Goal: Transaction & Acquisition: Purchase product/service

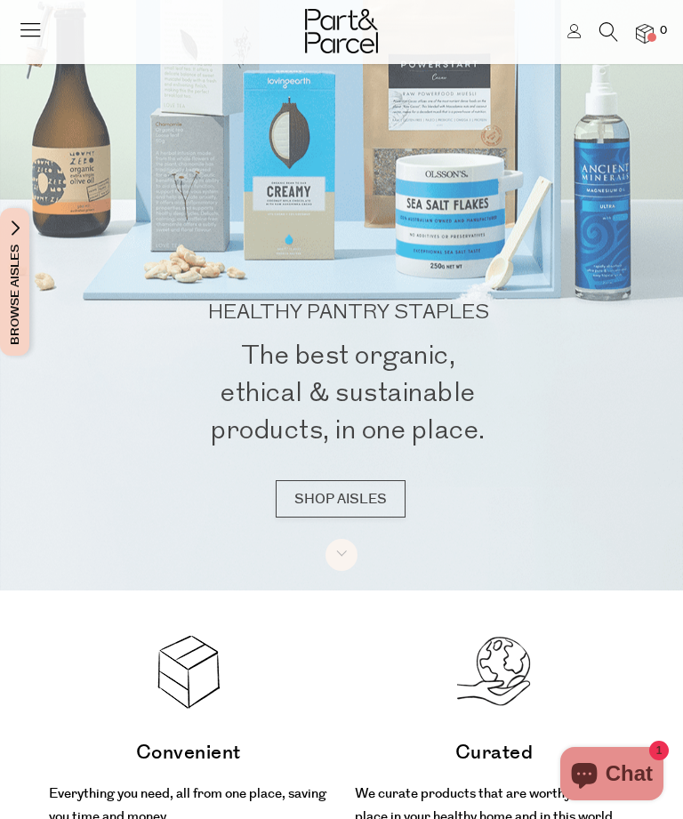
click at [358, 518] on link "SHOP AISLES" at bounding box center [341, 498] width 130 height 37
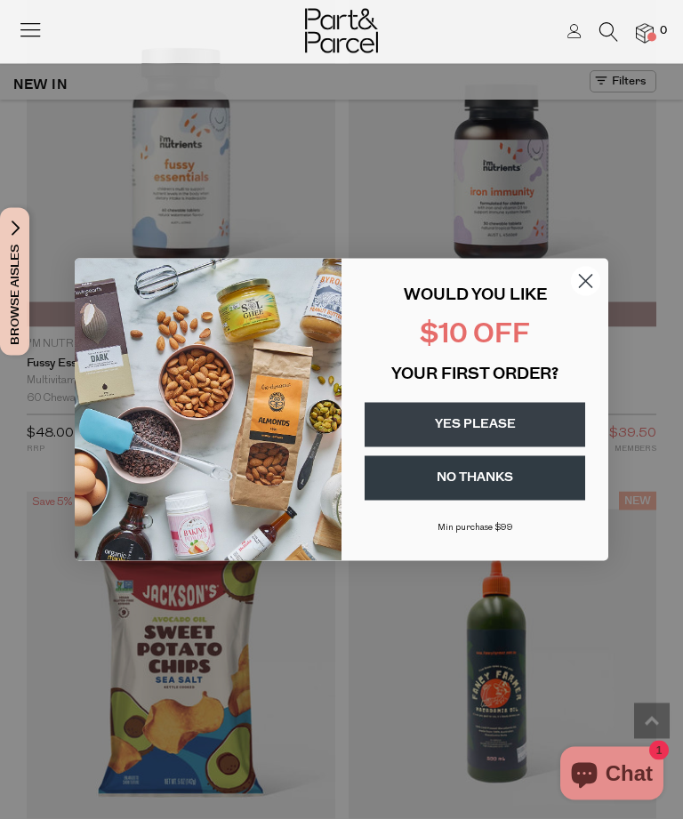
scroll to position [5093, 0]
click at [595, 295] on circle "Close dialog" at bounding box center [585, 280] width 29 height 29
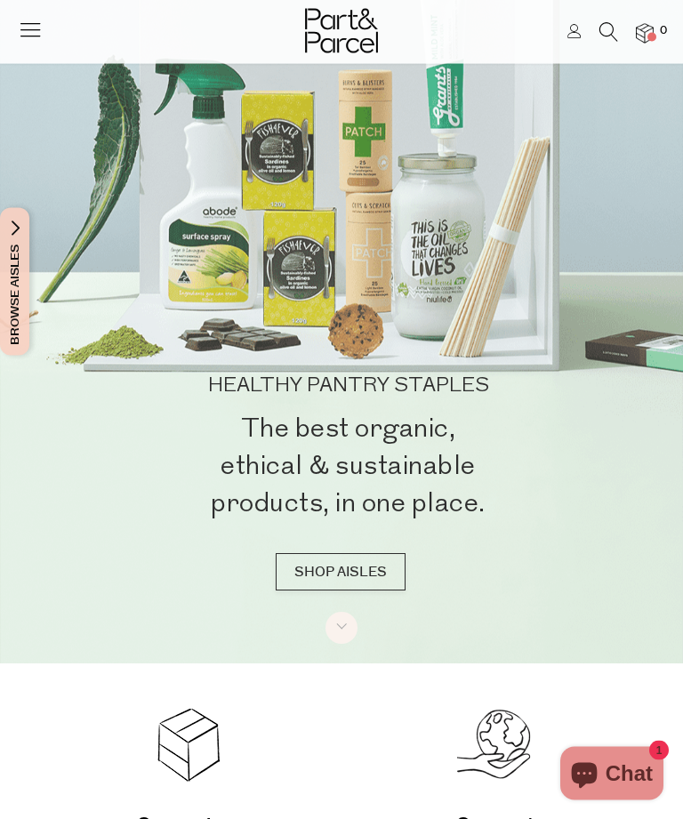
scroll to position [156, 0]
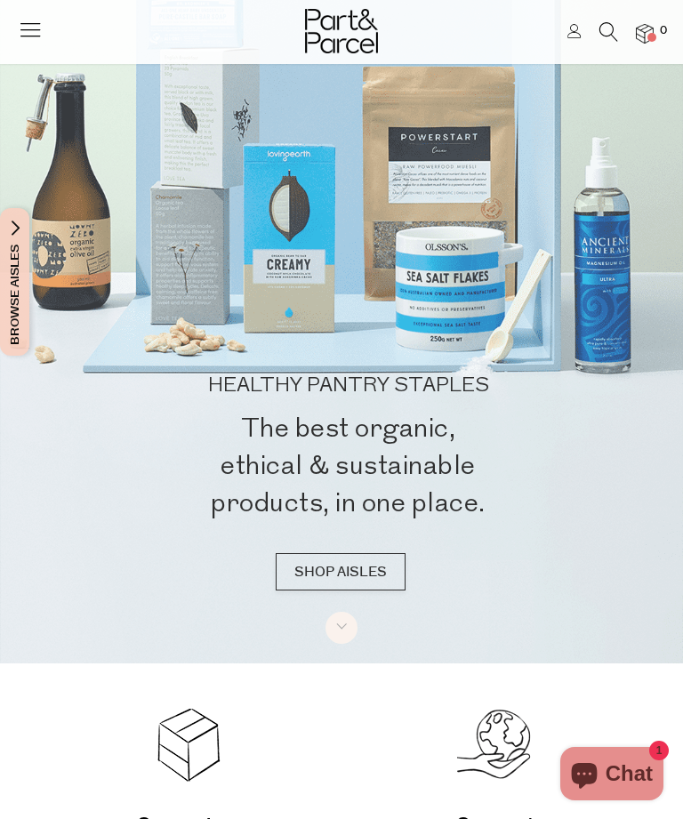
click at [35, 26] on icon at bounding box center [30, 29] width 25 height 25
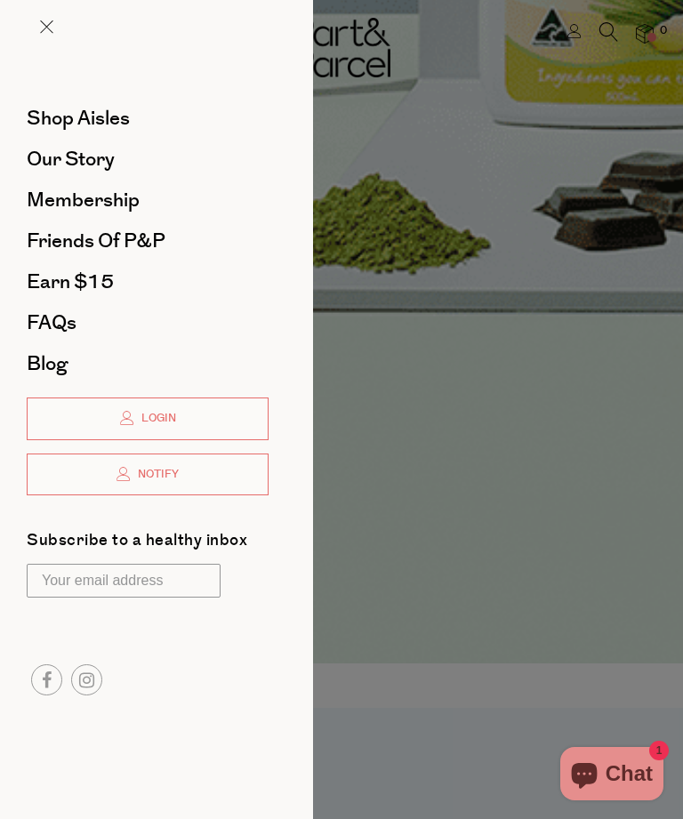
click at [130, 115] on span "Shop Aisles" at bounding box center [78, 118] width 103 height 28
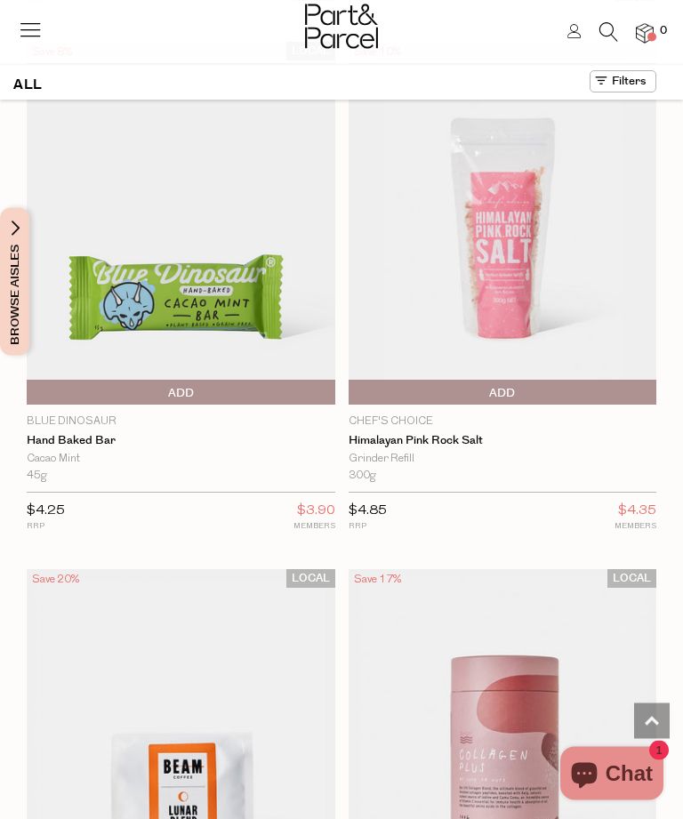
scroll to position [49702, 0]
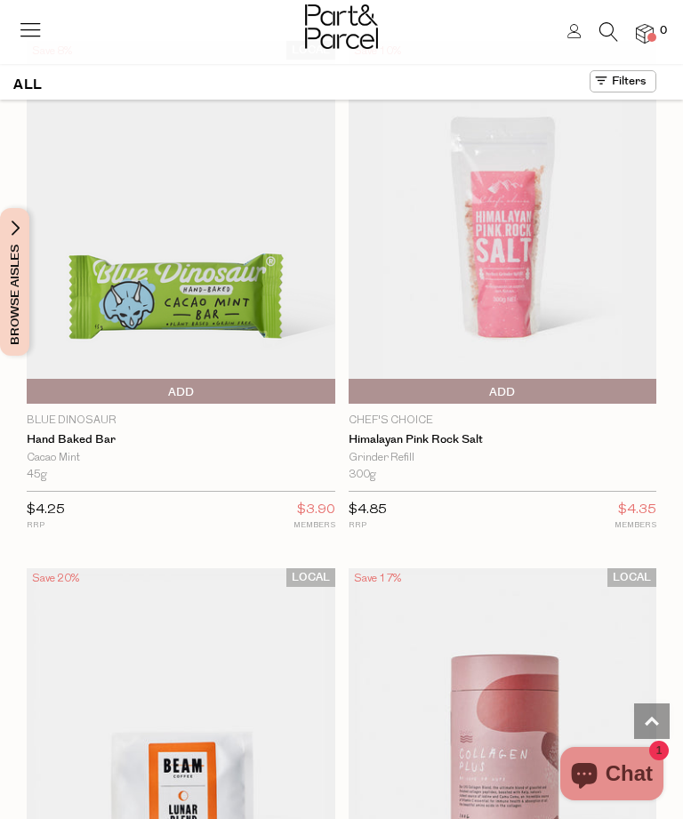
click at [43, 85] on div "ALL" at bounding box center [341, 84] width 683 height 29
click at [35, 86] on h1 "ALL" at bounding box center [27, 84] width 29 height 29
click at [23, 285] on span "Browse Aisles" at bounding box center [15, 282] width 20 height 148
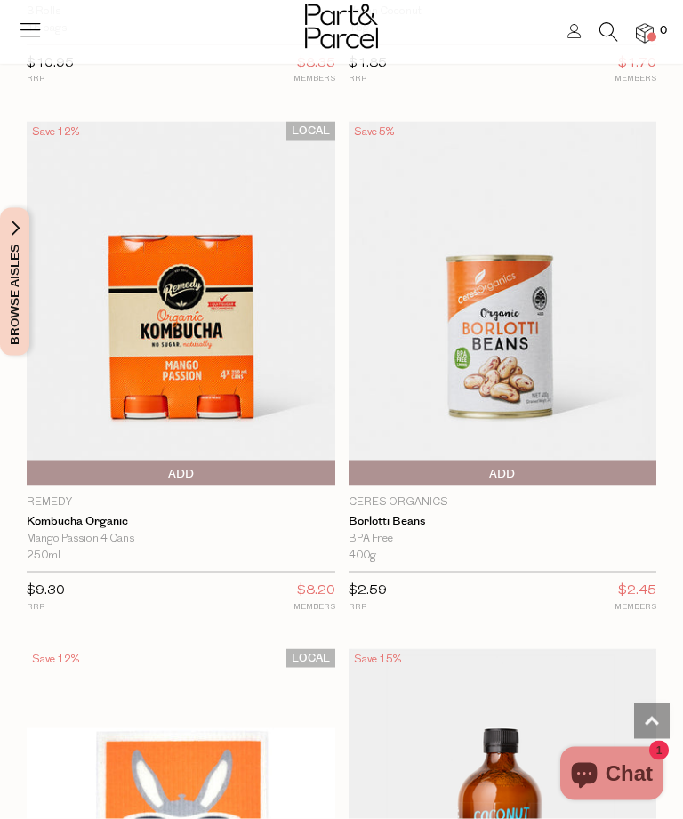
scroll to position [2592, 0]
click at [24, 285] on span "Browse Aisles" at bounding box center [15, 282] width 20 height 148
click at [23, 286] on span "Browse Aisles" at bounding box center [15, 282] width 20 height 148
click at [27, 303] on button "Browse Aisles" at bounding box center [14, 282] width 29 height 148
click at [637, 79] on button at bounding box center [623, 81] width 67 height 22
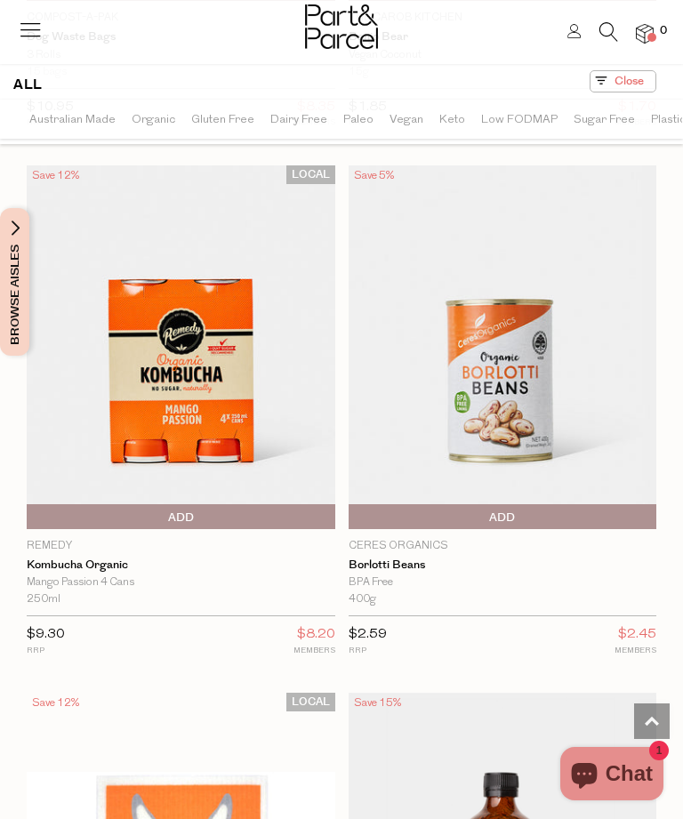
click at [23, 301] on span "Browse Aisles" at bounding box center [15, 282] width 20 height 148
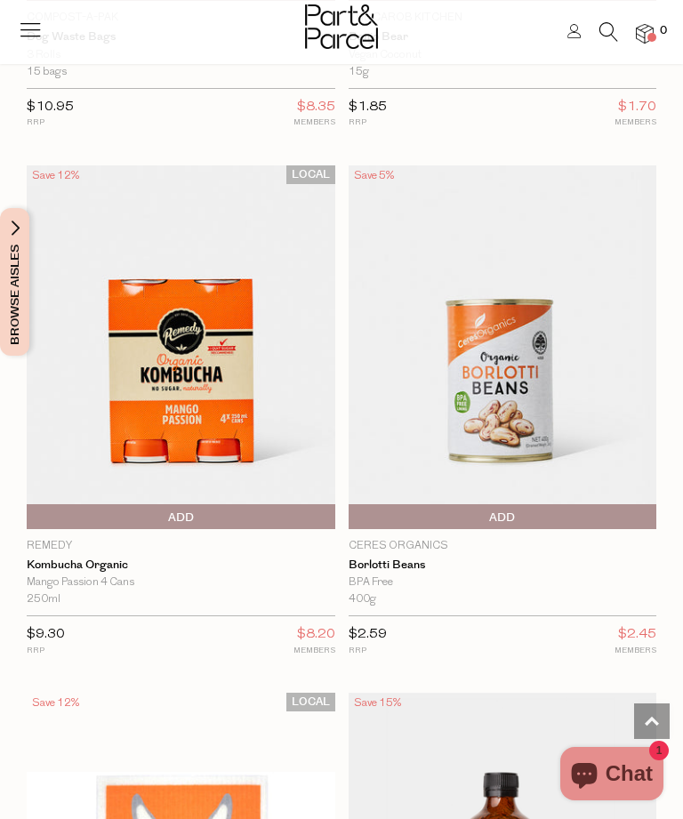
click at [13, 301] on span "Browse Aisles" at bounding box center [15, 282] width 20 height 148
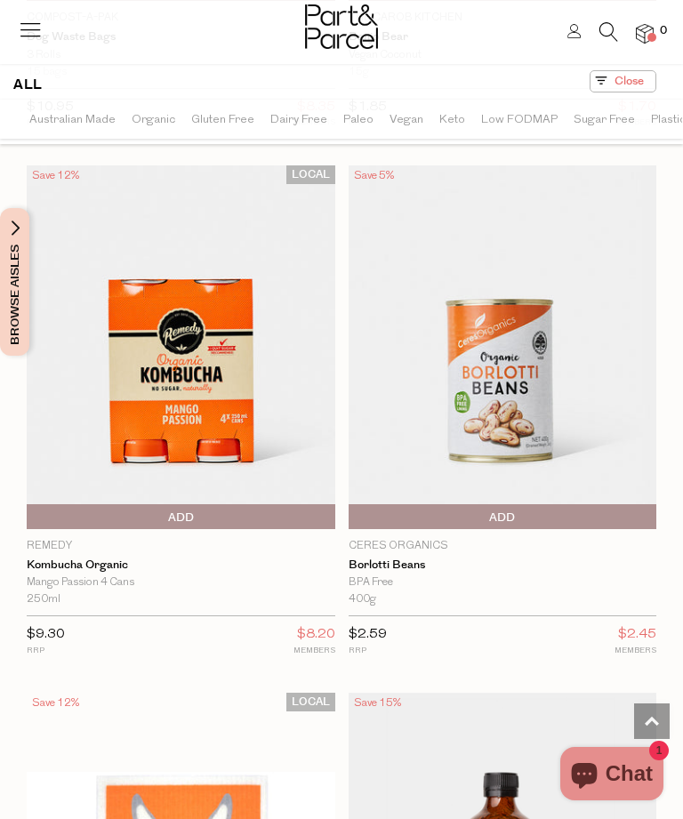
click at [50, 92] on div "ALL" at bounding box center [341, 84] width 683 height 29
click at [35, 88] on h1 "ALL" at bounding box center [27, 84] width 29 height 29
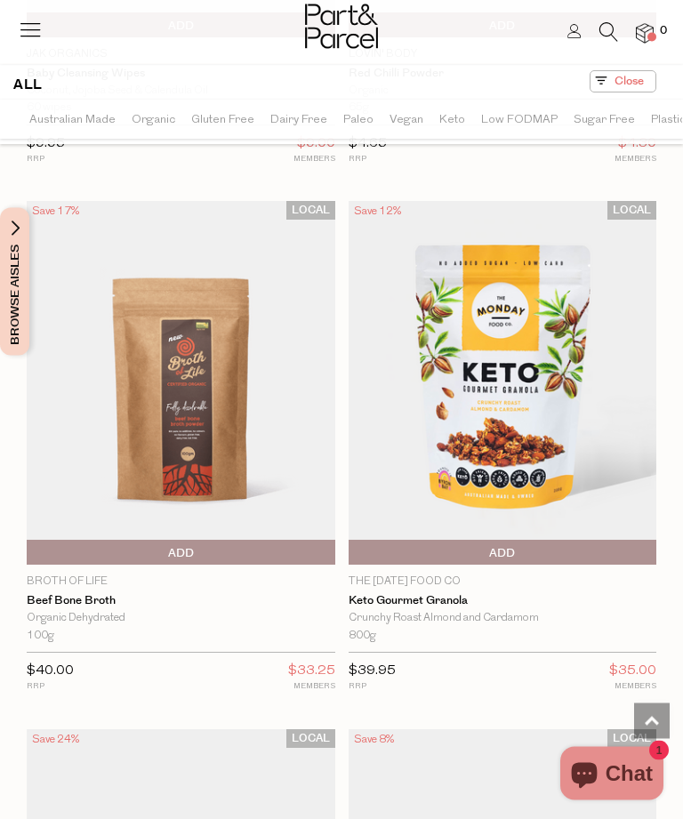
scroll to position [1501, 0]
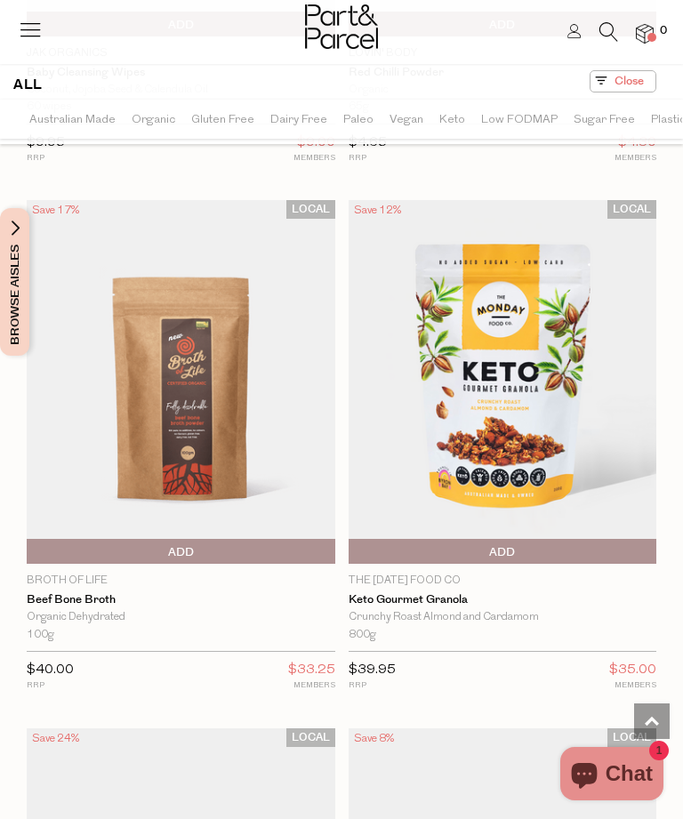
click at [655, 739] on link at bounding box center [652, 721] width 36 height 36
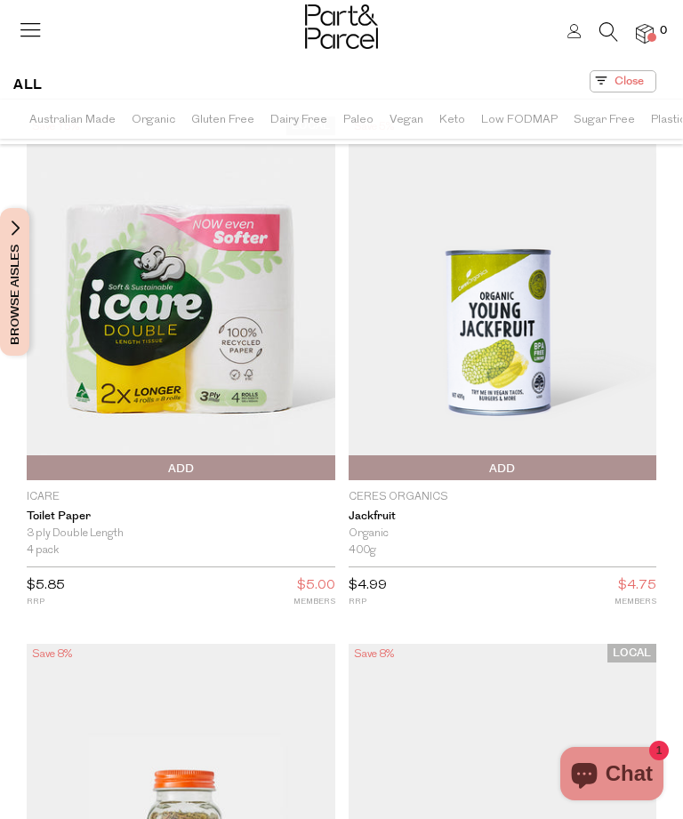
scroll to position [0, 0]
click at [640, 74] on button at bounding box center [623, 81] width 67 height 22
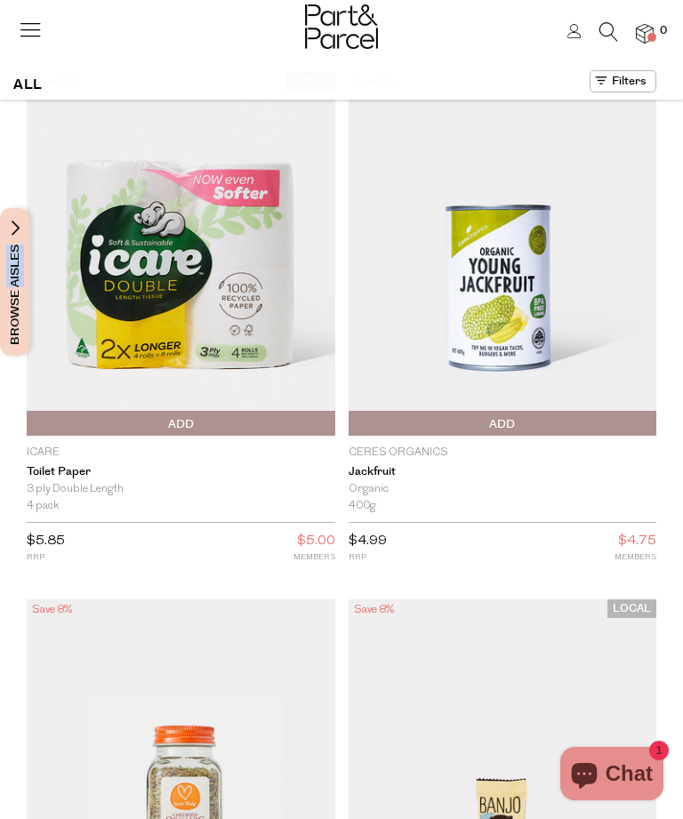
click at [583, 110] on img at bounding box center [503, 254] width 309 height 364
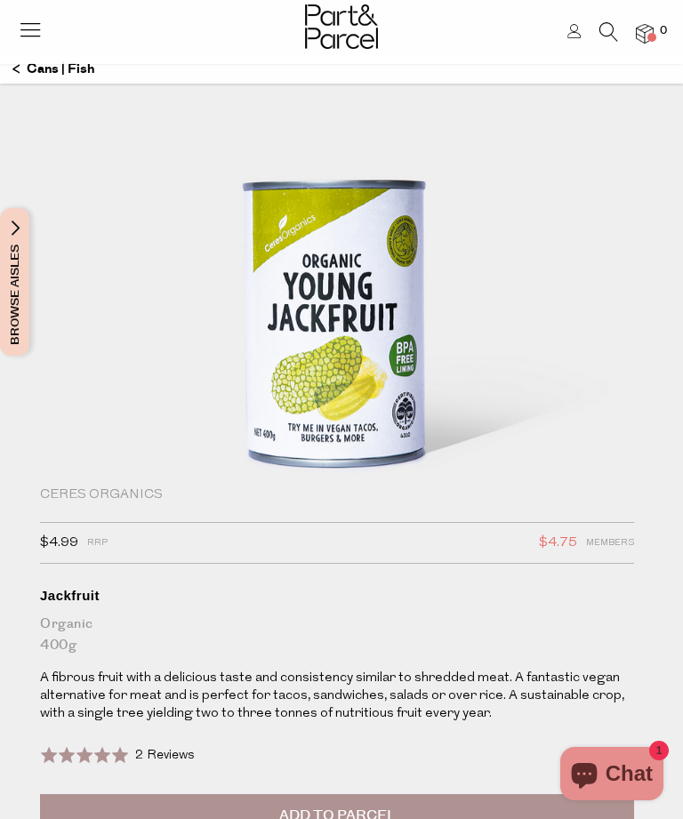
scroll to position [131, 0]
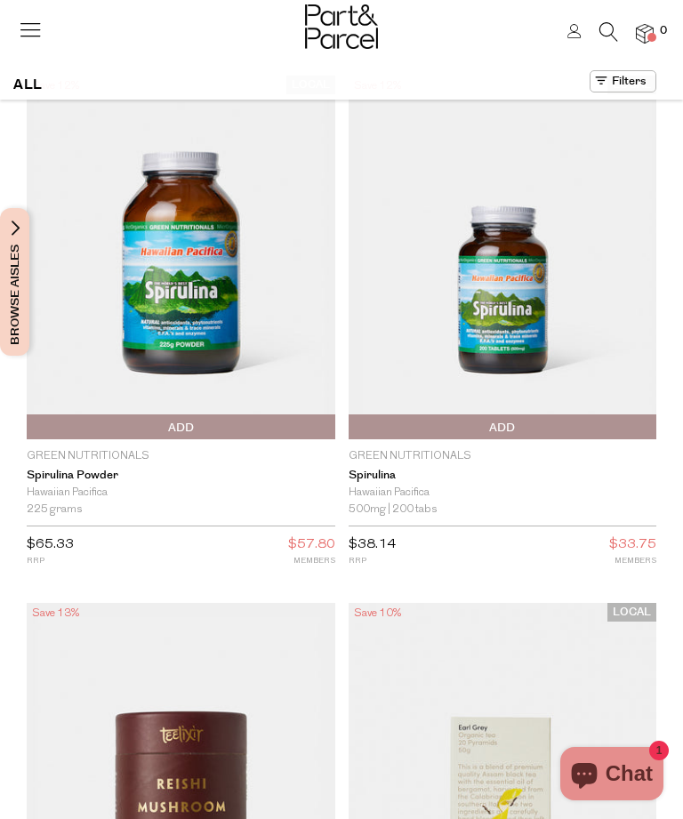
scroll to position [60, 0]
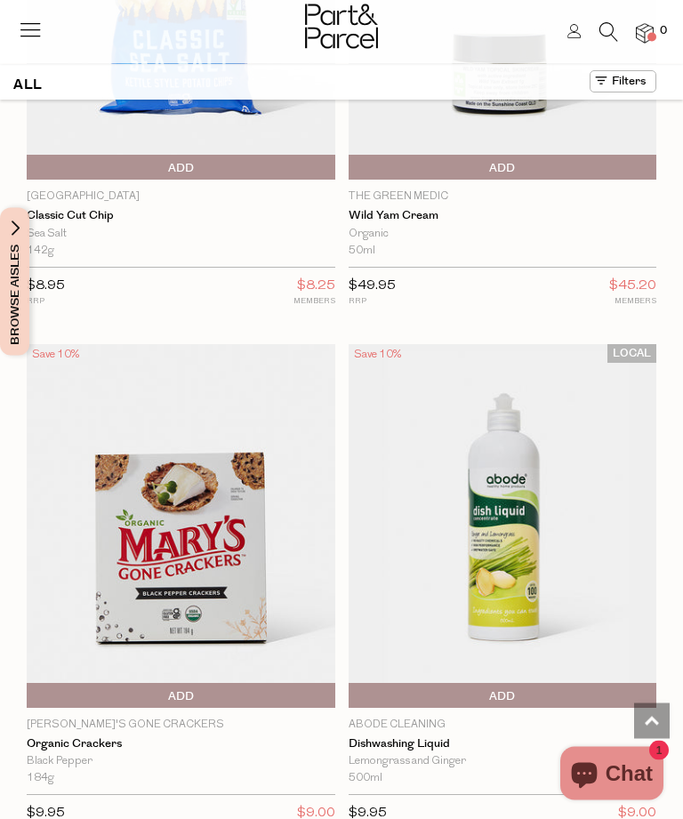
scroll to position [1730, 0]
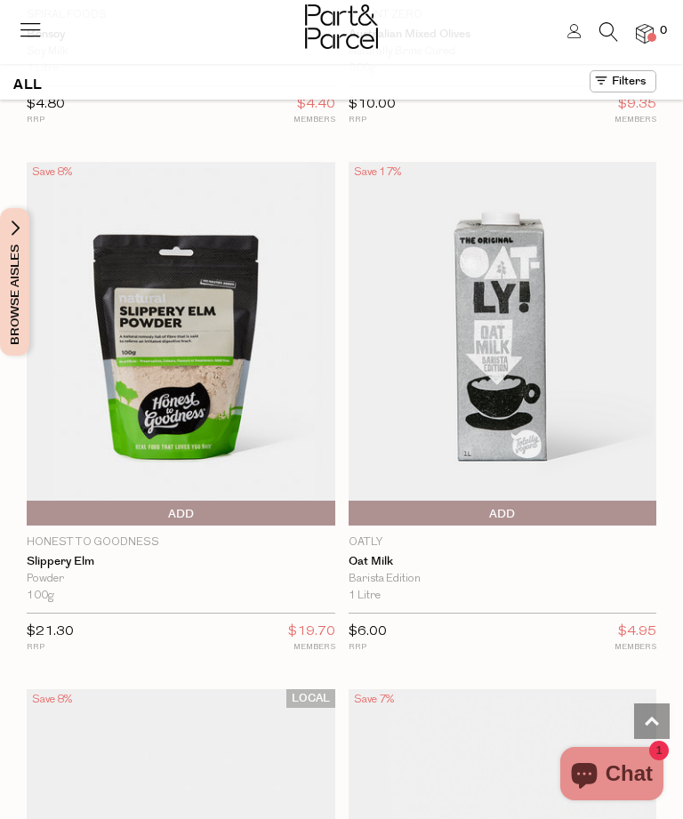
scroll to position [13165, 0]
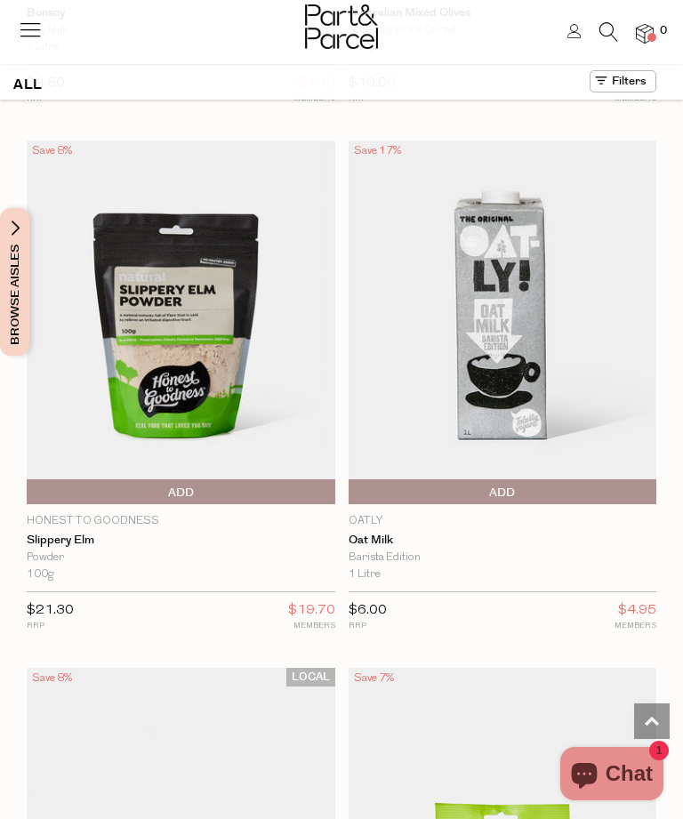
click at [33, 94] on h1 "ALL" at bounding box center [27, 84] width 29 height 29
click at [31, 92] on h1 "ALL" at bounding box center [27, 84] width 29 height 29
click at [37, 79] on h1 "ALL" at bounding box center [27, 84] width 29 height 29
click at [256, 91] on div "ALL" at bounding box center [341, 84] width 683 height 29
click at [14, 338] on span "Browse Aisles" at bounding box center [15, 282] width 20 height 148
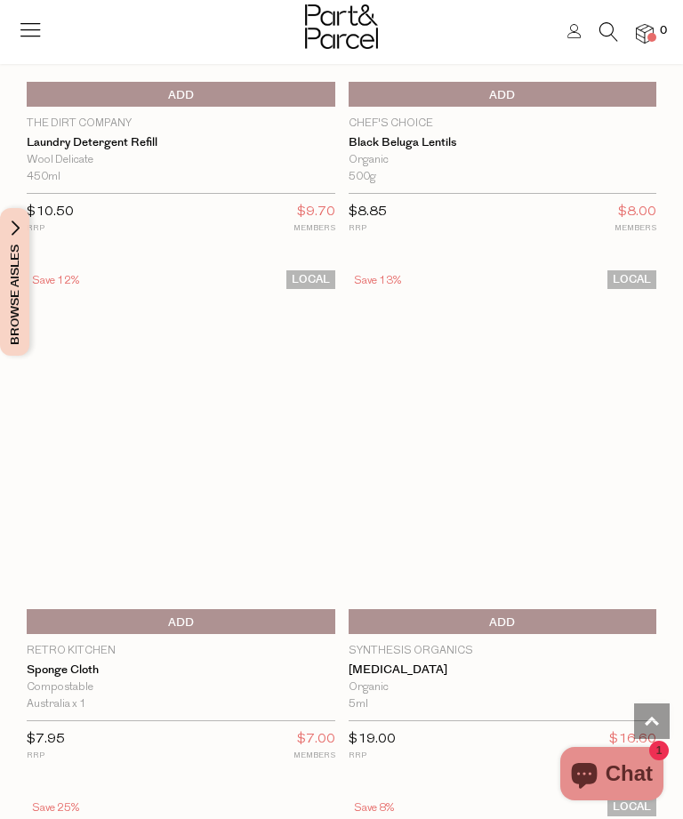
scroll to position [4025, 0]
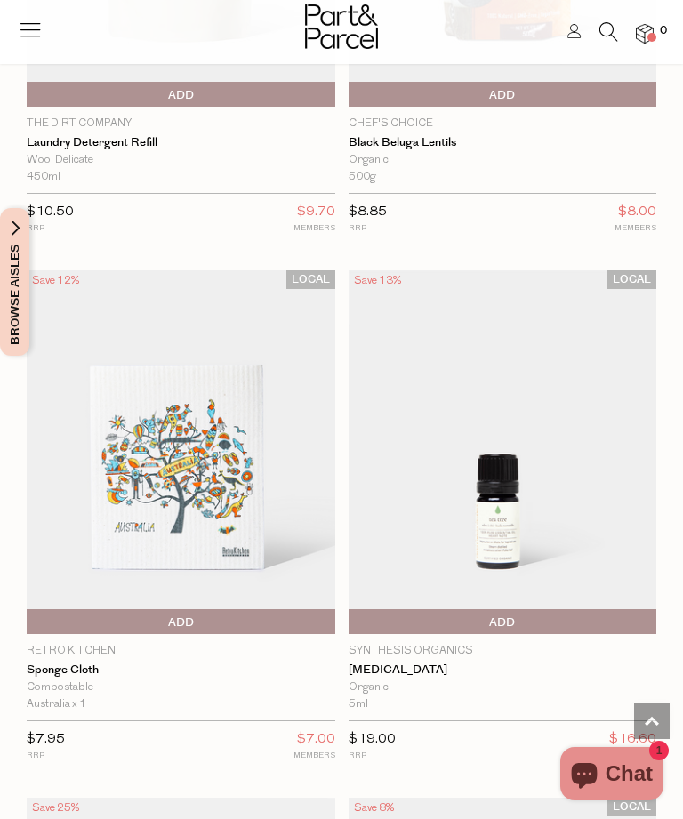
click at [611, 31] on icon at bounding box center [608, 32] width 19 height 20
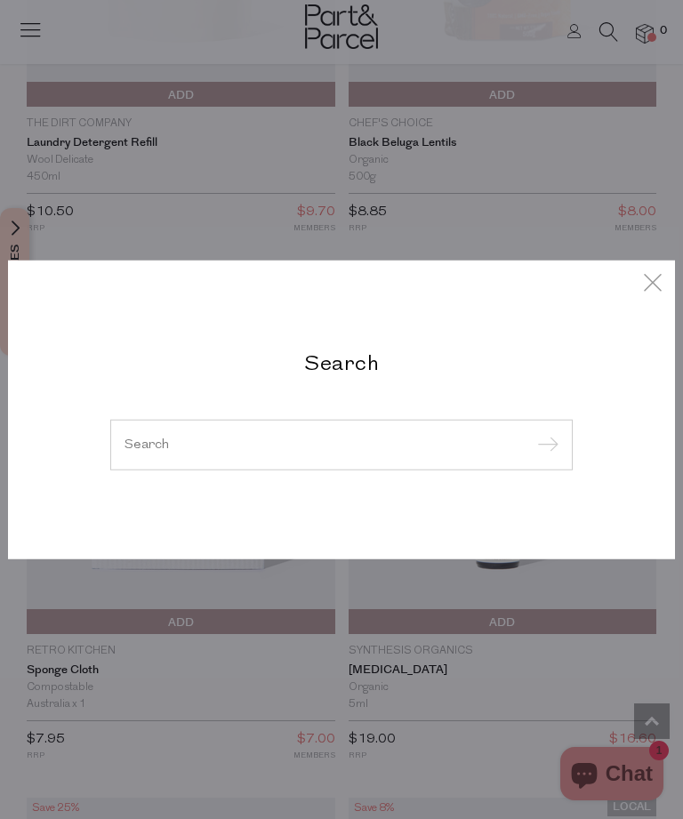
click at [181, 445] on input "search" at bounding box center [342, 444] width 434 height 13
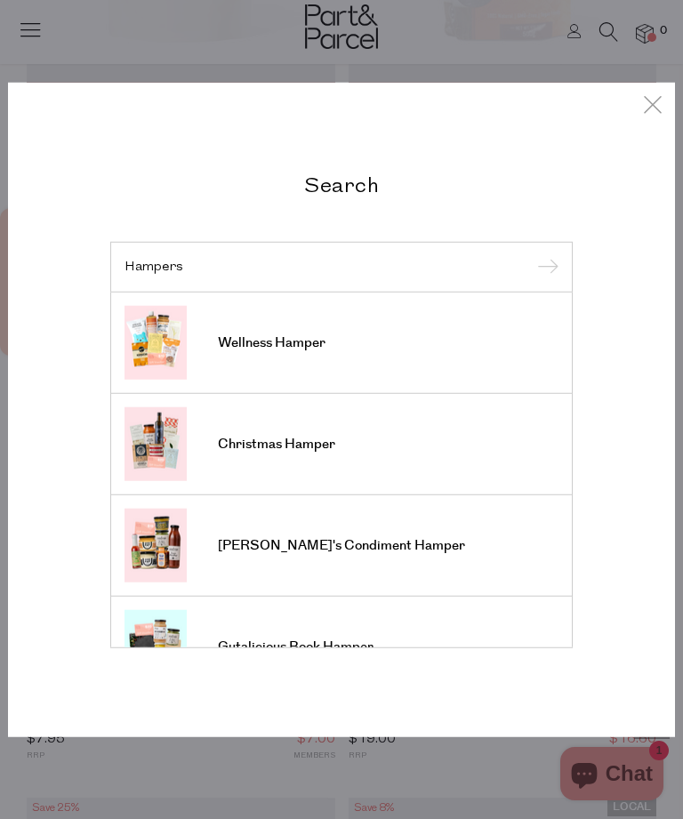
type input "Hampers"
click at [544, 268] on input "submit" at bounding box center [545, 267] width 27 height 27
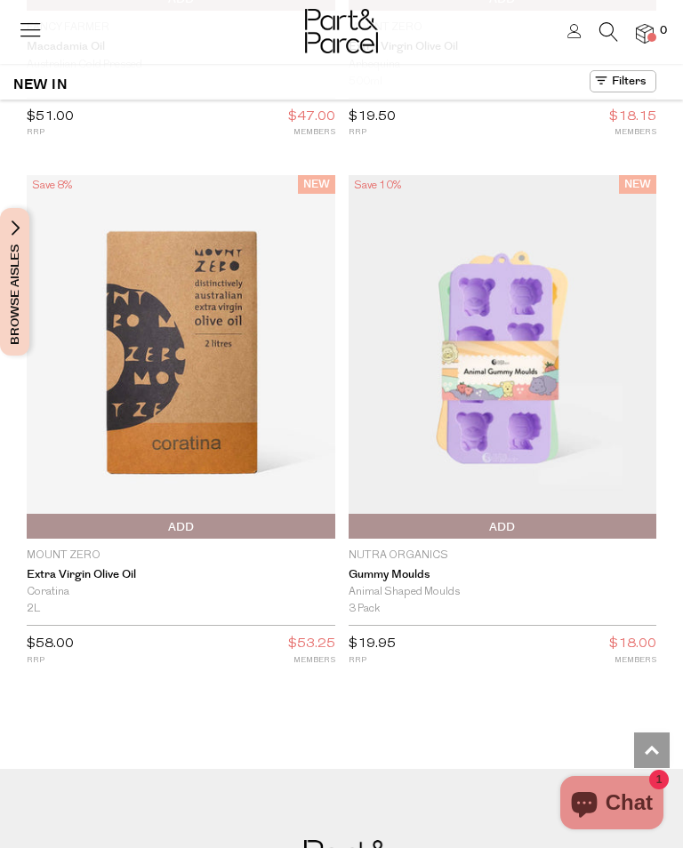
scroll to position [6536, 0]
click at [30, 225] on img at bounding box center [181, 358] width 309 height 364
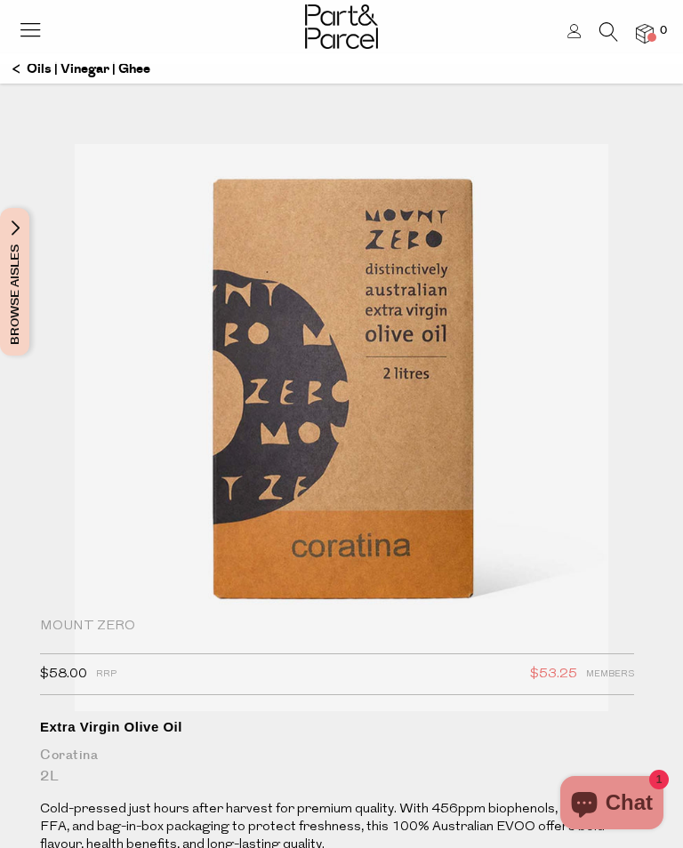
click at [19, 75] on p "Oils | Vinegar | Ghee" at bounding box center [81, 69] width 138 height 30
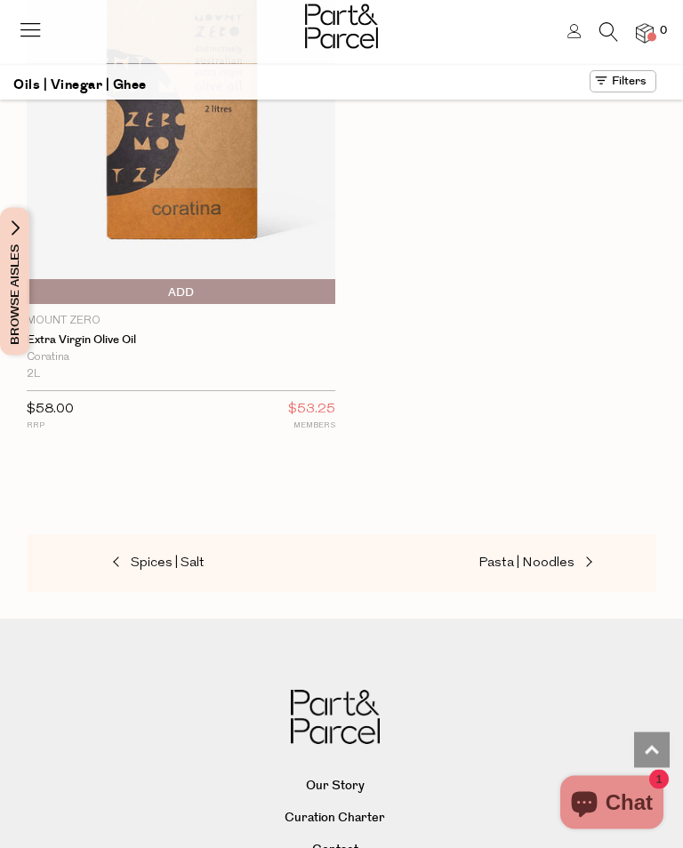
scroll to position [12867, 0]
click at [117, 557] on span at bounding box center [118, 563] width 25 height 13
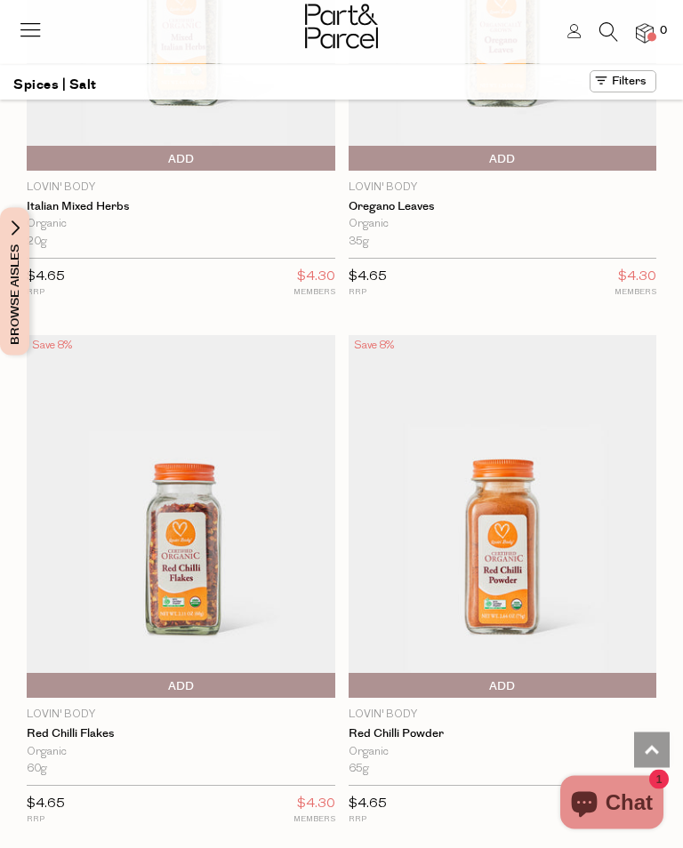
scroll to position [12467, 0]
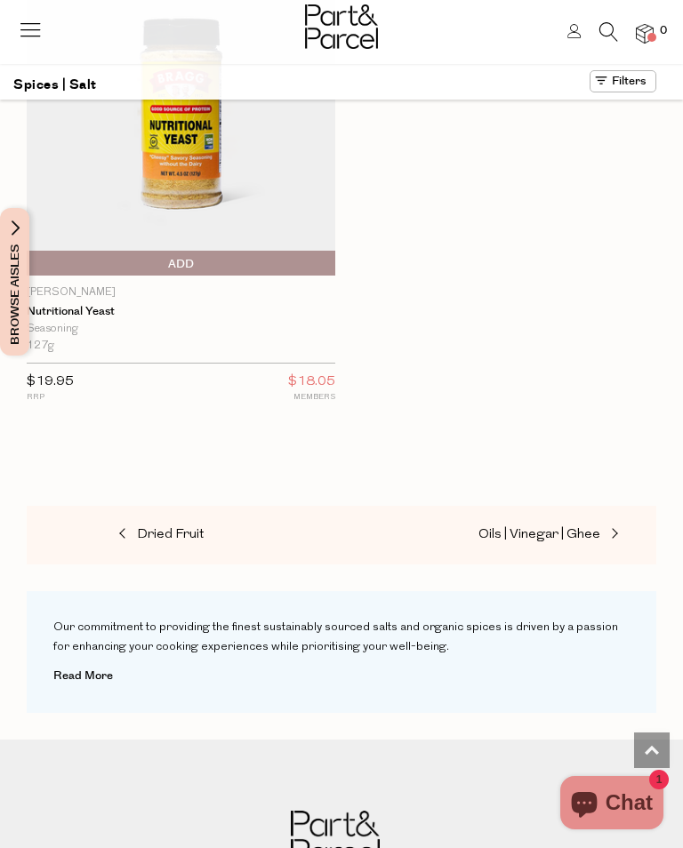
scroll to position [15000, 0]
click at [124, 523] on link "Dried Fruit" at bounding box center [116, 534] width 178 height 23
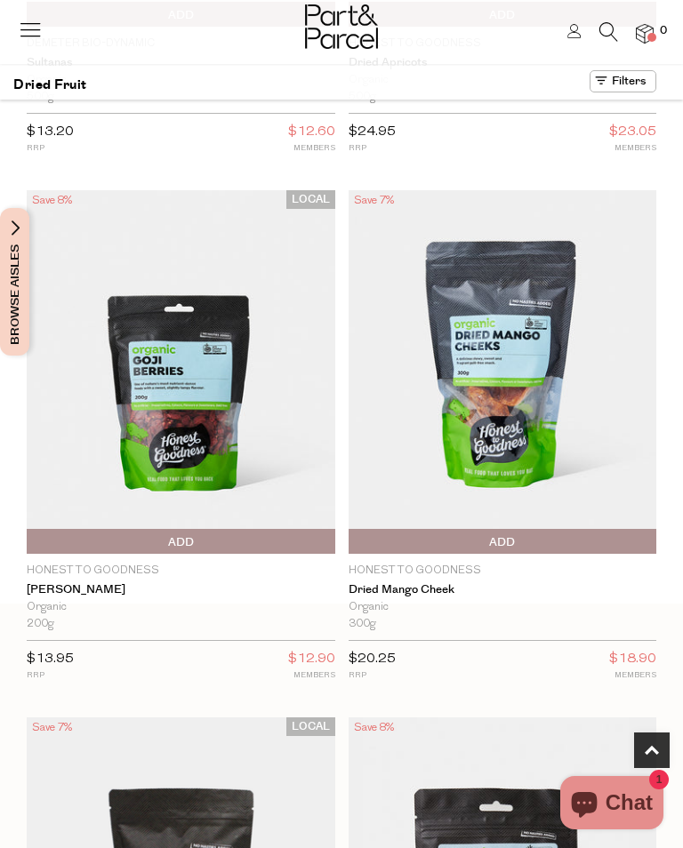
scroll to position [414, 0]
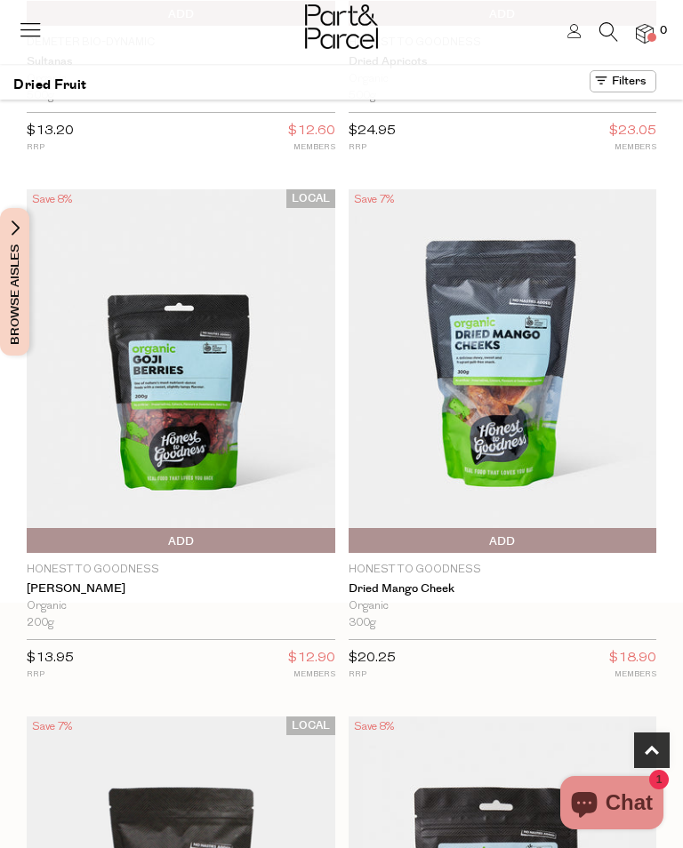
click at [198, 534] on span "Add To Parcel" at bounding box center [181, 541] width 300 height 27
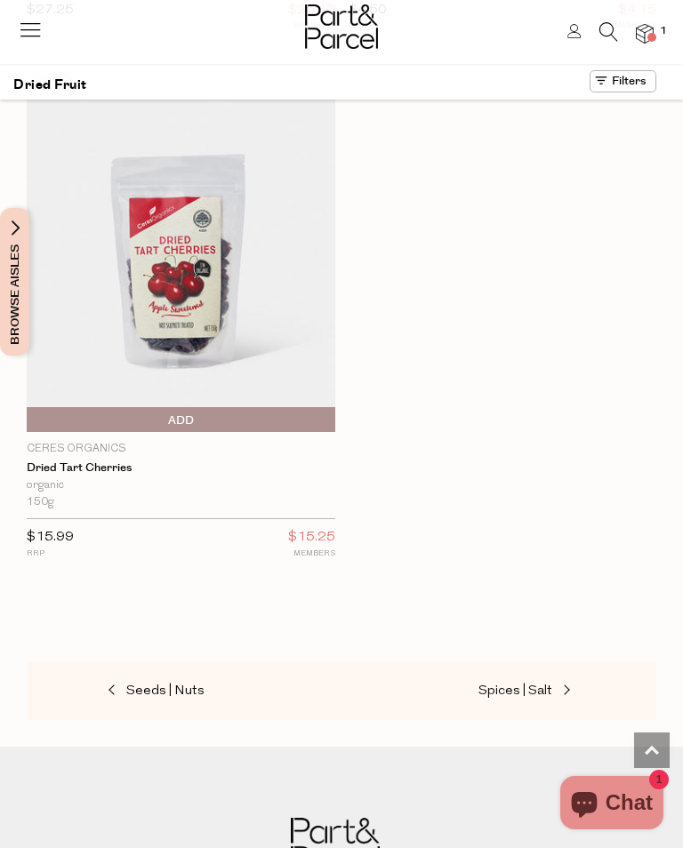
scroll to position [2652, 0]
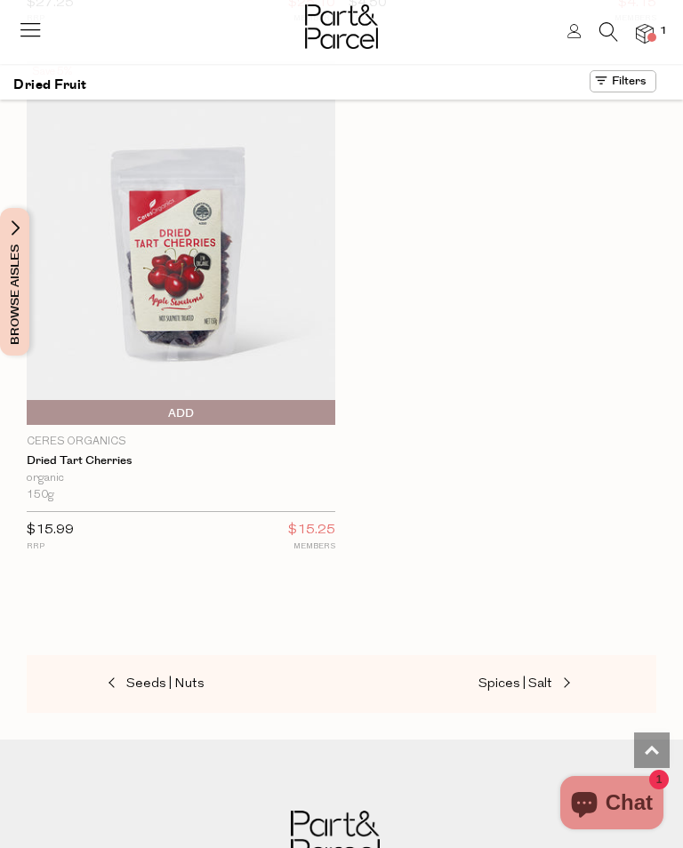
click at [117, 678] on span at bounding box center [113, 684] width 25 height 13
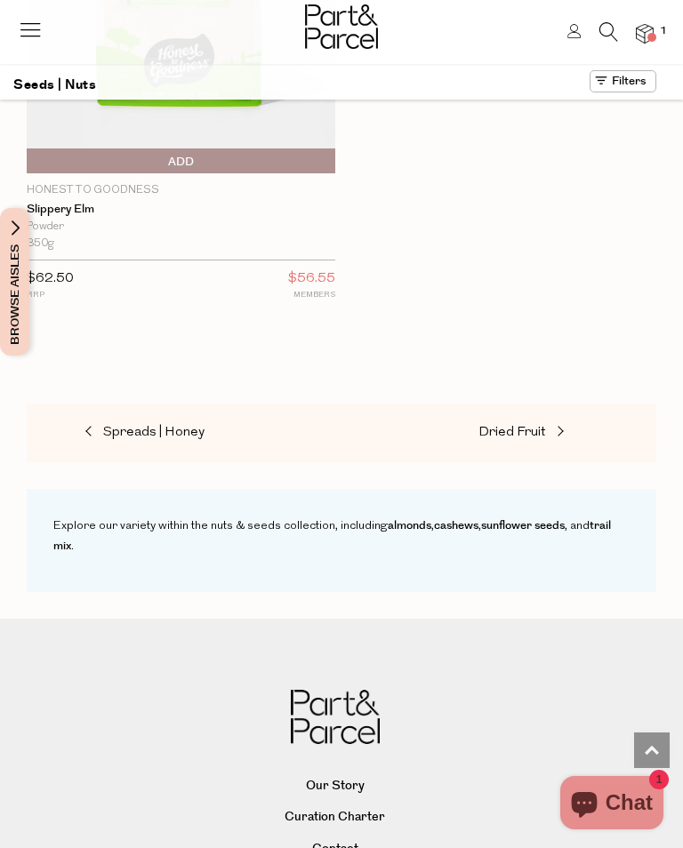
scroll to position [12397, 0]
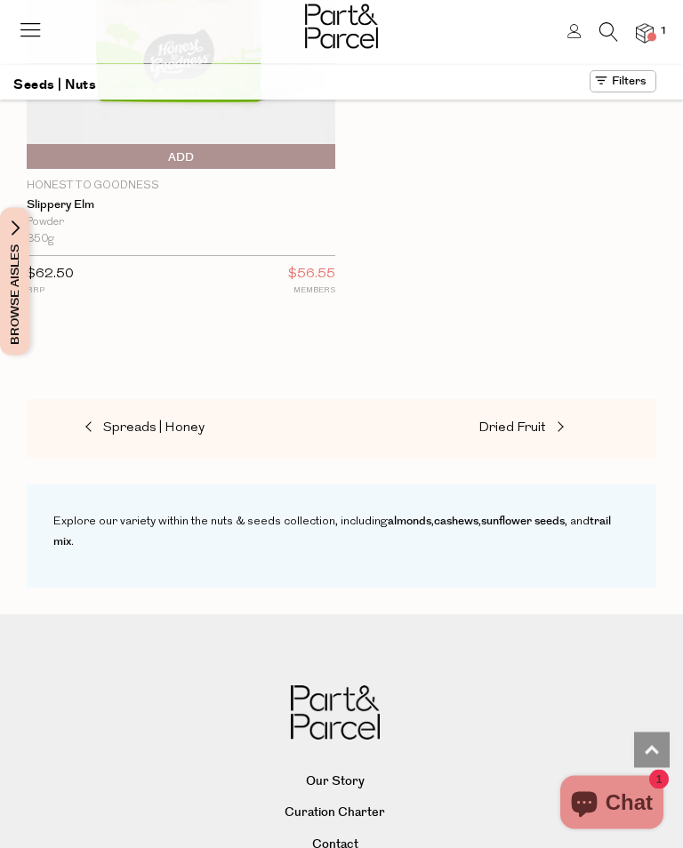
click at [98, 418] on link "Spreads | Honey" at bounding box center [116, 429] width 178 height 23
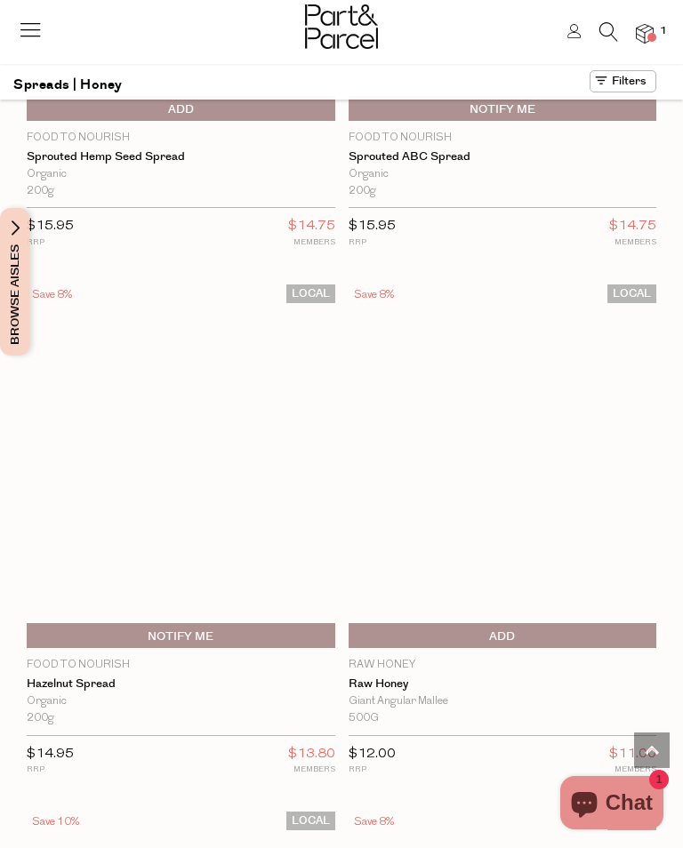
scroll to position [8230, 0]
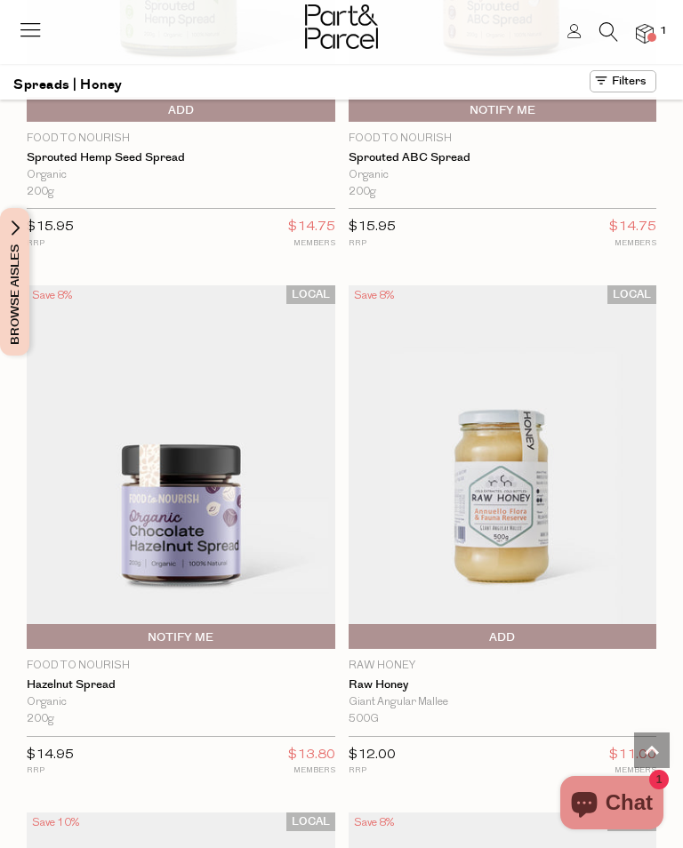
click at [353, 624] on span "Add To Parcel" at bounding box center [353, 637] width 0 height 27
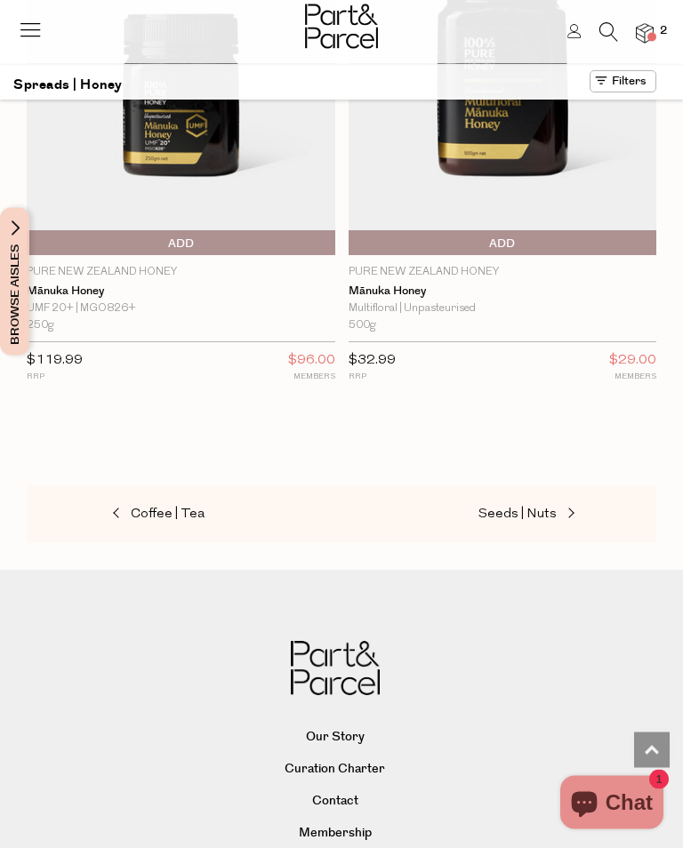
scroll to position [10770, 0]
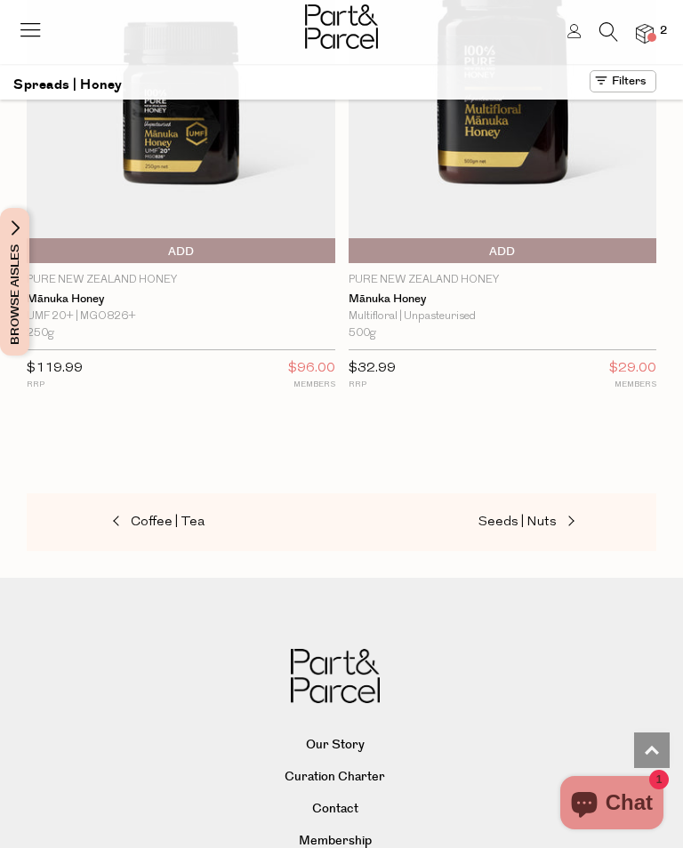
click at [123, 516] on span at bounding box center [118, 522] width 25 height 13
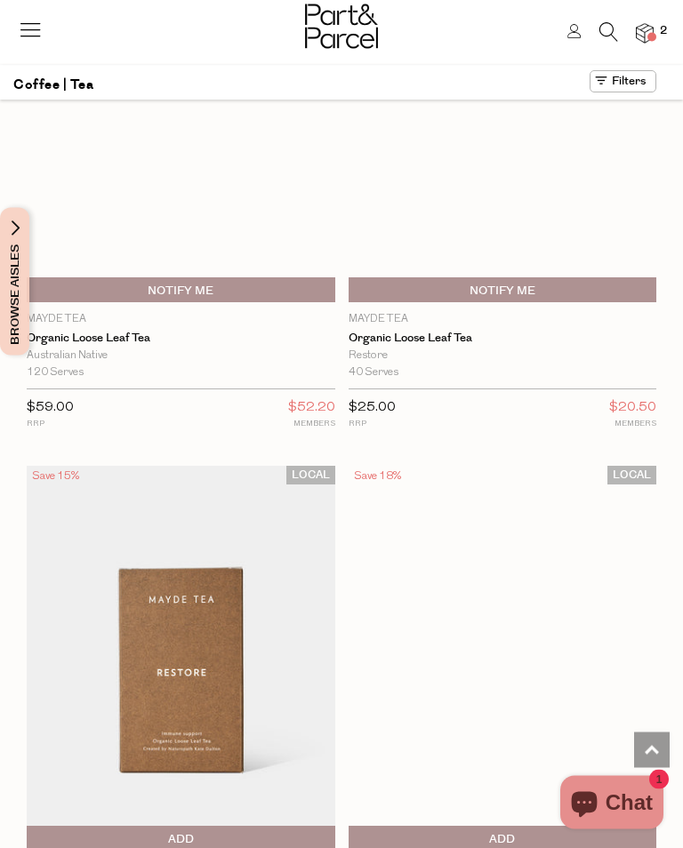
scroll to position [11785, 0]
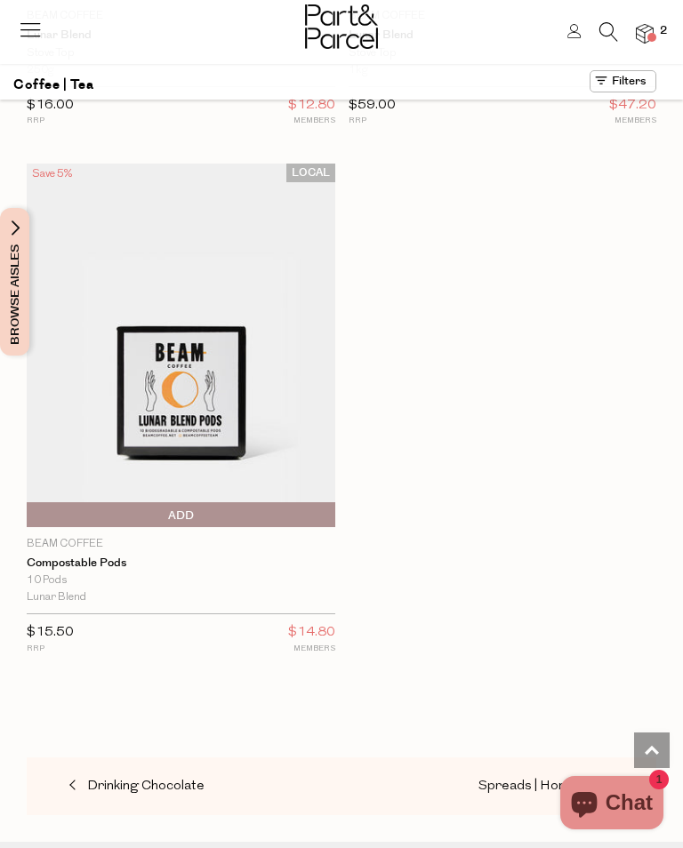
scroll to position [23368, 0]
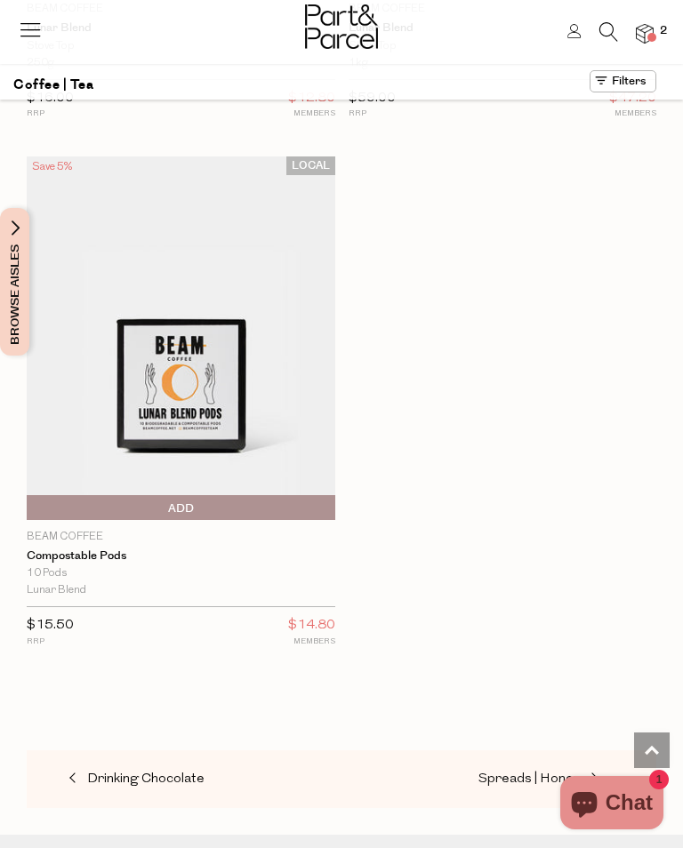
click at [72, 773] on span at bounding box center [74, 779] width 25 height 13
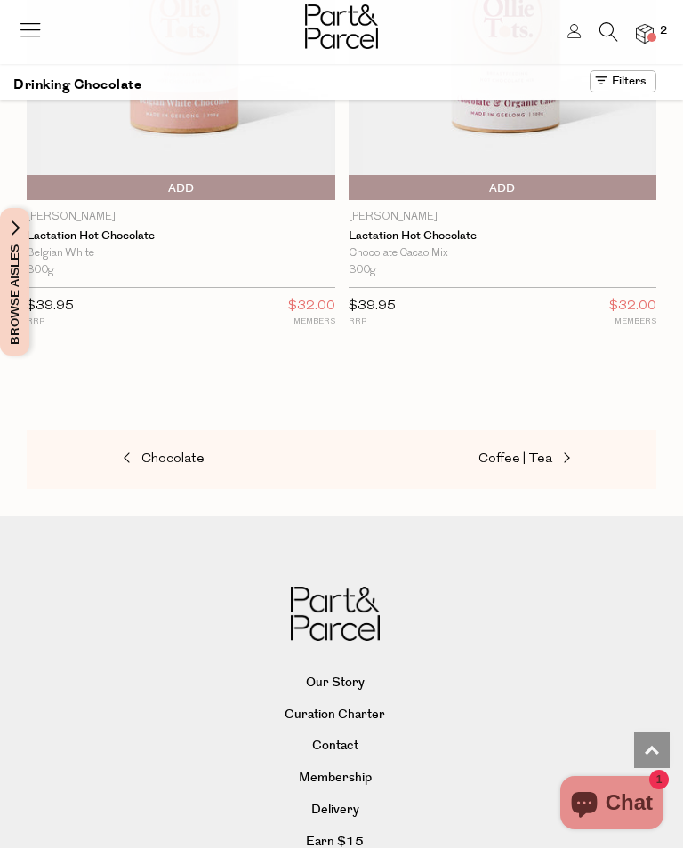
scroll to position [4522, 0]
click at [131, 454] on span at bounding box center [129, 460] width 25 height 13
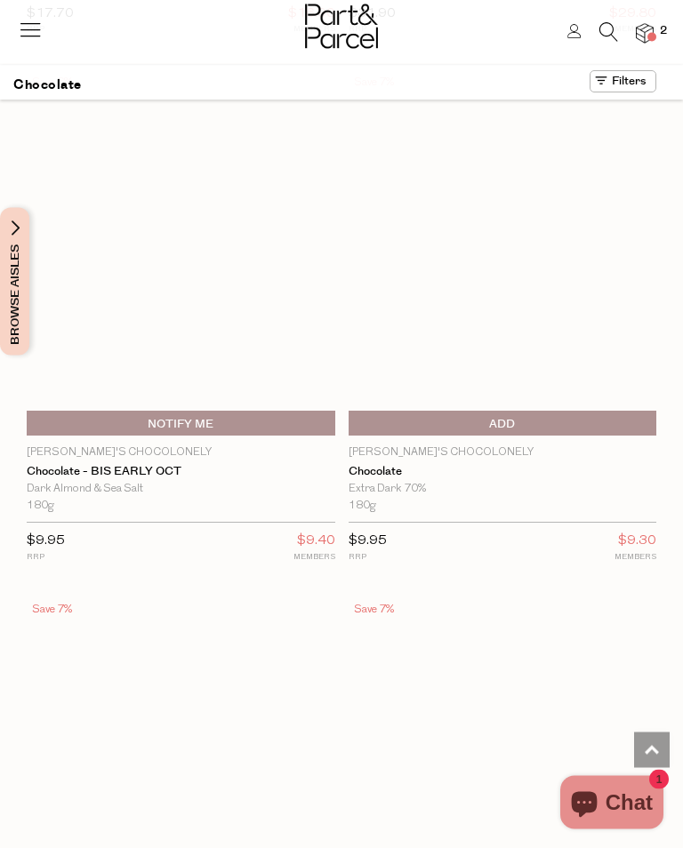
scroll to position [10135, 0]
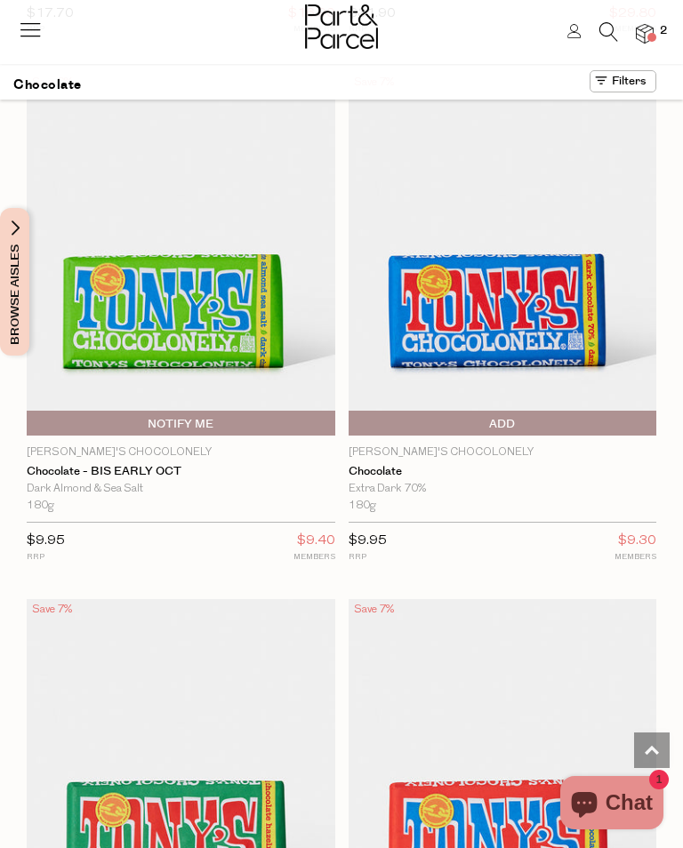
click at [228, 411] on span "Notify Me" at bounding box center [181, 424] width 300 height 27
type input "Notify when available"
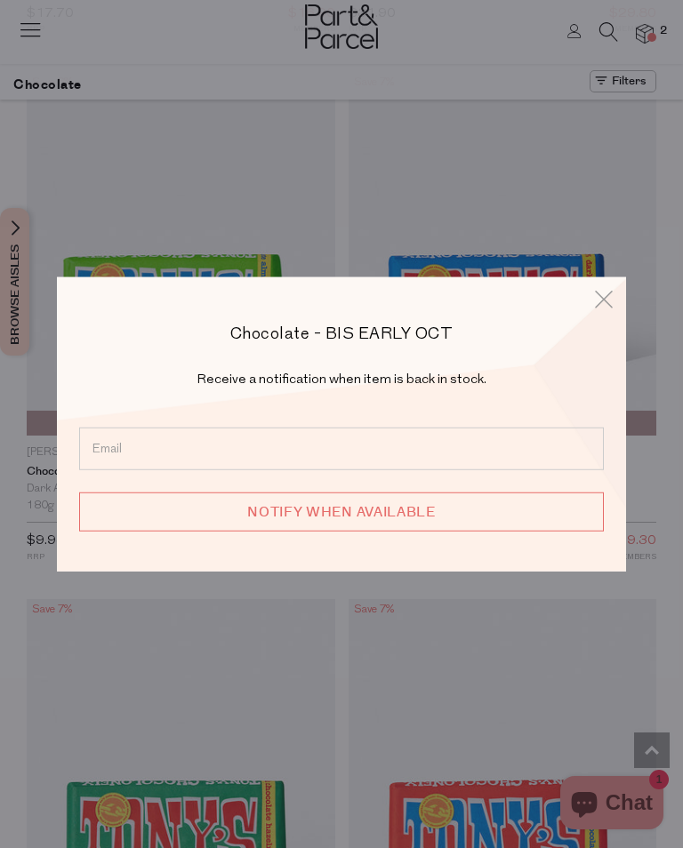
click at [649, 633] on div "Chocolate - BIS EARLY OCT Receive a notification when item is back in stock. No…" at bounding box center [341, 424] width 683 height 848
click at [603, 312] on icon at bounding box center [604, 299] width 27 height 26
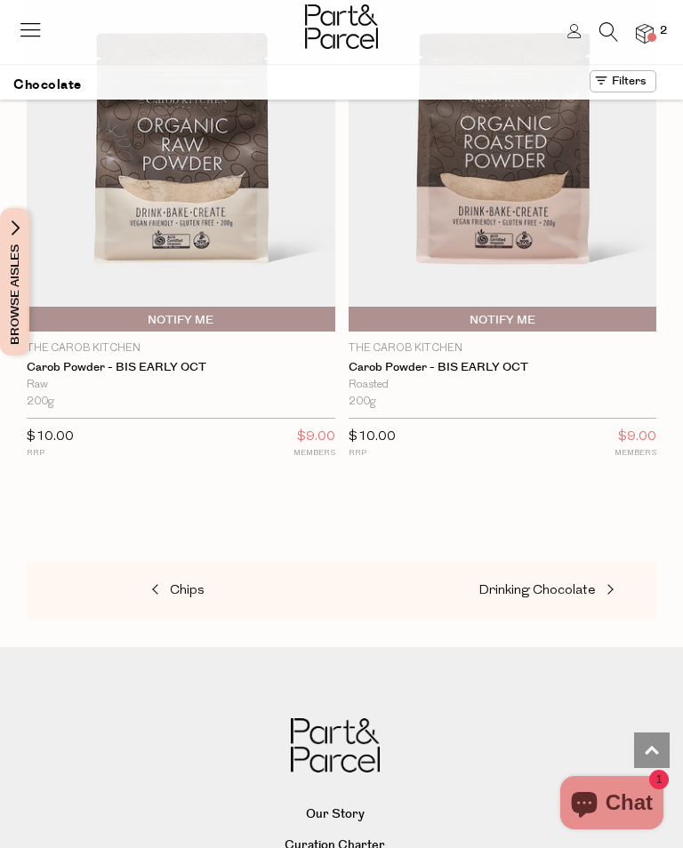
scroll to position [15038, 0]
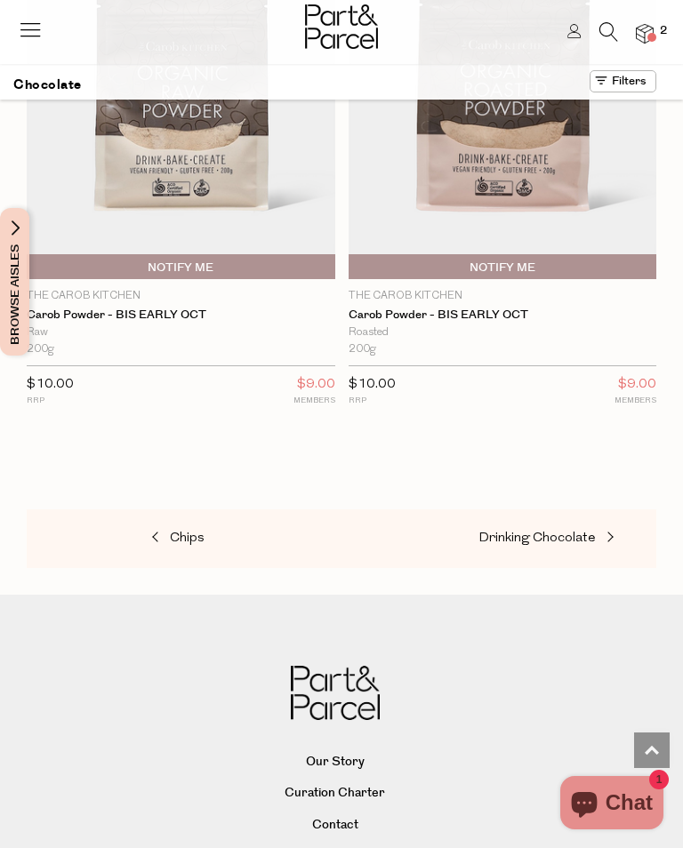
click at [158, 532] on span at bounding box center [157, 538] width 25 height 13
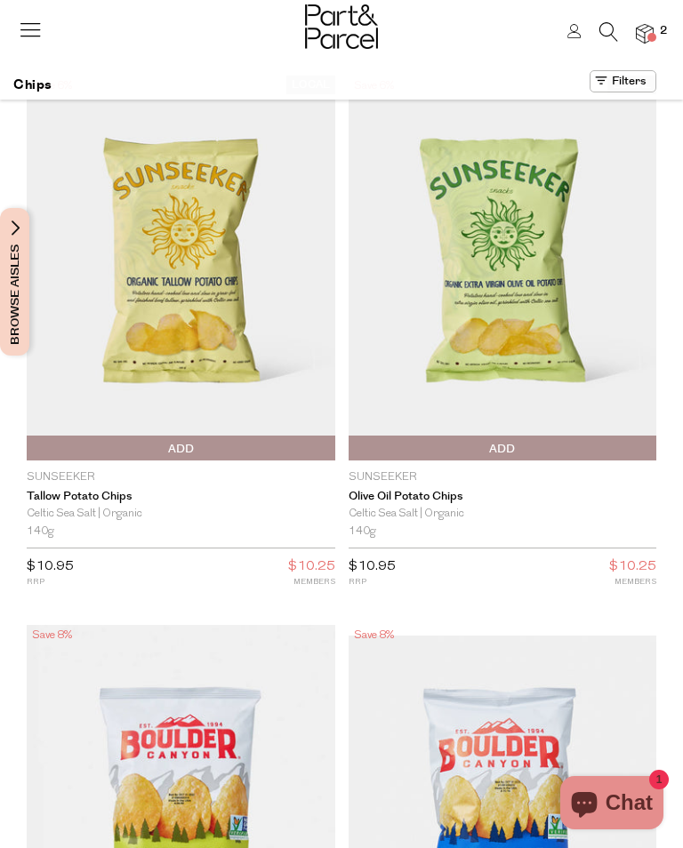
click at [524, 445] on span "Add To Parcel" at bounding box center [503, 449] width 300 height 27
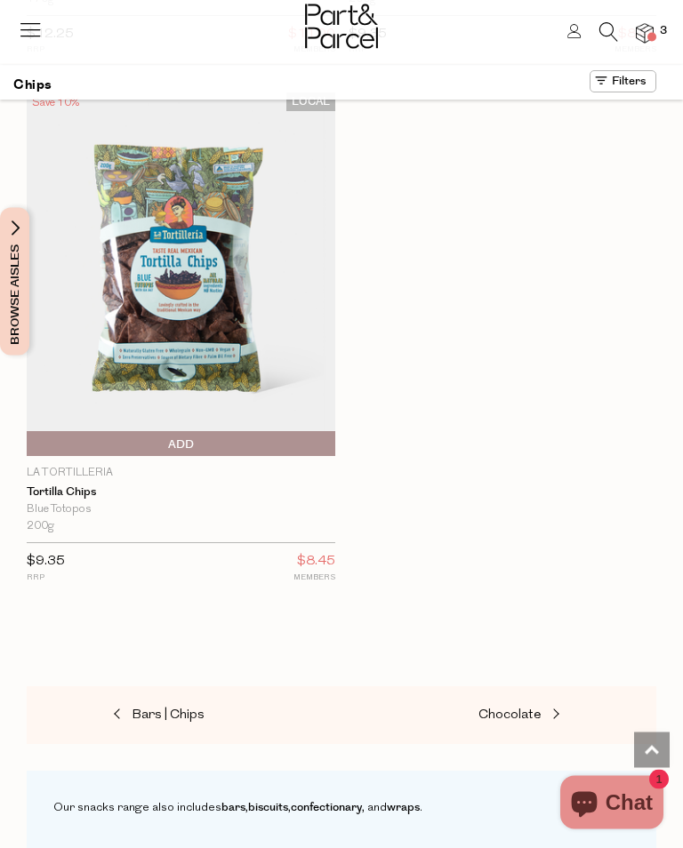
scroll to position [4295, 0]
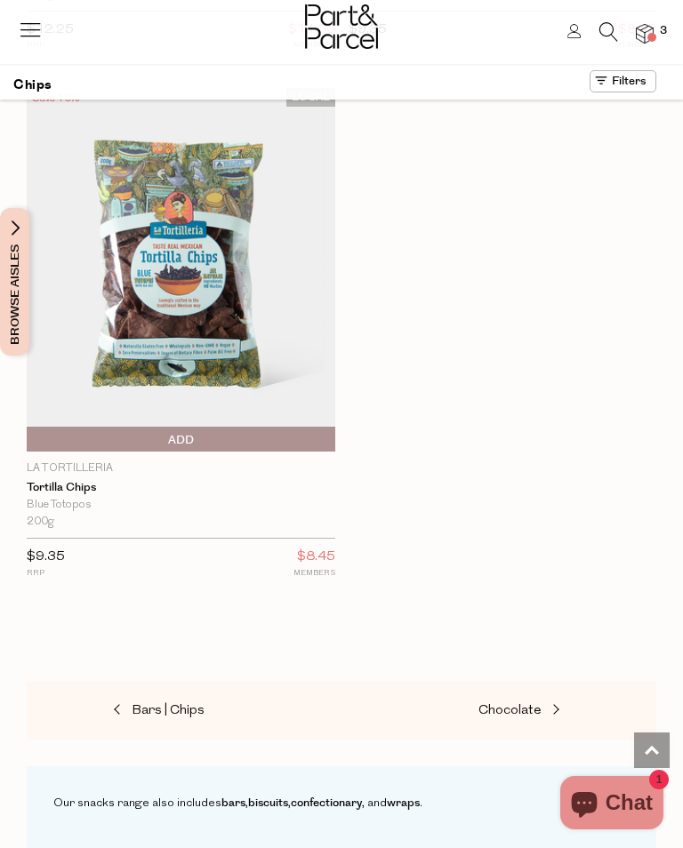
click at [148, 704] on span "Bars | Chips" at bounding box center [168, 710] width 73 height 13
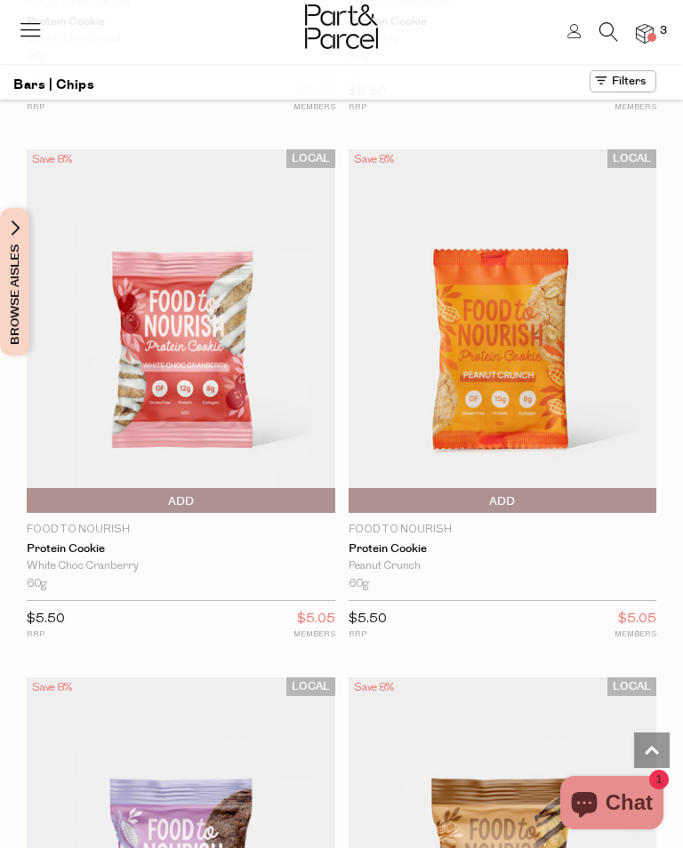
scroll to position [8420, 0]
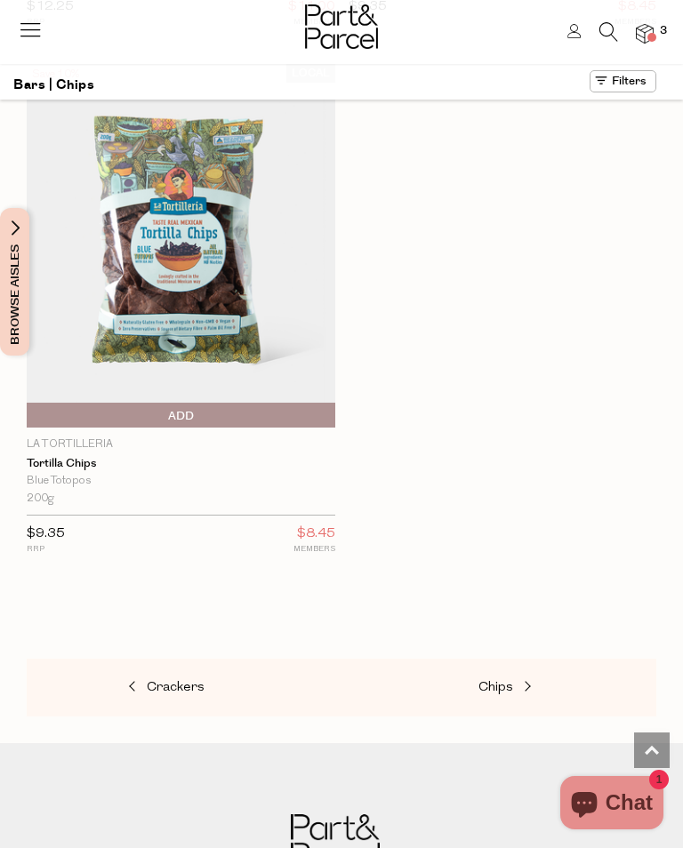
scroll to position [18124, 0]
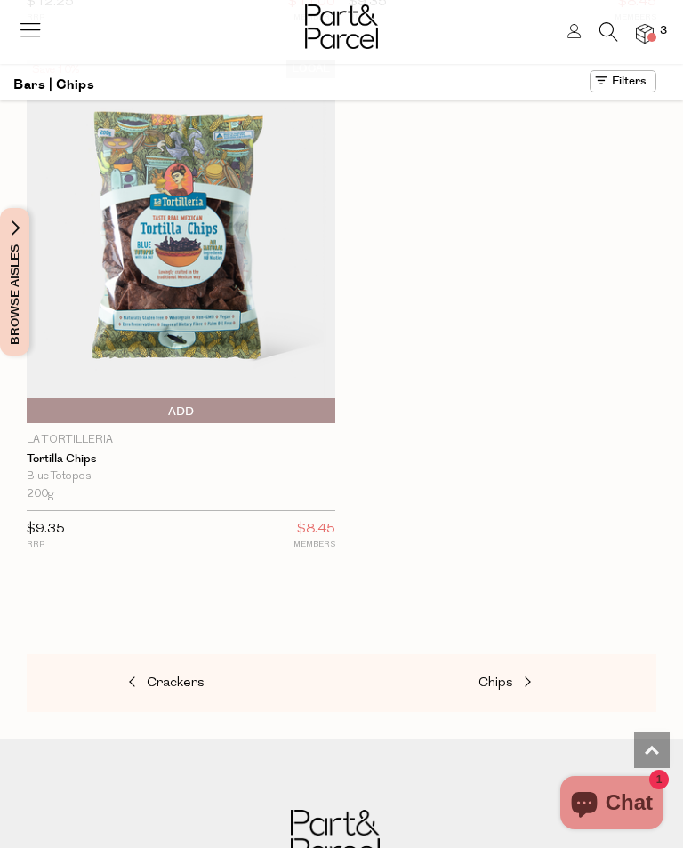
click at [132, 677] on span at bounding box center [134, 683] width 25 height 13
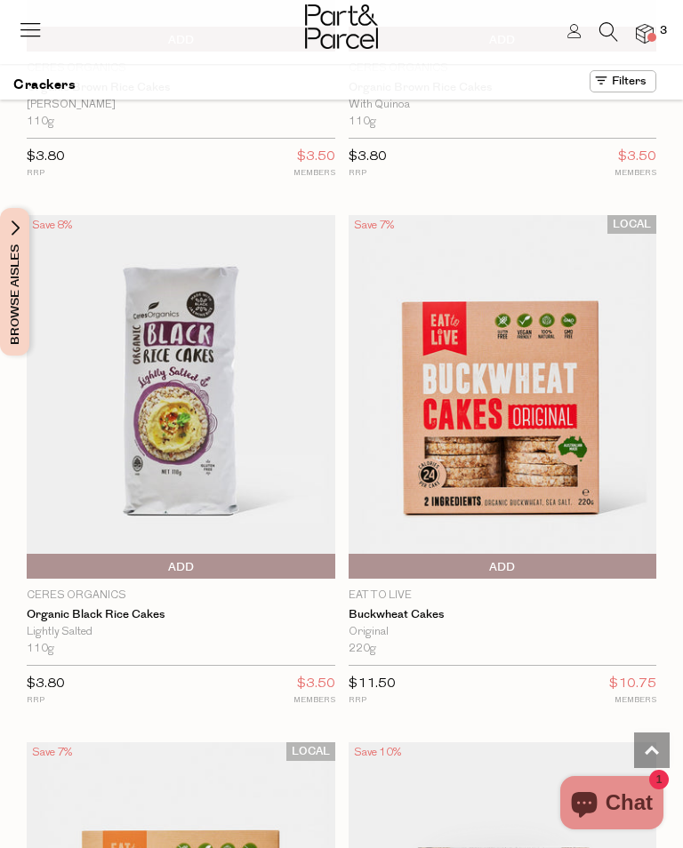
scroll to position [3555, 0]
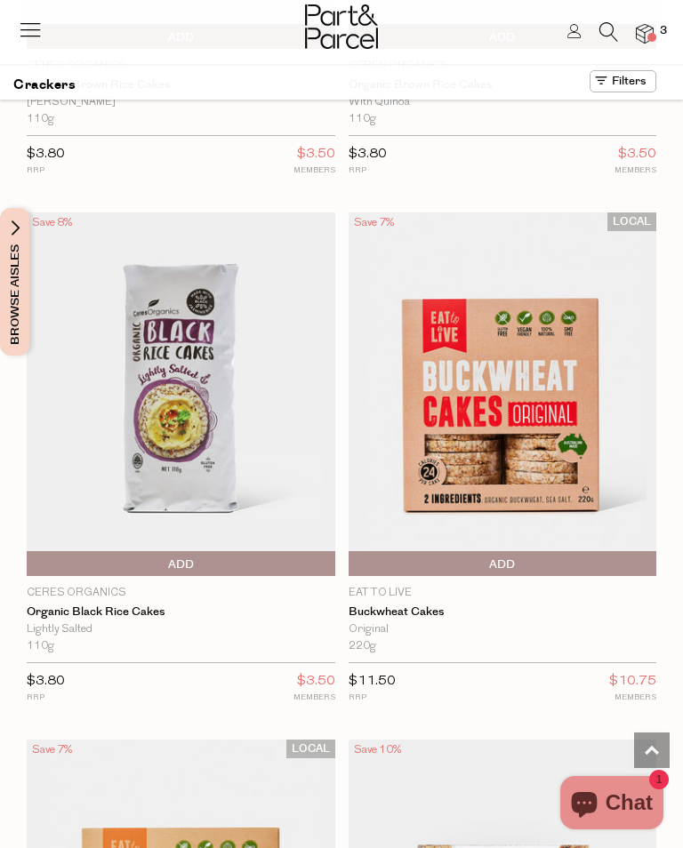
click at [525, 551] on span "Add To Parcel" at bounding box center [503, 564] width 300 height 27
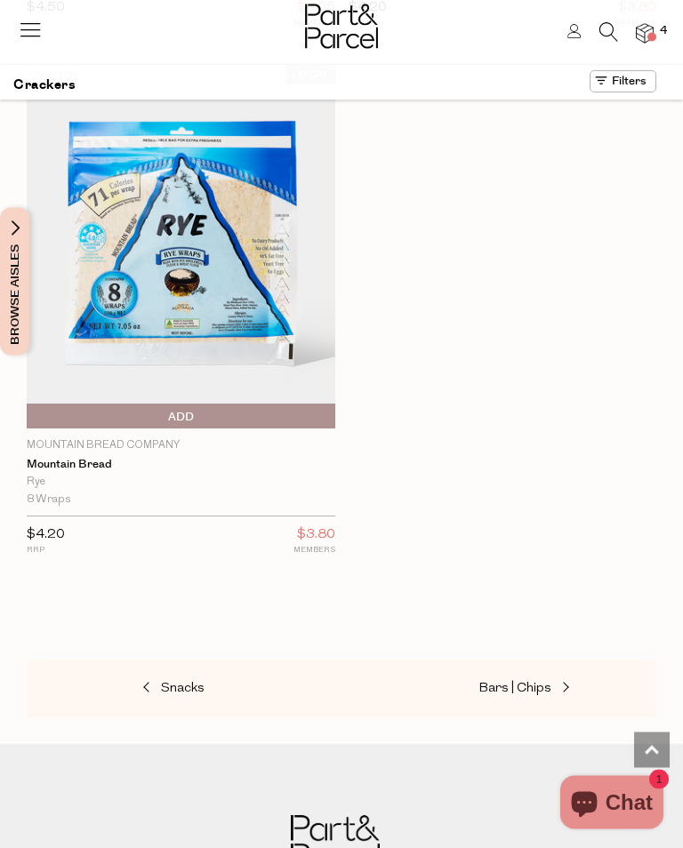
scroll to position [9509, 0]
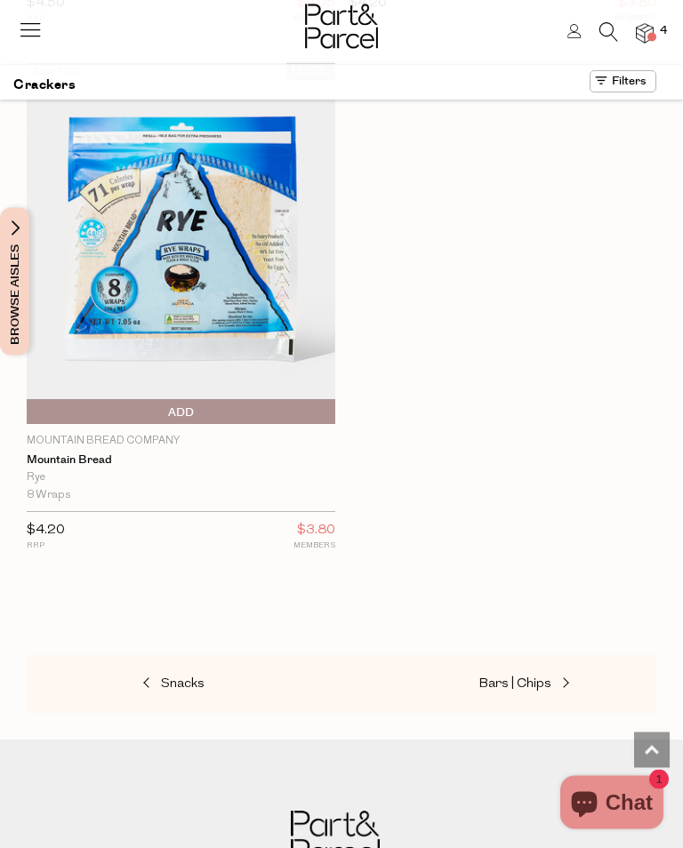
click at [153, 679] on span at bounding box center [148, 685] width 25 height 13
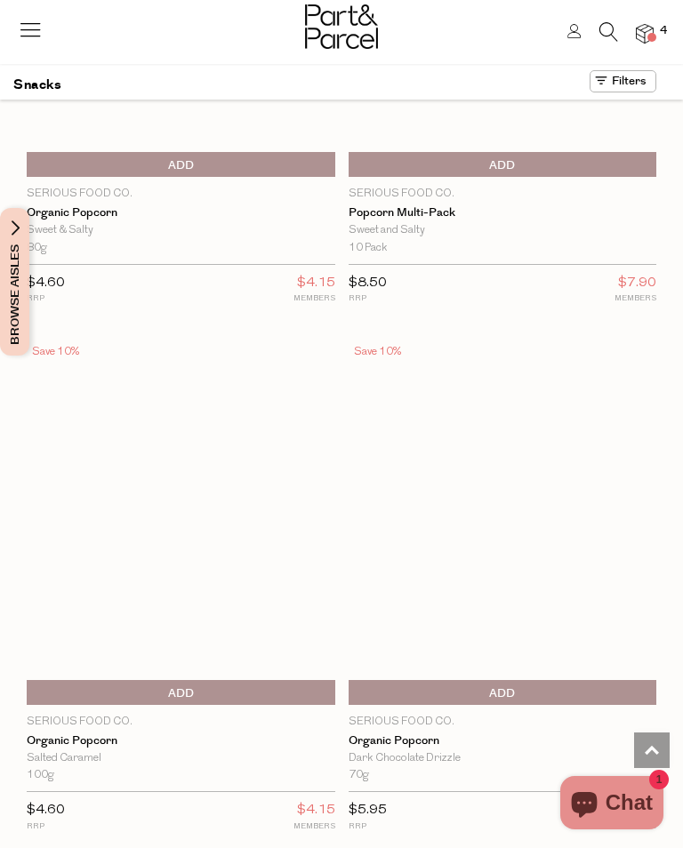
scroll to position [11889, 0]
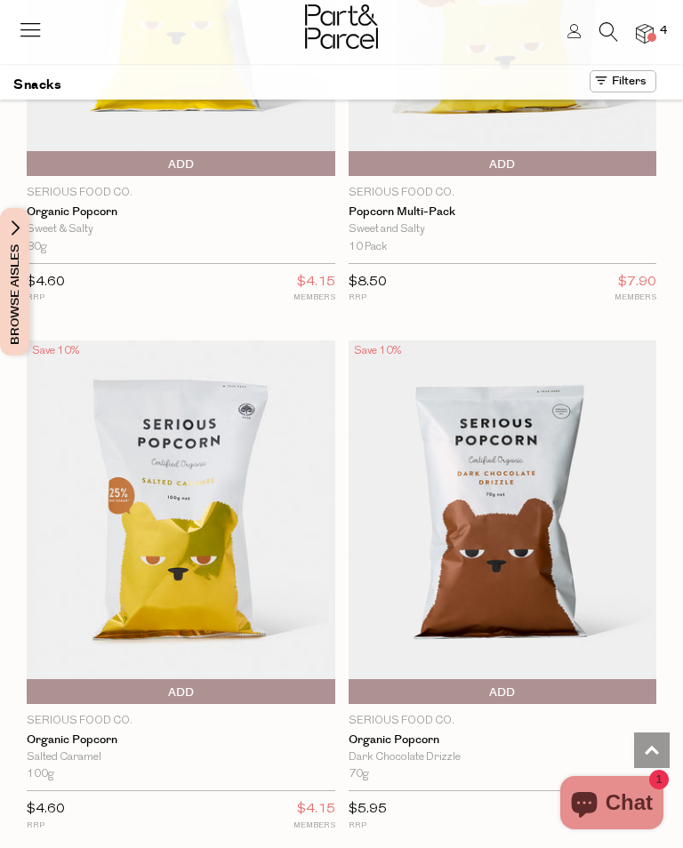
click at [525, 679] on span "Add To Parcel" at bounding box center [503, 692] width 300 height 27
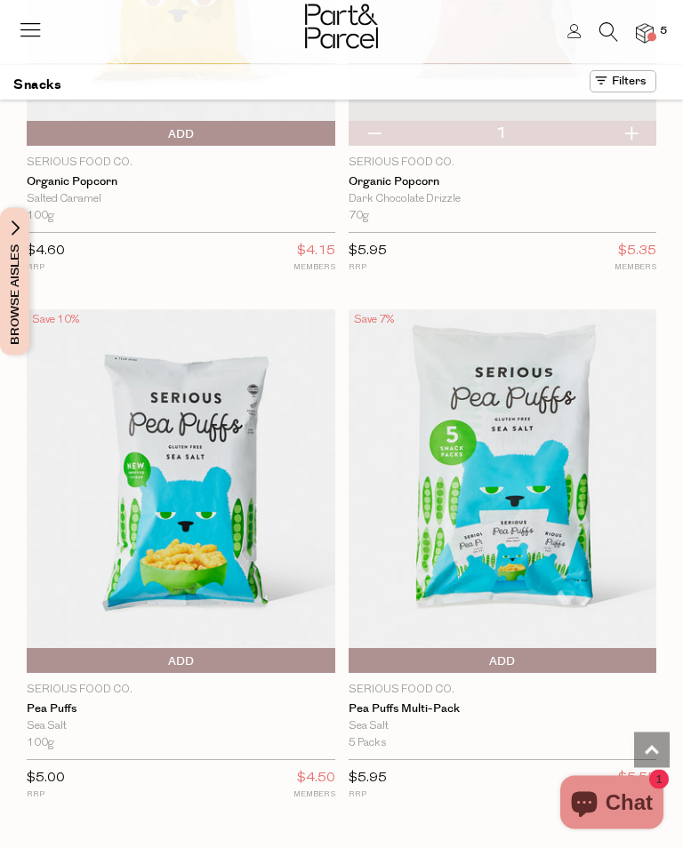
scroll to position [12448, 0]
click at [528, 648] on span "Add To Parcel" at bounding box center [503, 661] width 300 height 27
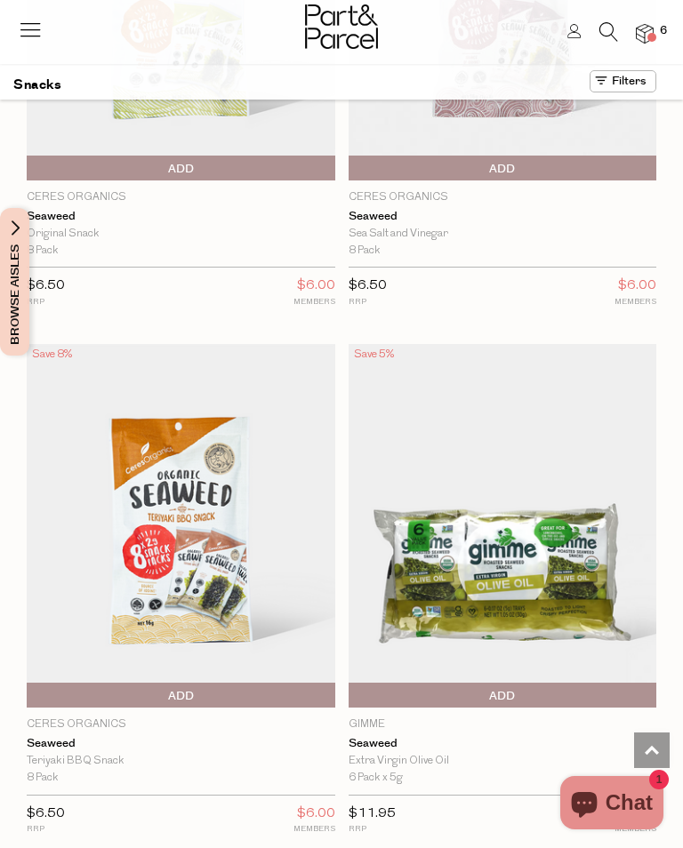
scroll to position [13996, 0]
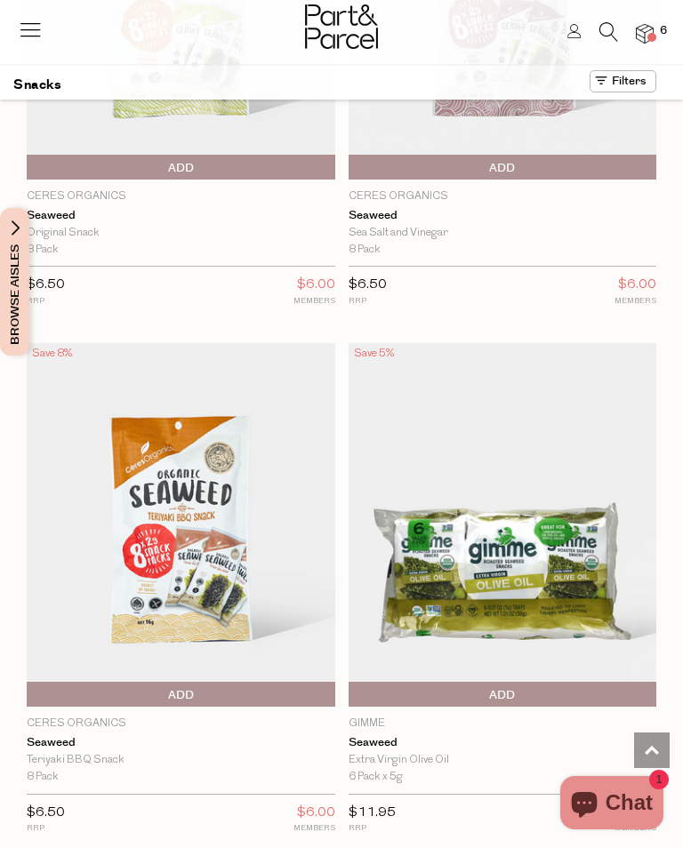
click at [557, 474] on img at bounding box center [503, 525] width 309 height 364
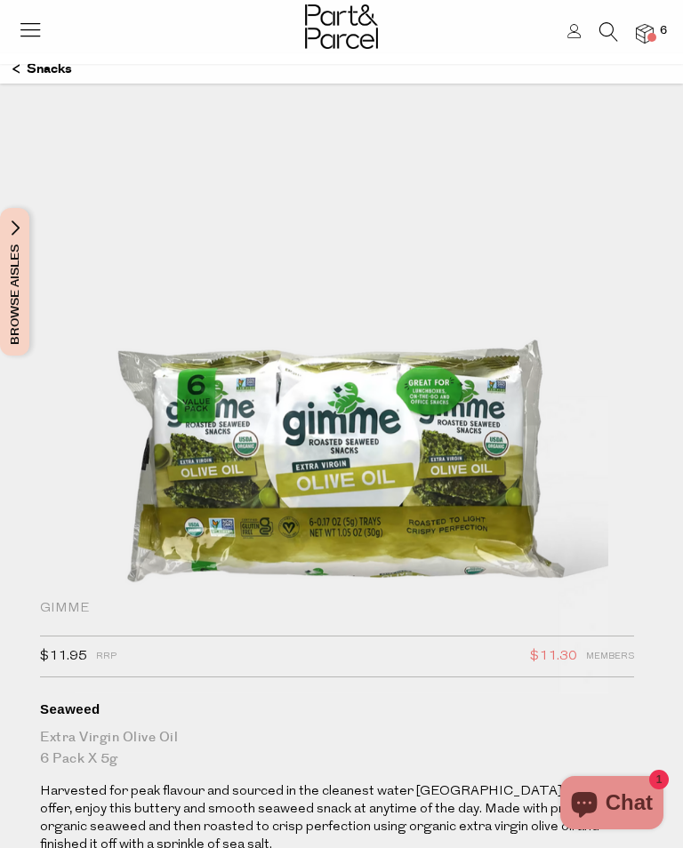
scroll to position [27, 0]
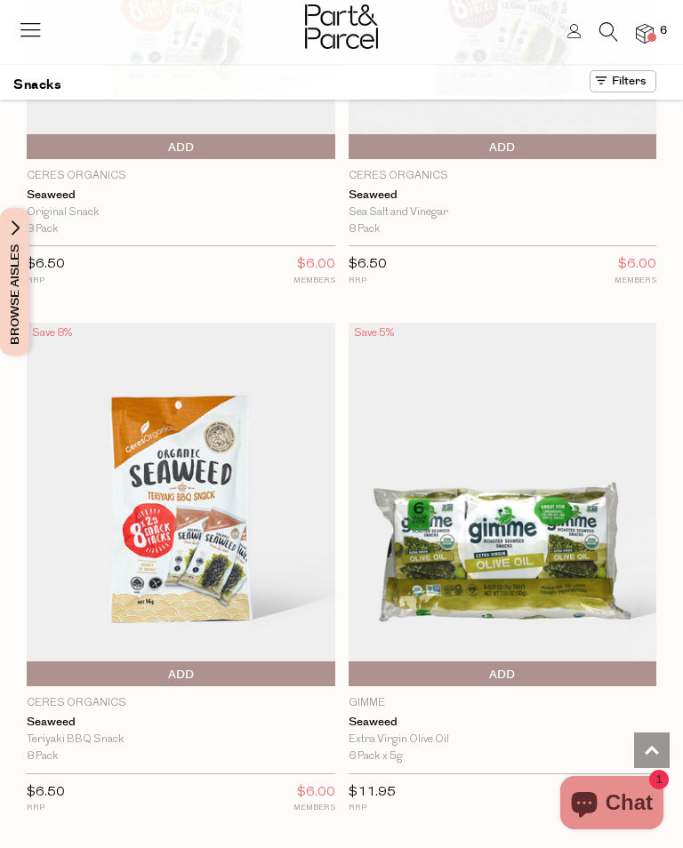
scroll to position [14017, 0]
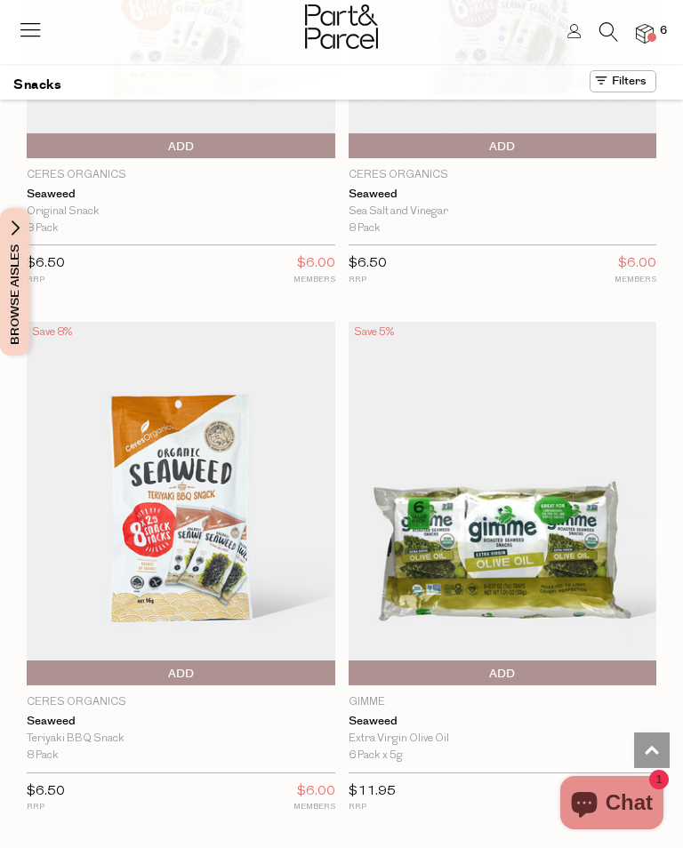
click at [353, 661] on span "Add To Parcel" at bounding box center [353, 674] width 0 height 27
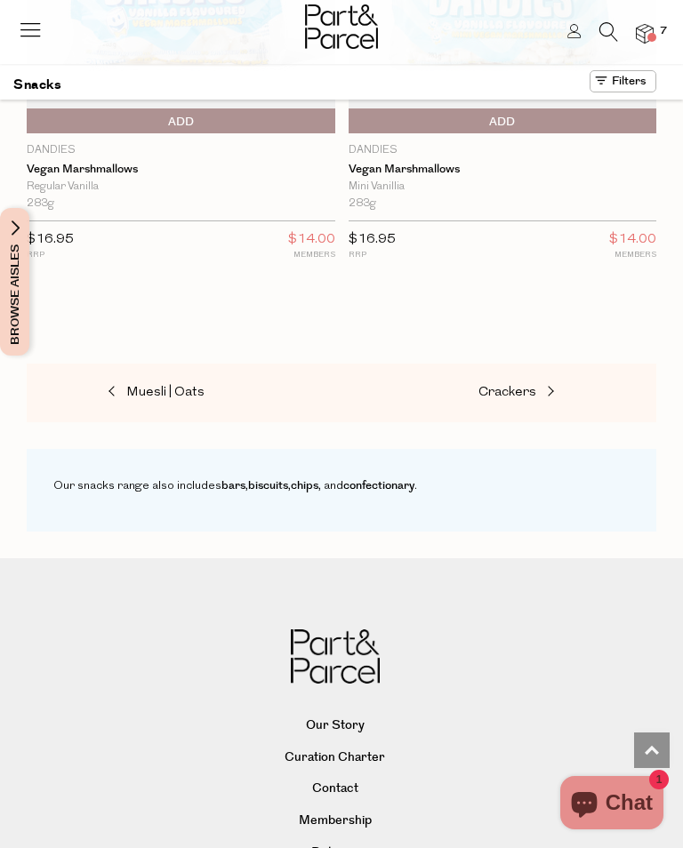
scroll to position [18265, 0]
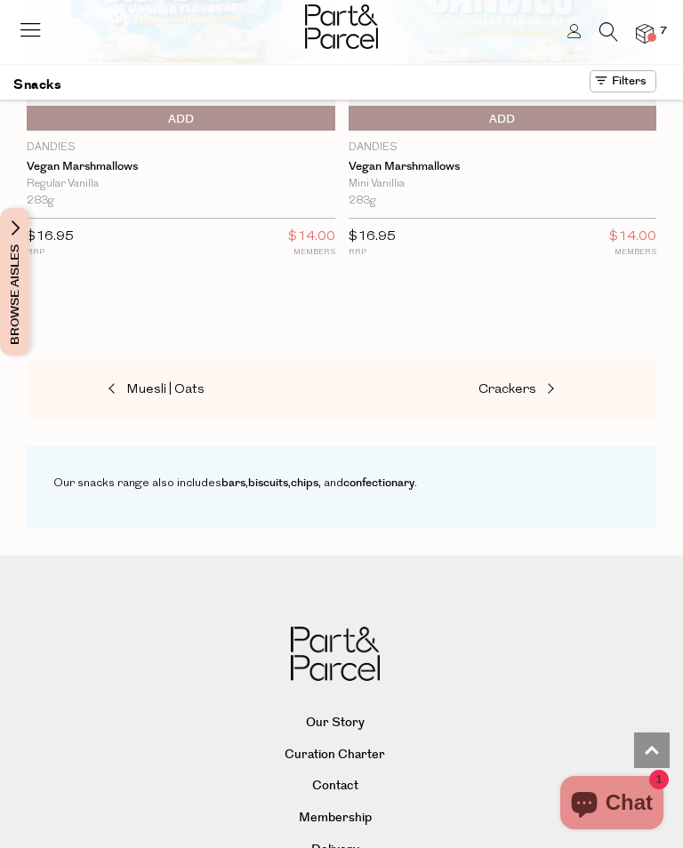
click at [111, 383] on span at bounding box center [113, 389] width 25 height 13
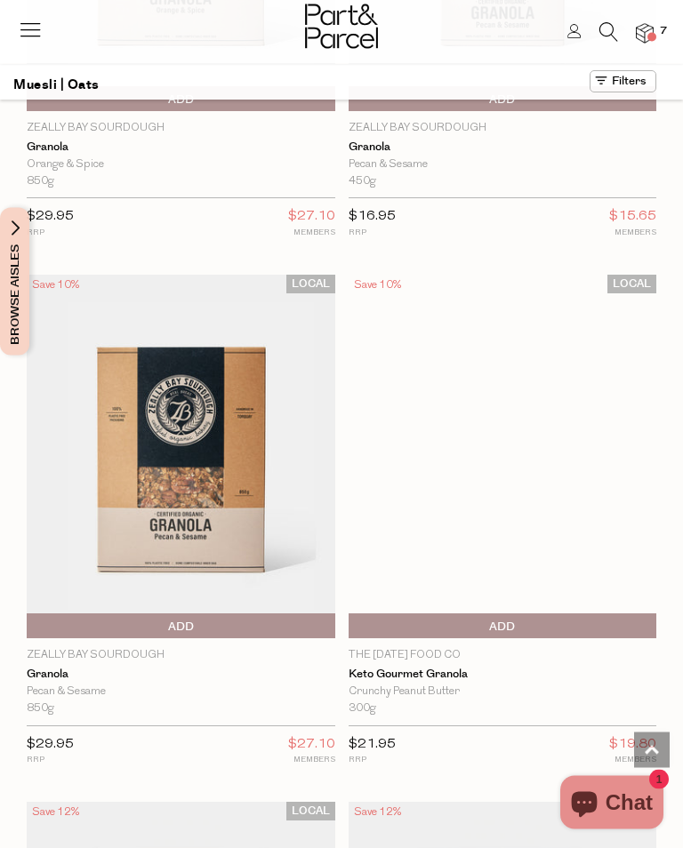
scroll to position [8834, 0]
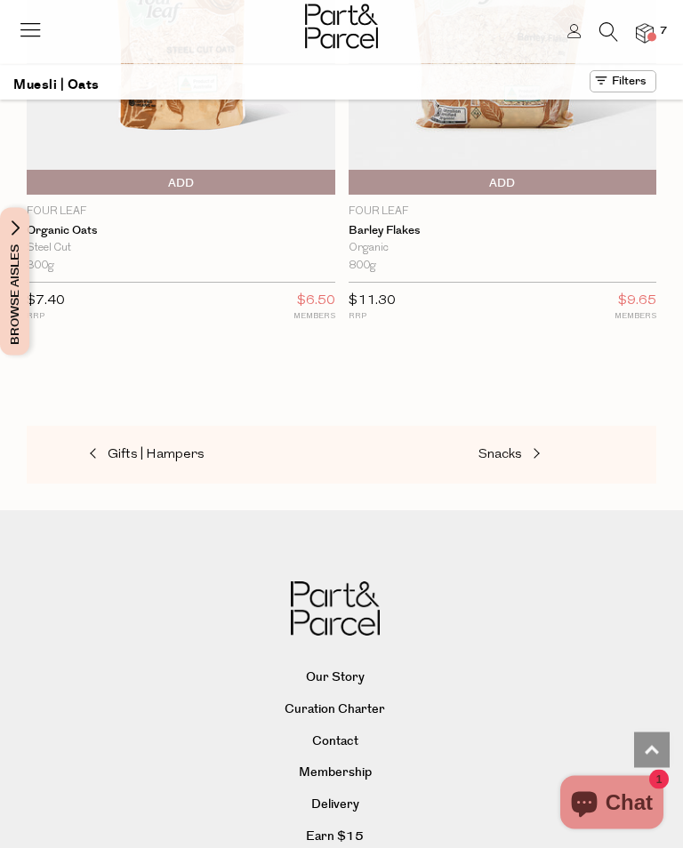
scroll to position [13476, 0]
click at [540, 447] on span at bounding box center [534, 453] width 25 height 13
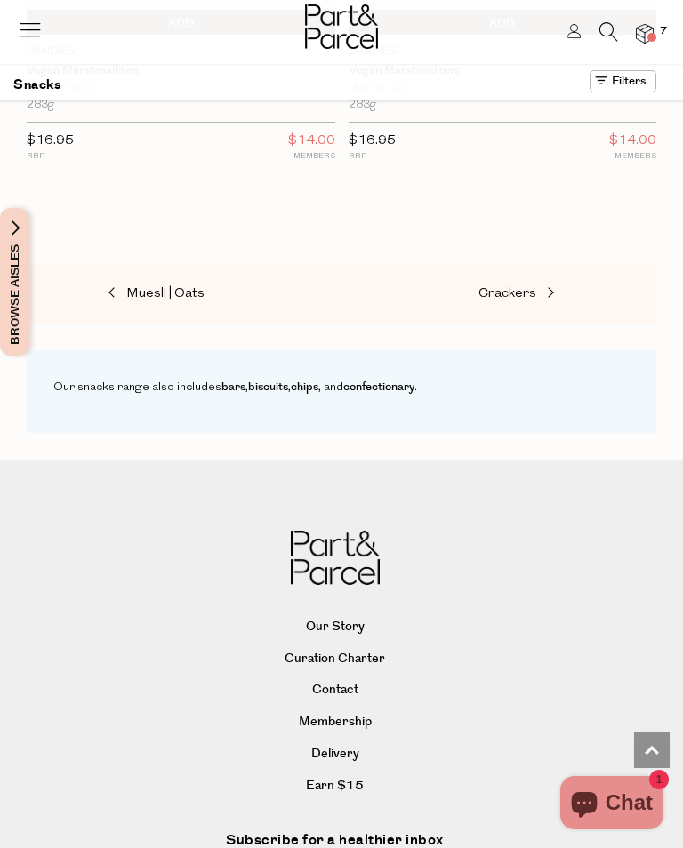
scroll to position [18362, 0]
click at [552, 282] on link "Crackers" at bounding box center [567, 293] width 178 height 23
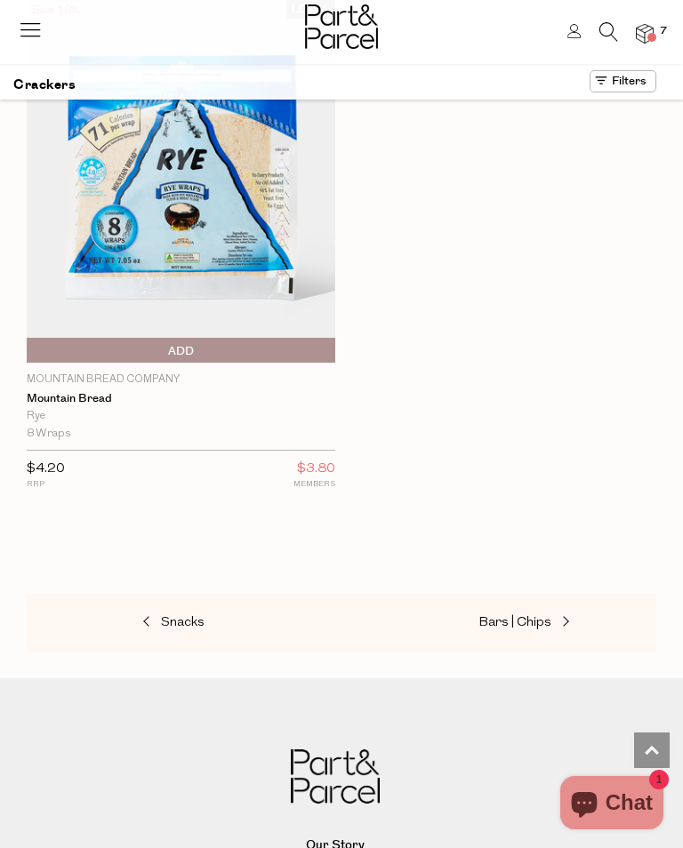
scroll to position [10007, 0]
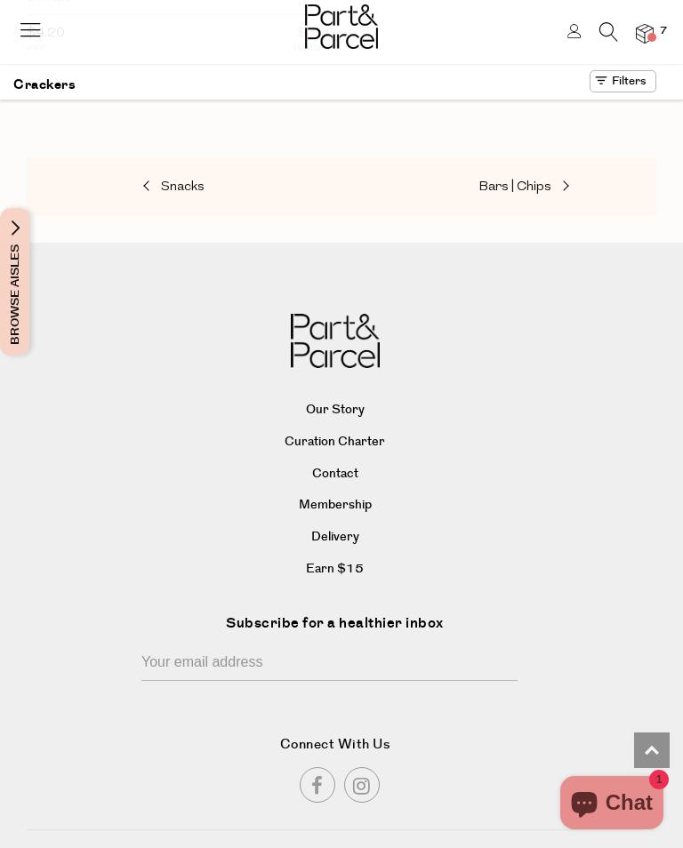
click at [574, 181] on span at bounding box center [563, 187] width 25 height 13
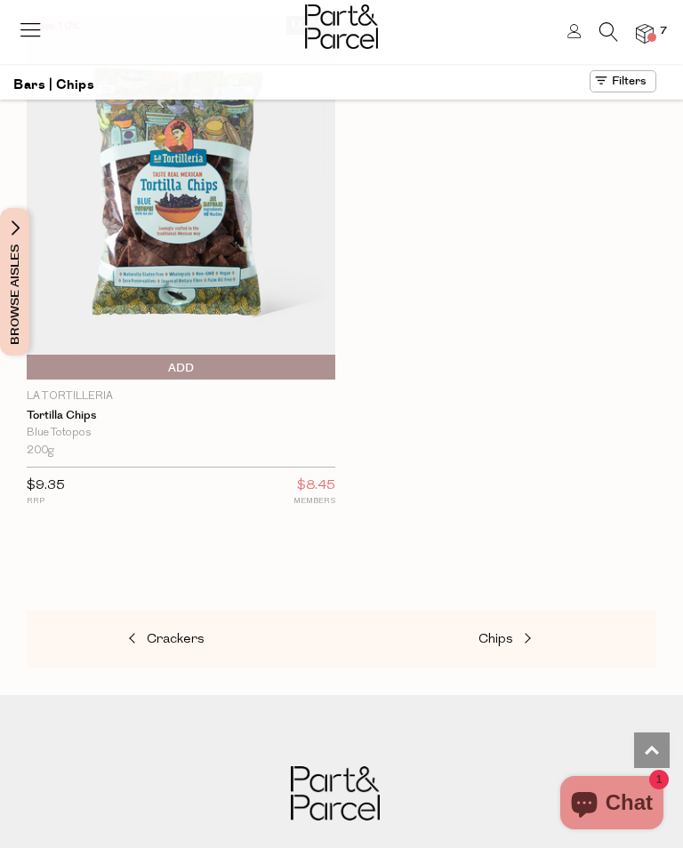
scroll to position [18588, 0]
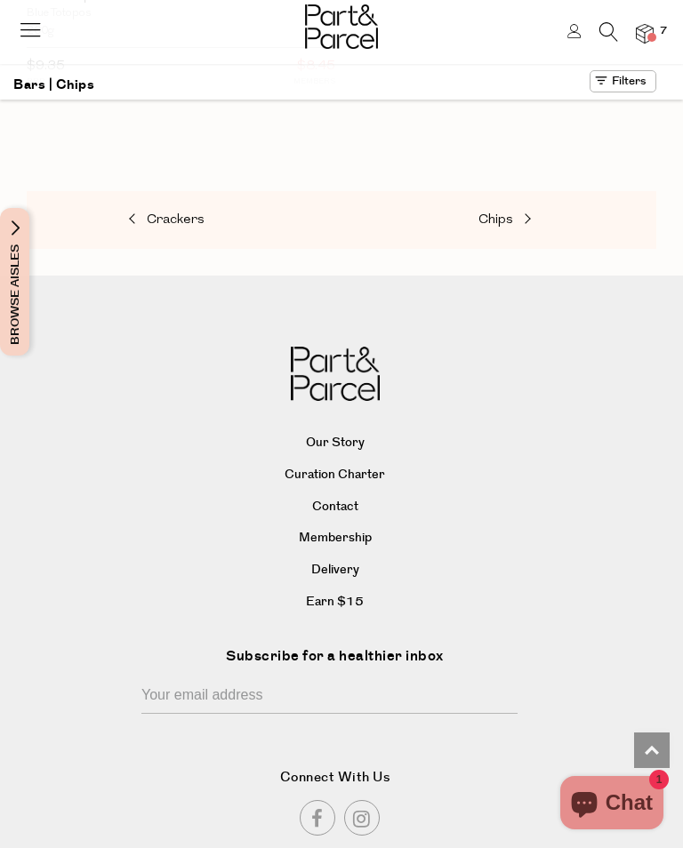
click at [531, 213] on span at bounding box center [525, 219] width 25 height 13
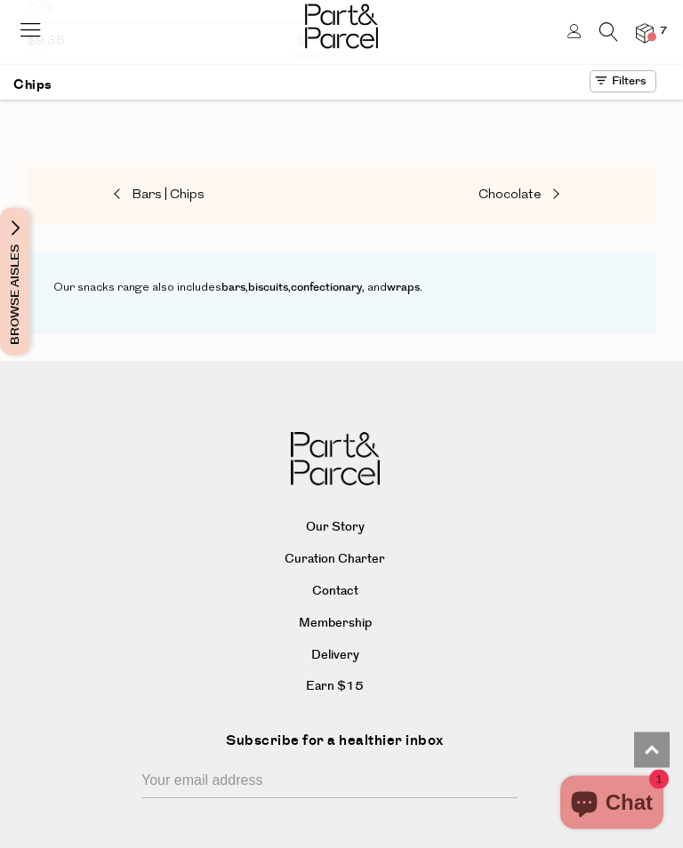
scroll to position [4810, 0]
click at [549, 189] on span at bounding box center [554, 195] width 25 height 13
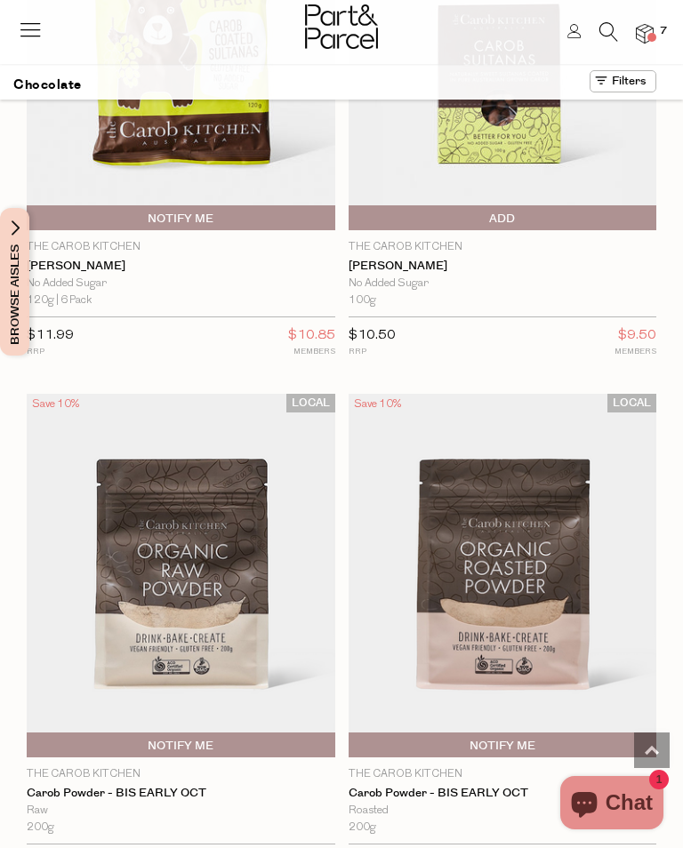
scroll to position [15369, 0]
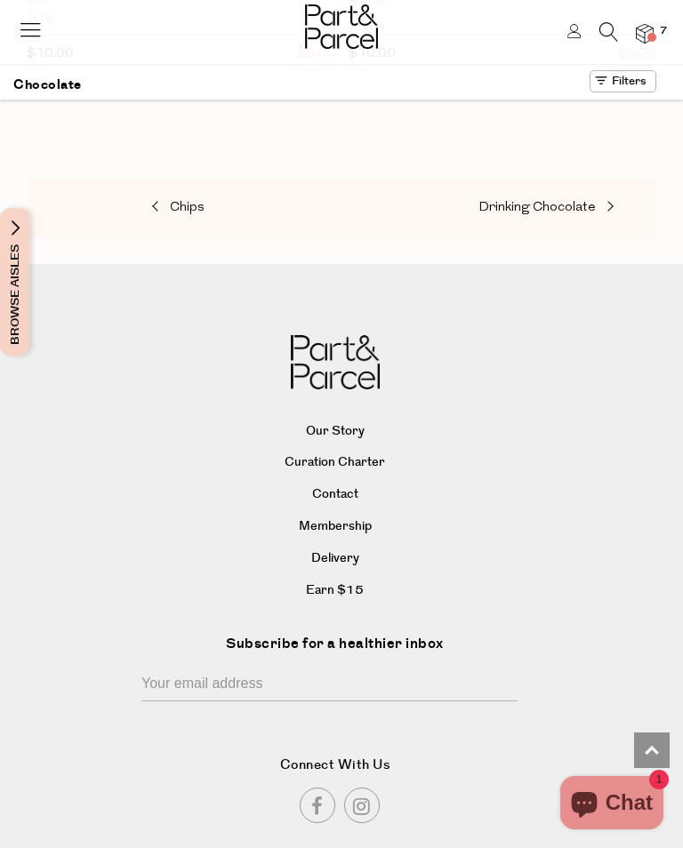
click at [614, 201] on span at bounding box center [608, 207] width 25 height 13
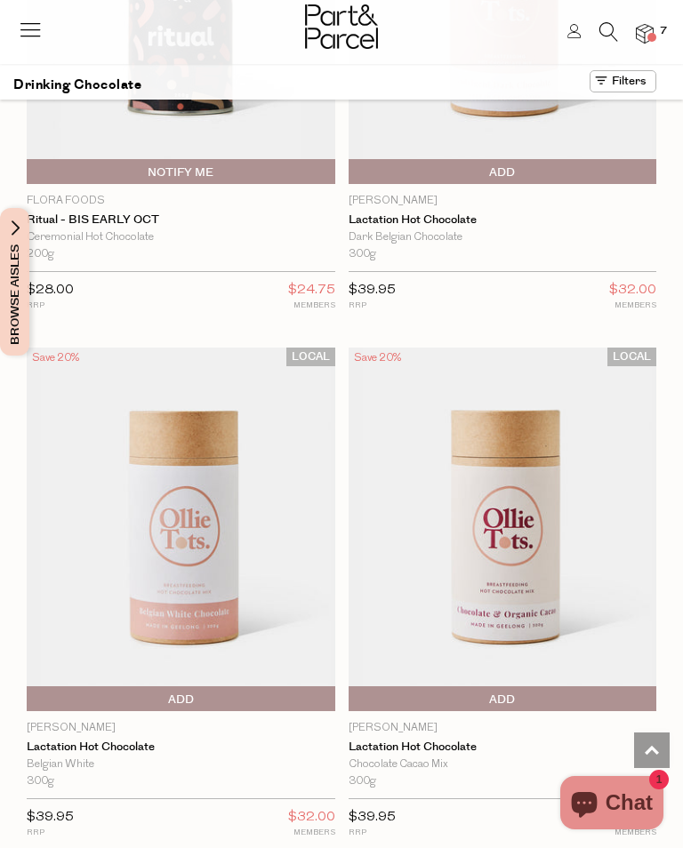
scroll to position [4817, 0]
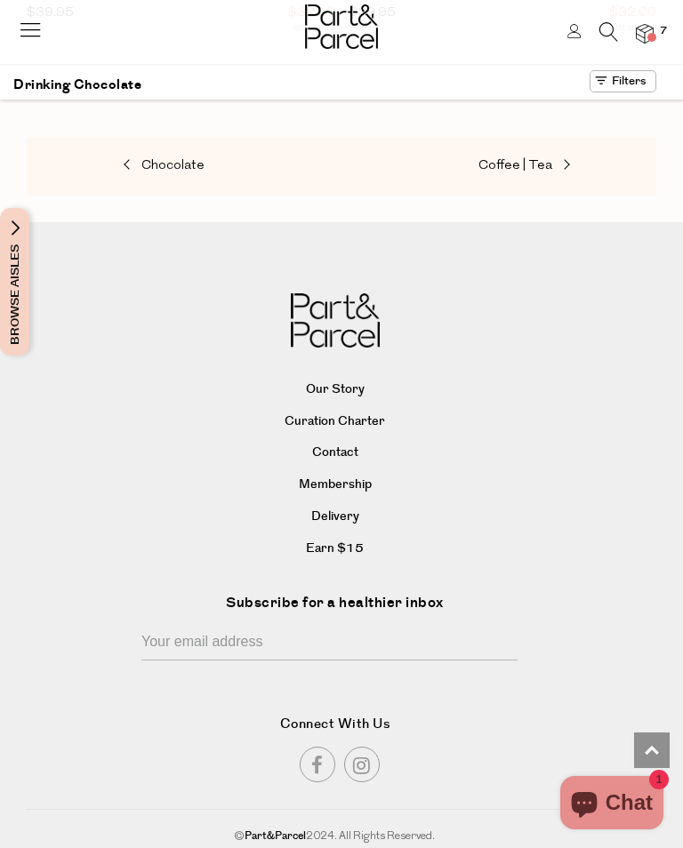
click at [562, 159] on span at bounding box center [564, 165] width 25 height 13
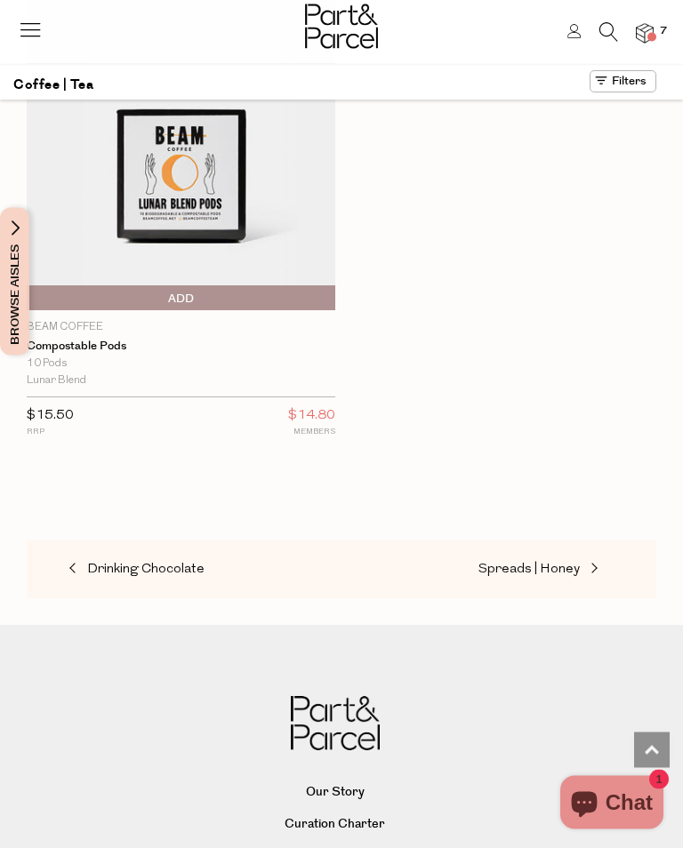
scroll to position [23907, 0]
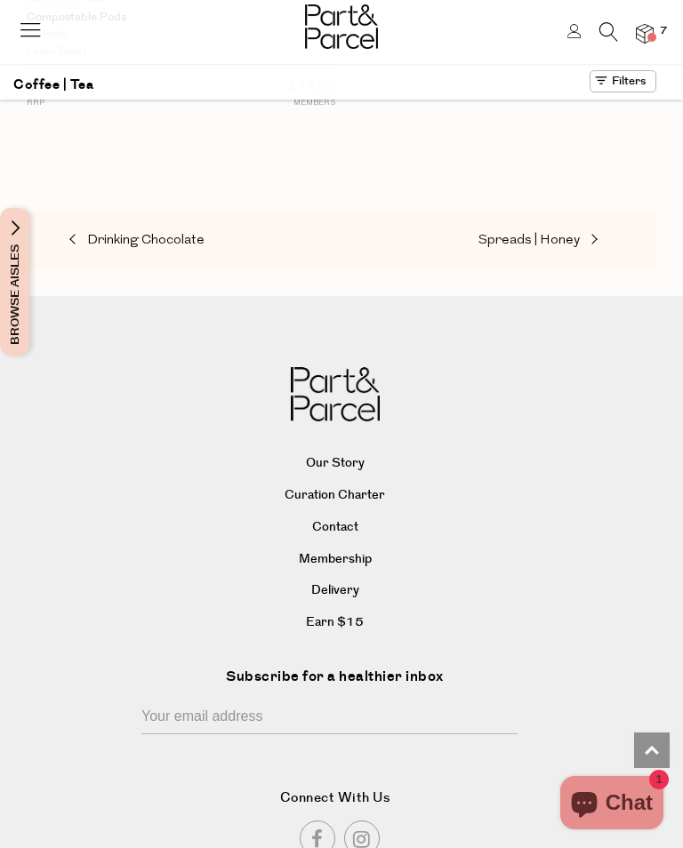
click at [593, 234] on span at bounding box center [592, 240] width 25 height 13
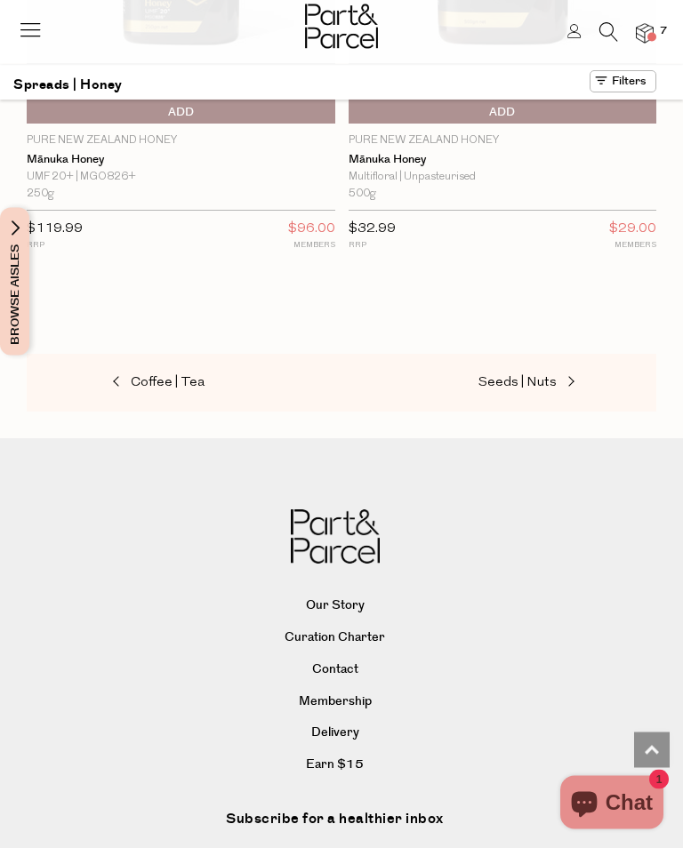
scroll to position [11100, 0]
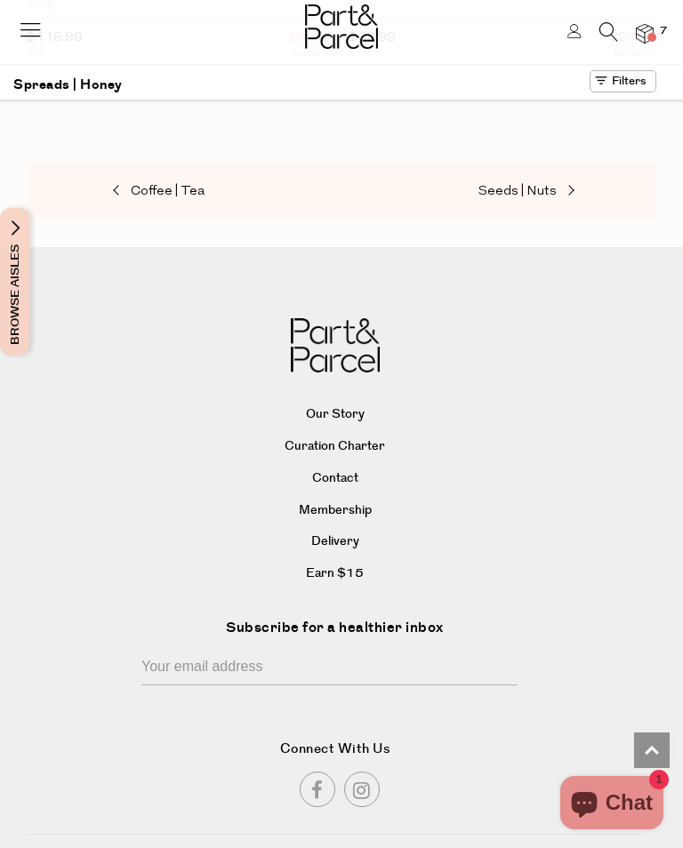
click at [568, 185] on span at bounding box center [569, 191] width 25 height 13
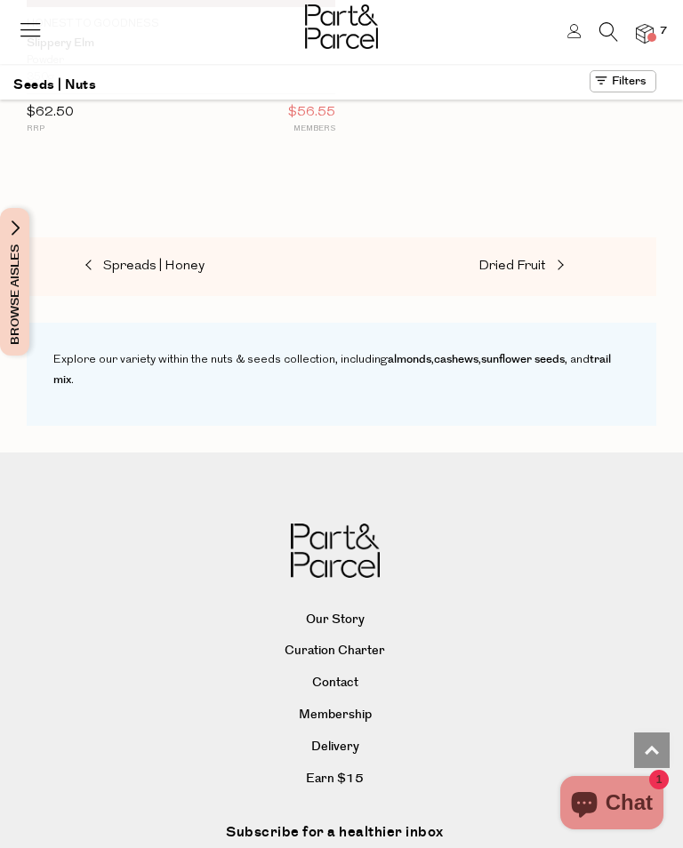
scroll to position [12562, 0]
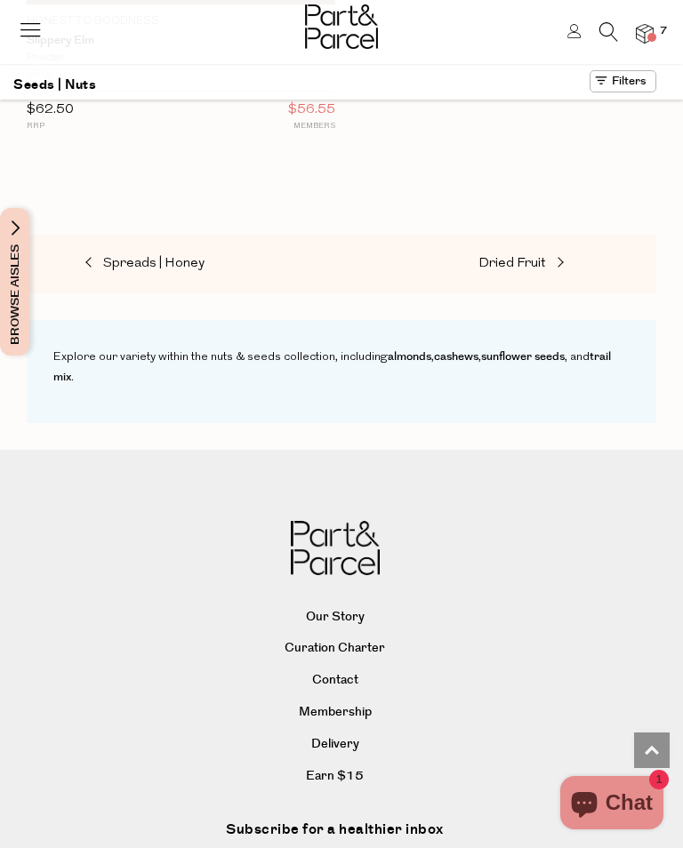
click at [564, 257] on span at bounding box center [558, 263] width 25 height 13
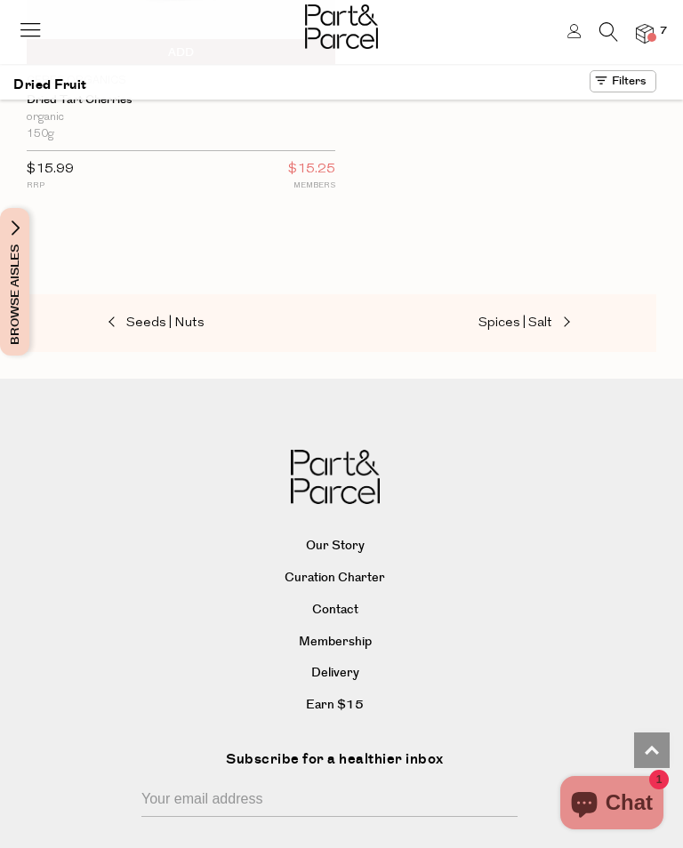
scroll to position [3176, 0]
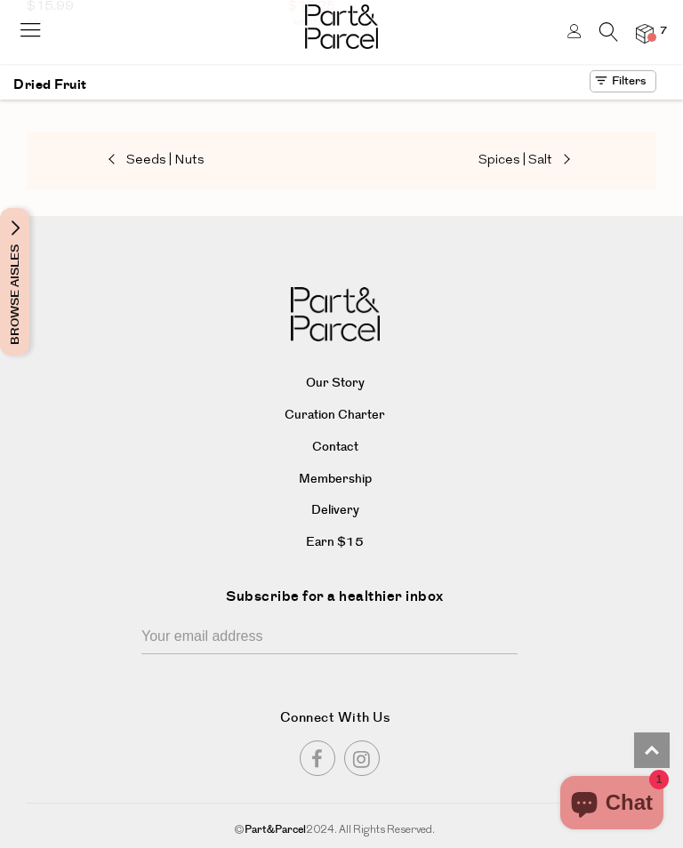
click at [561, 154] on span at bounding box center [564, 160] width 25 height 13
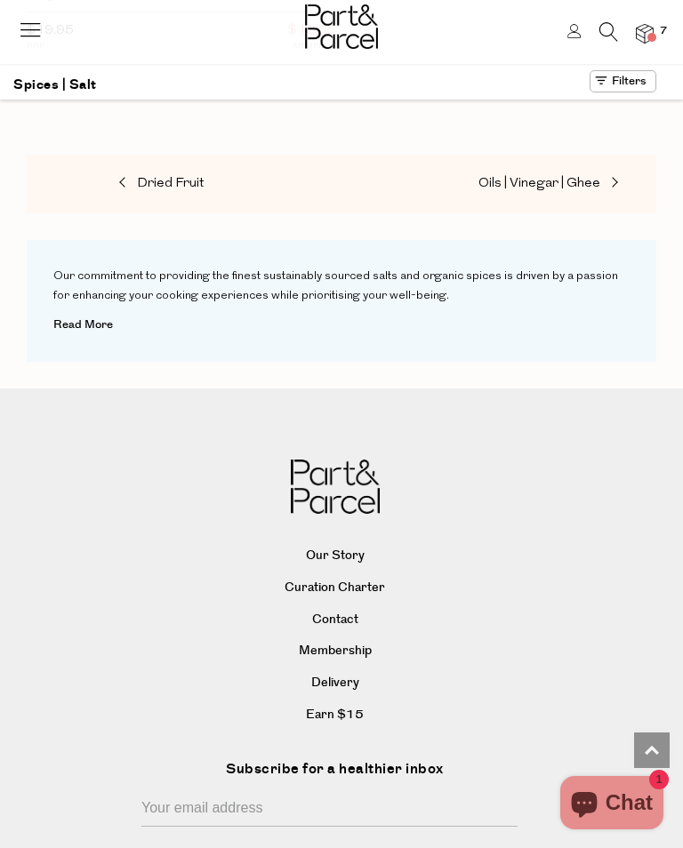
scroll to position [15351, 0]
click at [612, 176] on span at bounding box center [612, 182] width 25 height 13
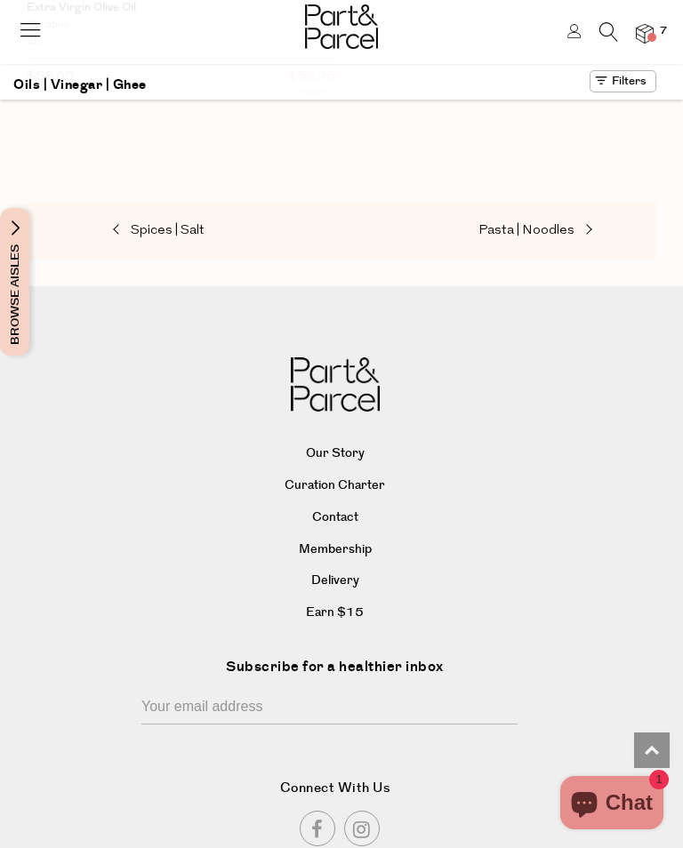
scroll to position [13198, 0]
click at [584, 225] on span at bounding box center [586, 231] width 25 height 13
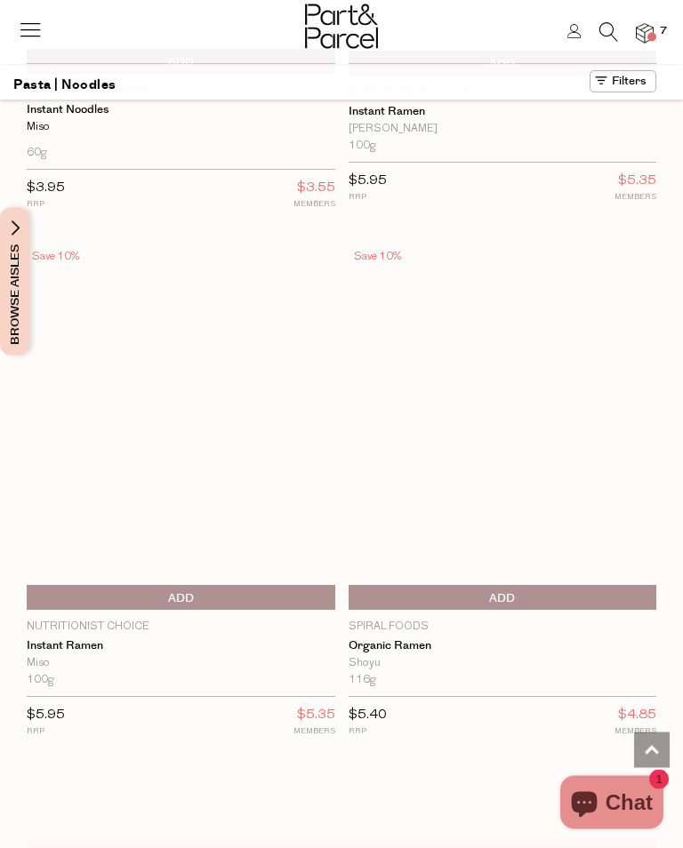
scroll to position [12520, 0]
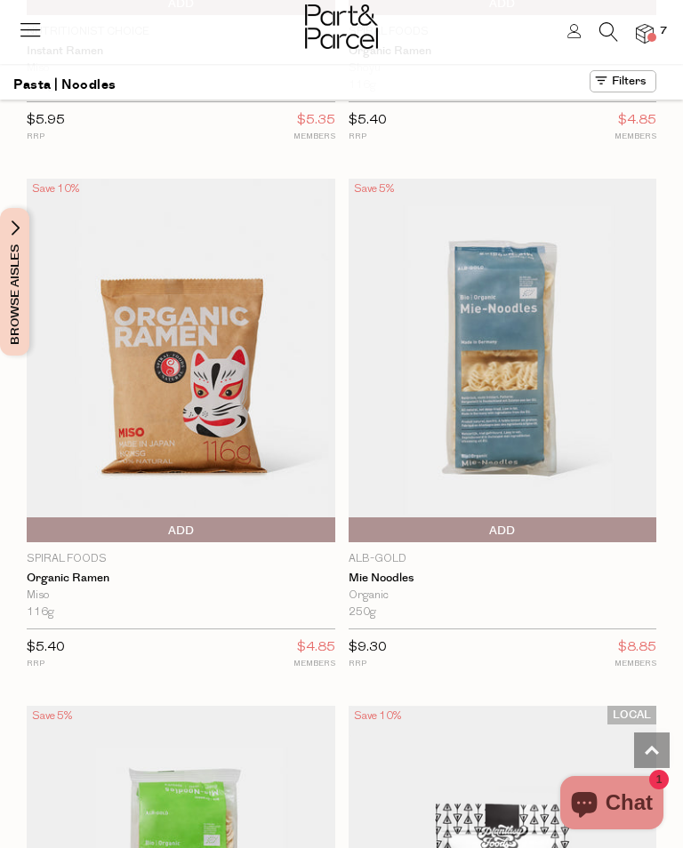
scroll to position [13123, 0]
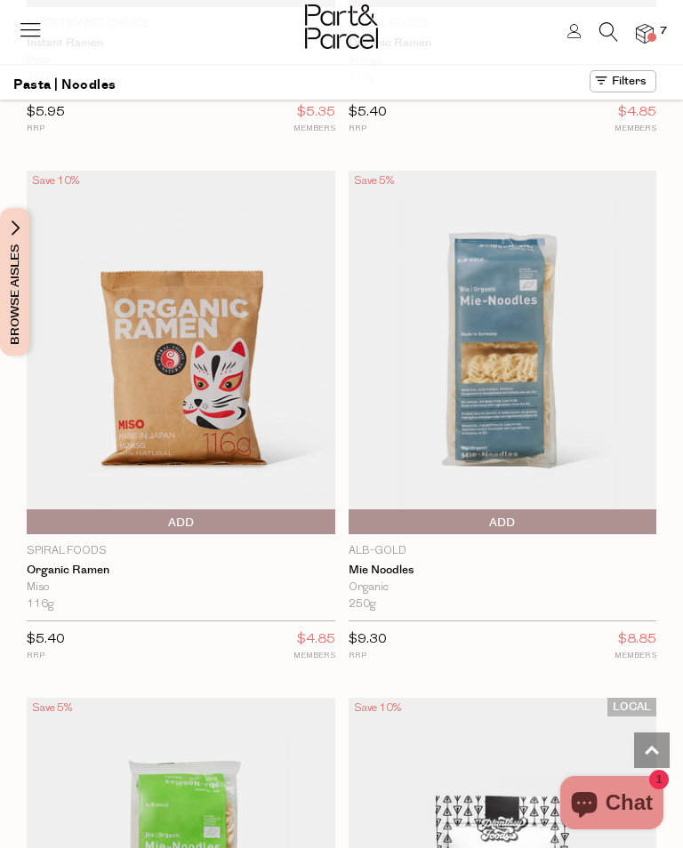
click at [353, 510] on span "Add To Parcel" at bounding box center [353, 523] width 0 height 27
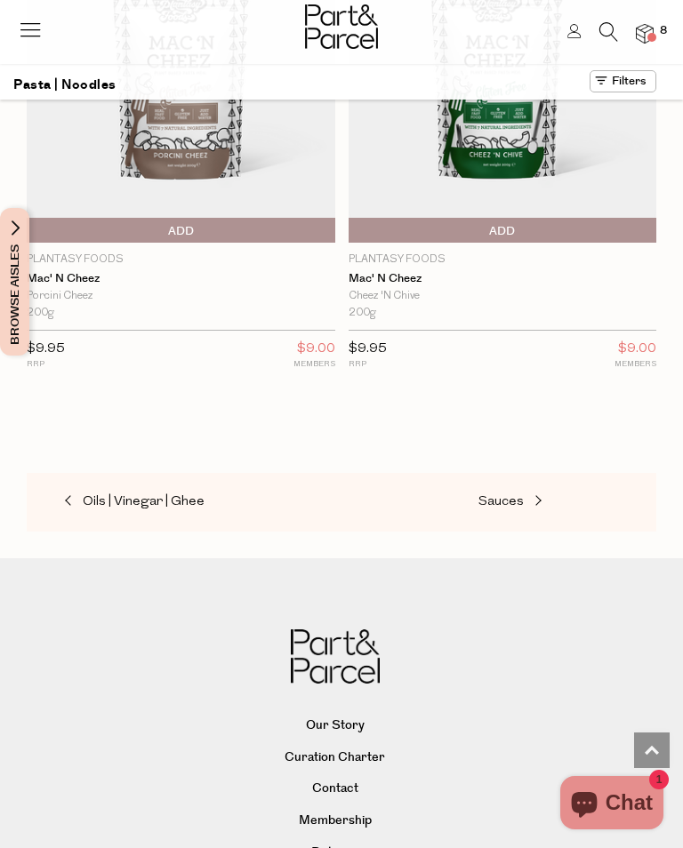
click at [539, 495] on span at bounding box center [536, 501] width 25 height 13
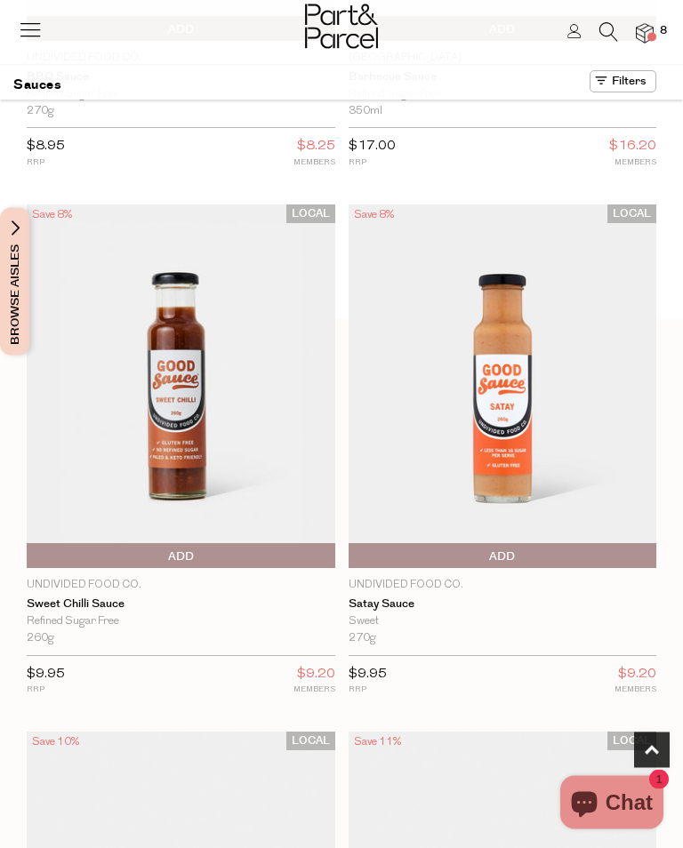
scroll to position [926, 0]
click at [203, 548] on span "Add To Parcel" at bounding box center [181, 556] width 300 height 27
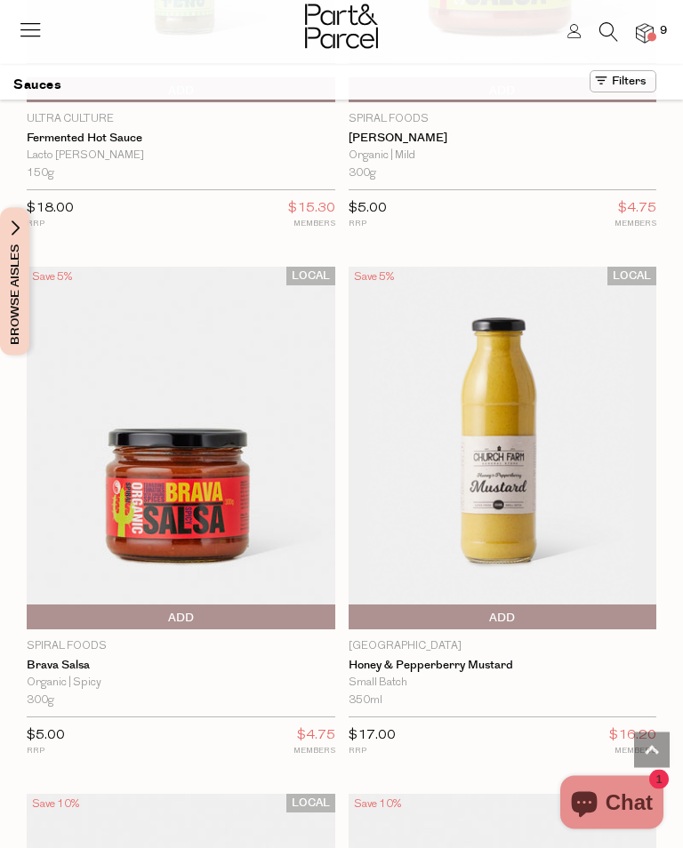
scroll to position [9875, 0]
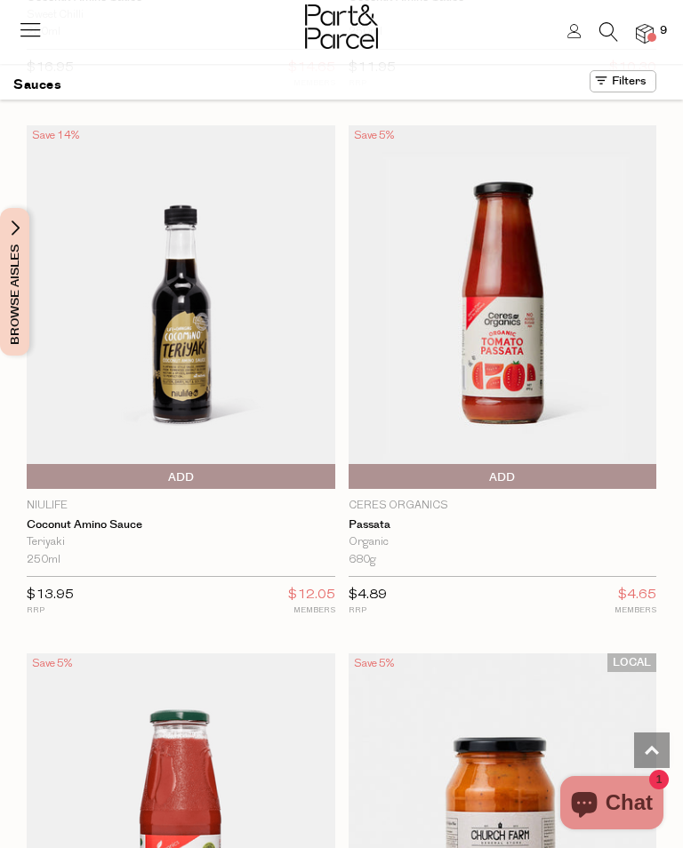
scroll to position [14780, 0]
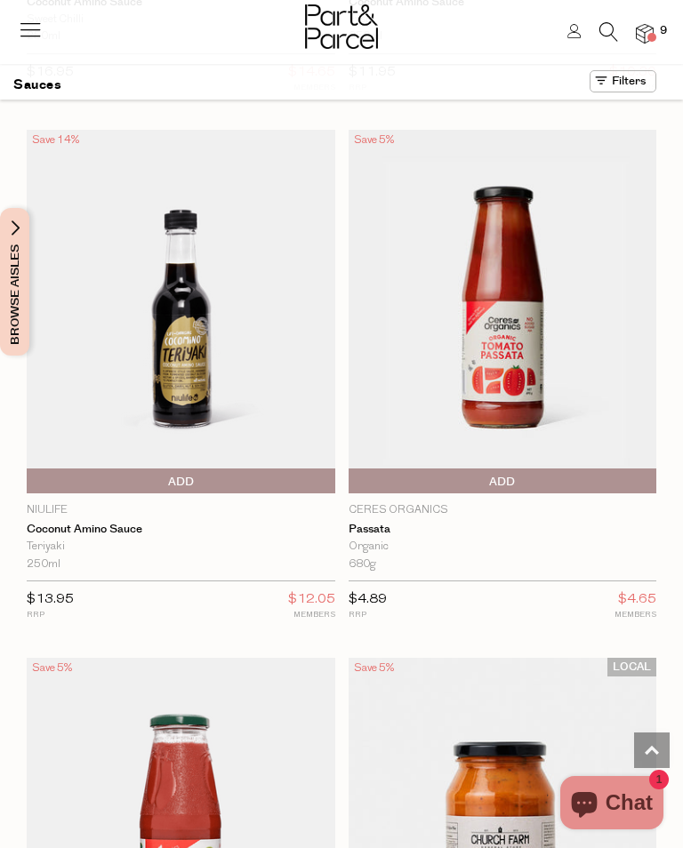
click at [516, 469] on span "Add To Parcel" at bounding box center [503, 482] width 300 height 27
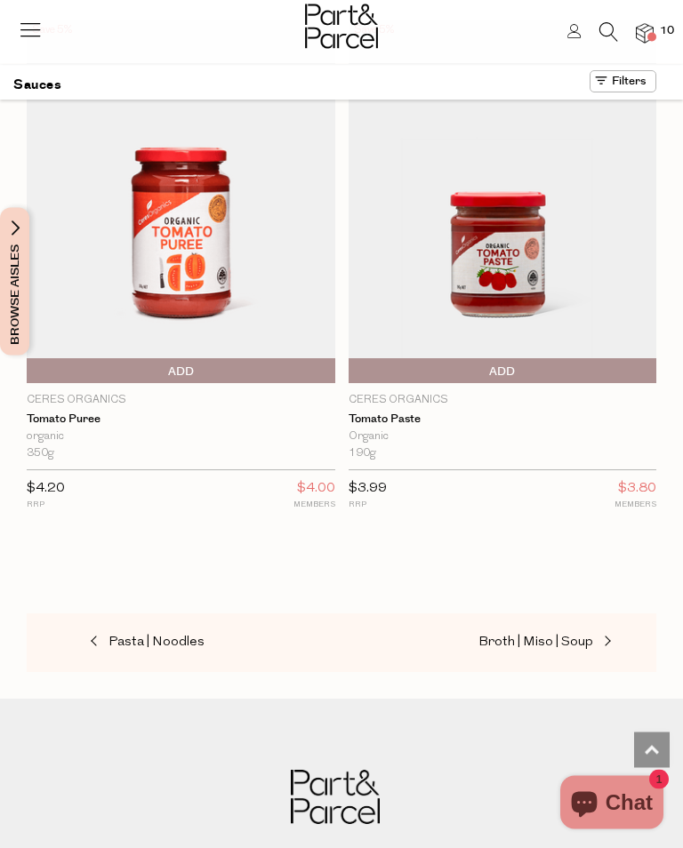
scroll to position [17001, 0]
click at [611, 636] on span at bounding box center [605, 642] width 25 height 13
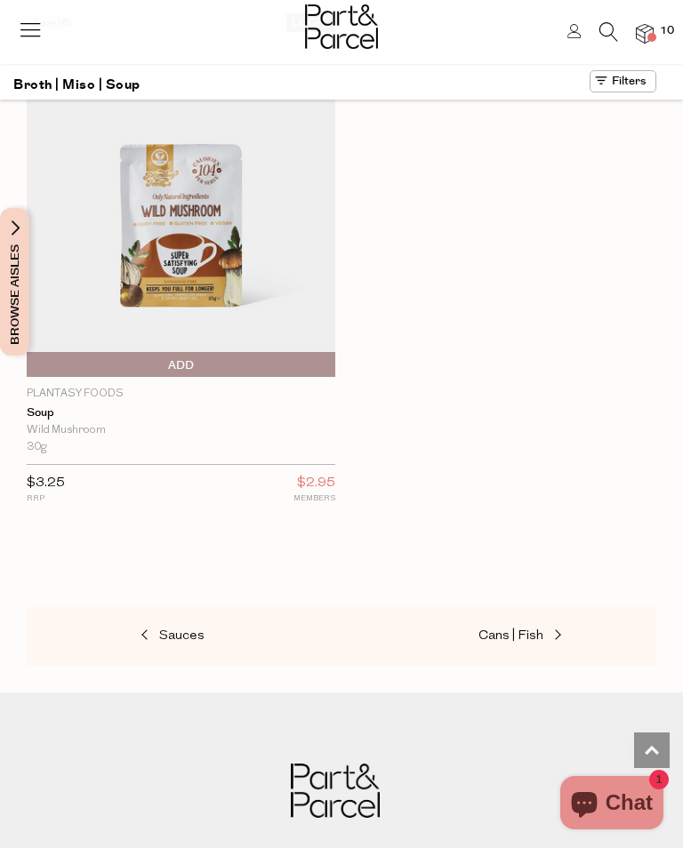
scroll to position [8505, 0]
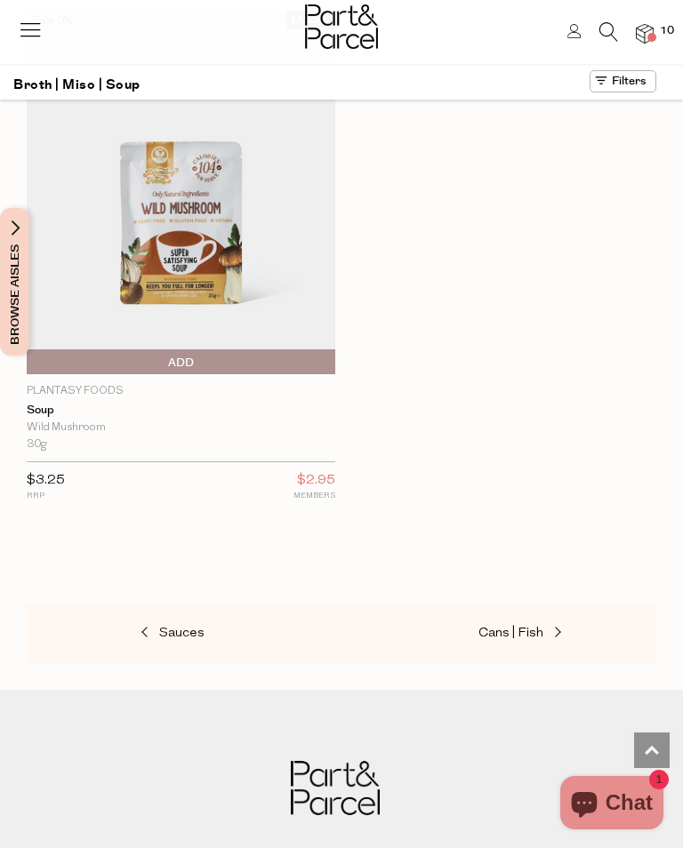
click at [534, 627] on span "Cans | Fish" at bounding box center [510, 633] width 65 height 13
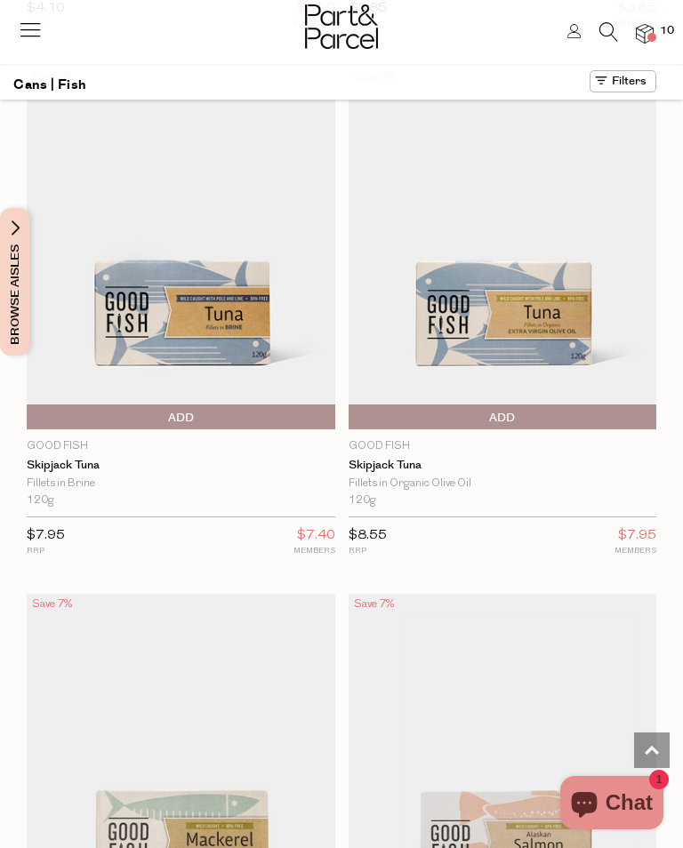
scroll to position [4231, 0]
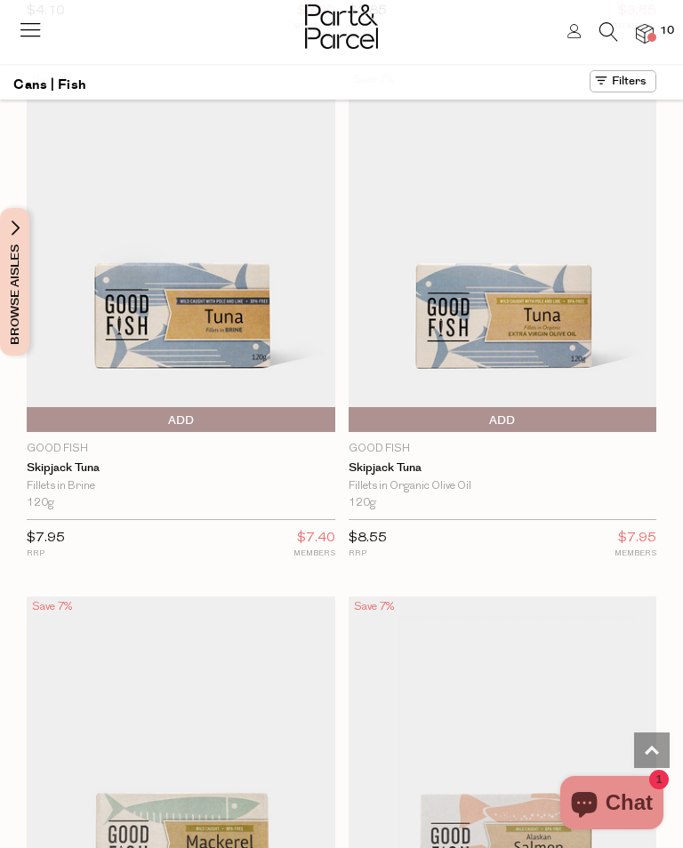
click at [533, 407] on span "Add To Parcel" at bounding box center [503, 420] width 300 height 27
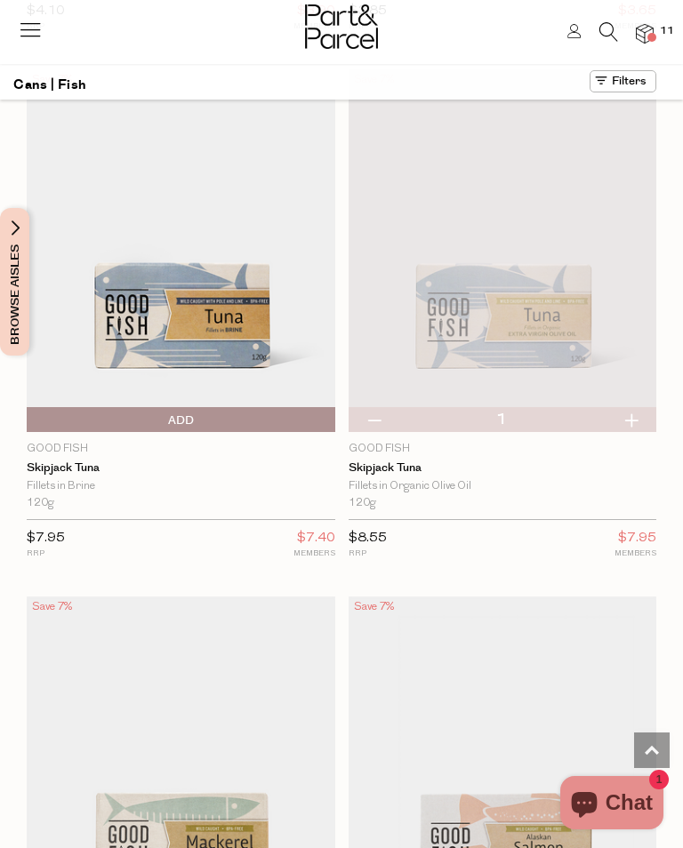
click at [639, 407] on button "button" at bounding box center [631, 419] width 51 height 25
type input "2"
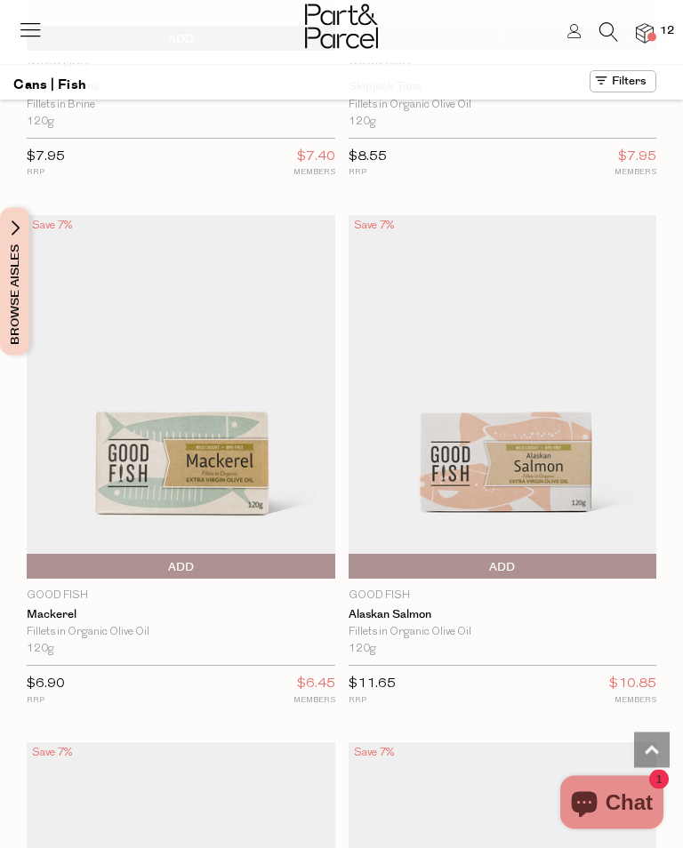
scroll to position [4612, 0]
click at [201, 555] on span "Add To Parcel" at bounding box center [181, 568] width 300 height 27
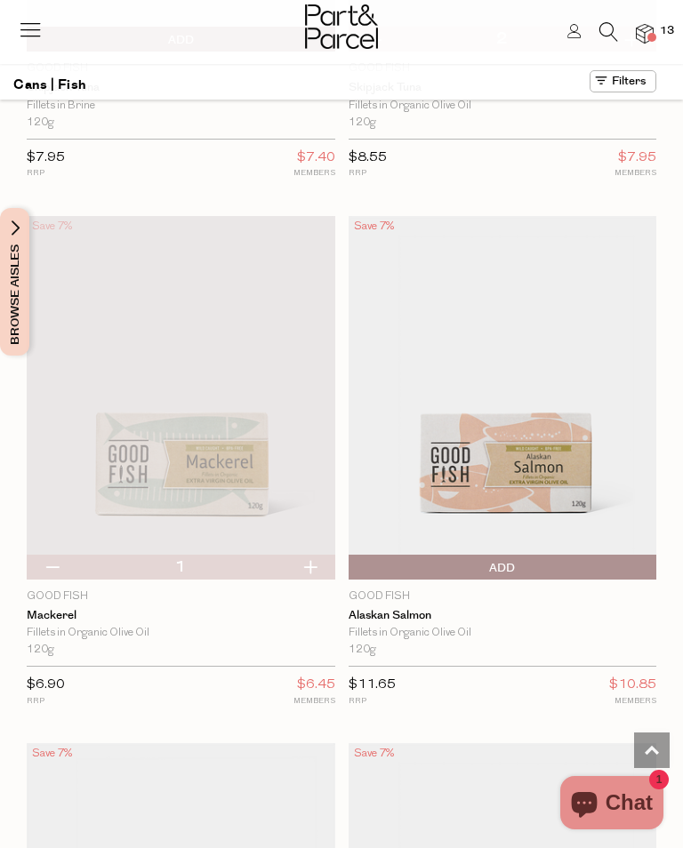
click at [306, 555] on button "button" at bounding box center [310, 567] width 51 height 25
type input "2"
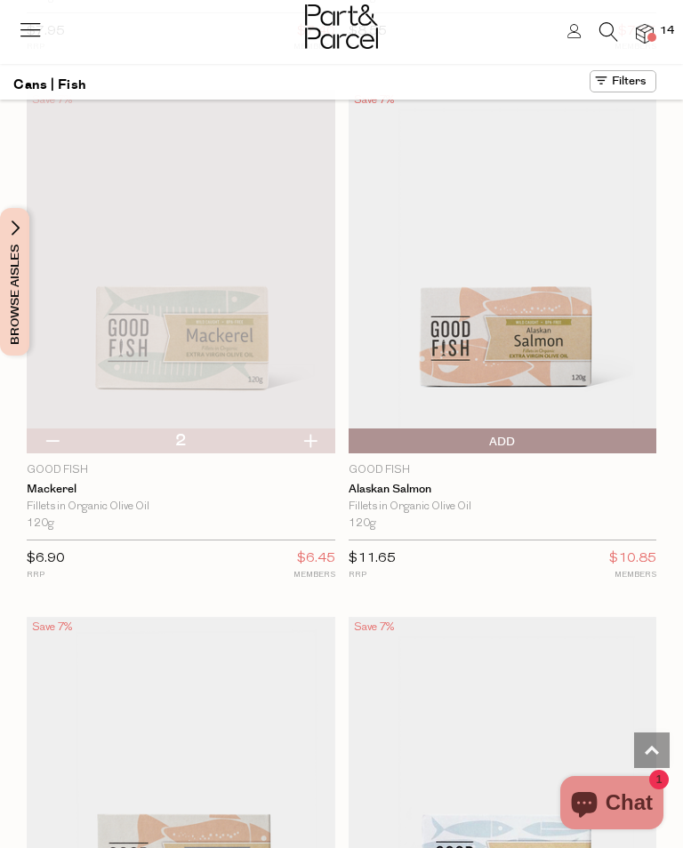
scroll to position [4745, 0]
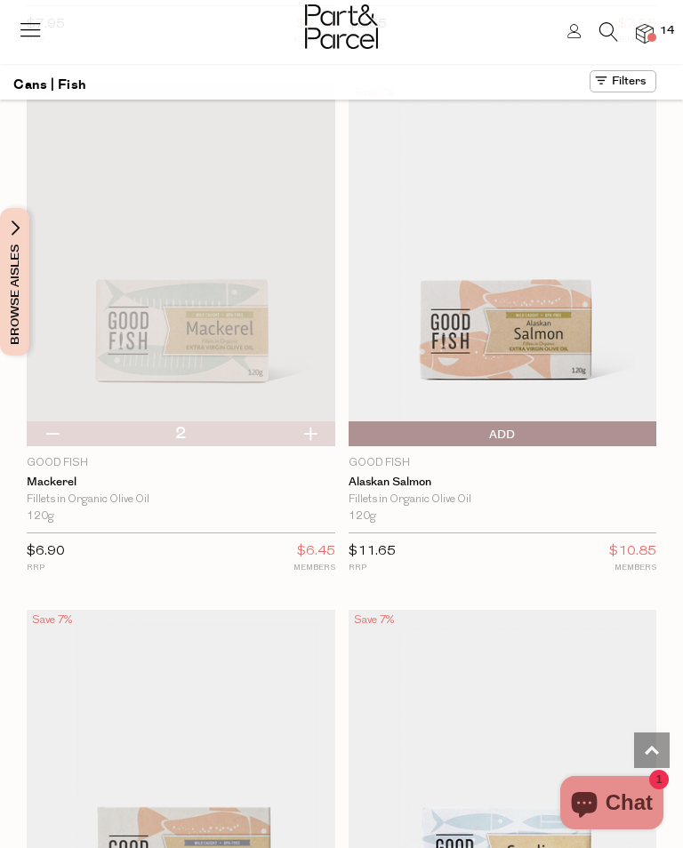
click at [353, 422] on span "Add To Parcel" at bounding box center [353, 435] width 0 height 27
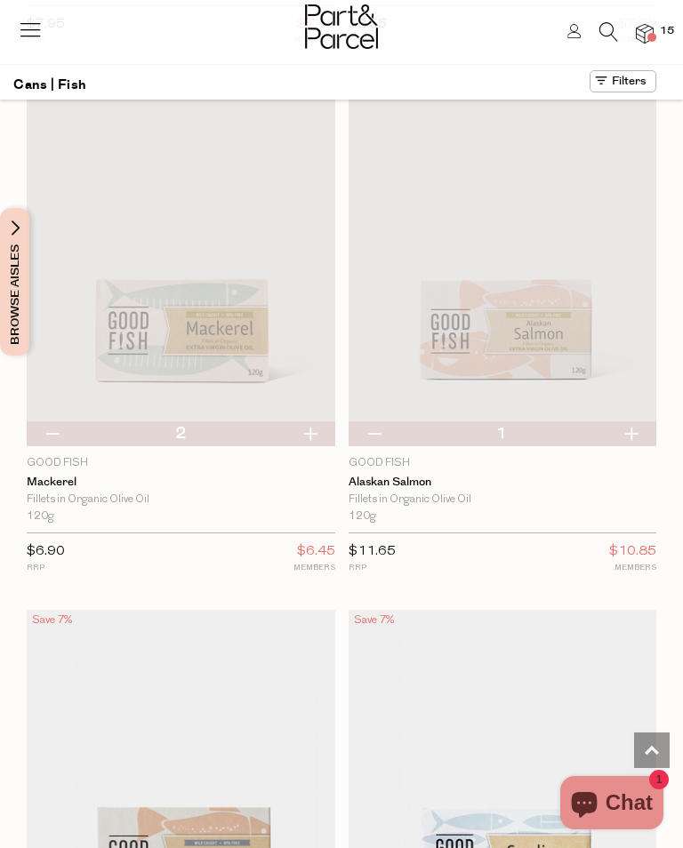
click at [635, 422] on button "button" at bounding box center [631, 434] width 51 height 25
type input "2"
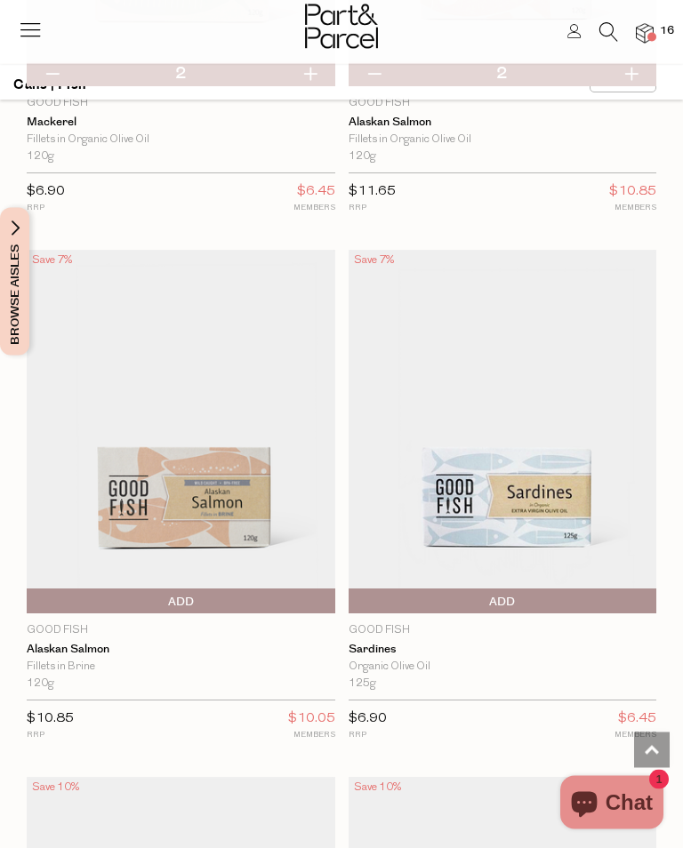
scroll to position [5106, 0]
click at [522, 588] on span "Add To Parcel" at bounding box center [503, 601] width 300 height 27
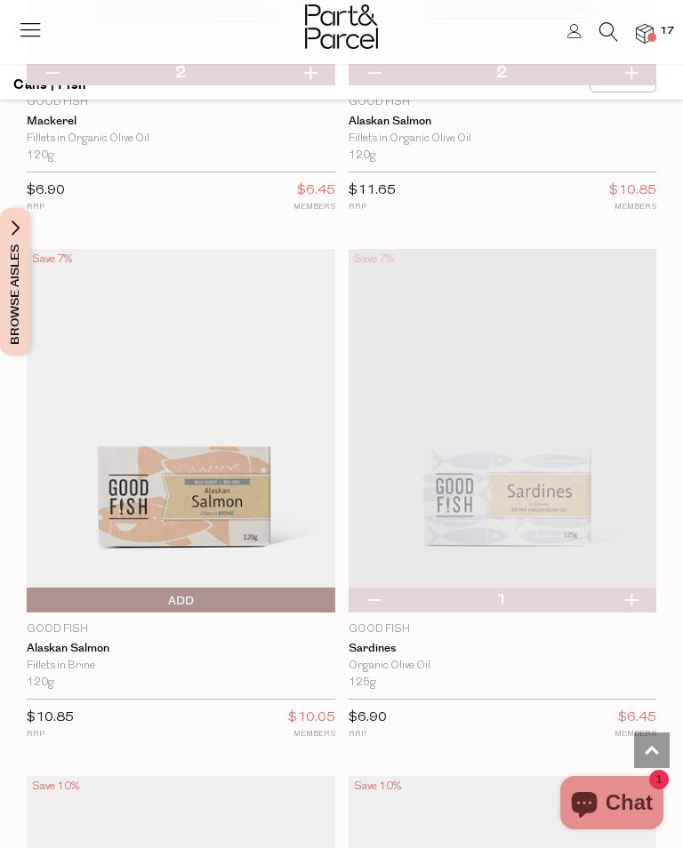
click at [637, 588] on button "button" at bounding box center [631, 600] width 51 height 25
type input "2"
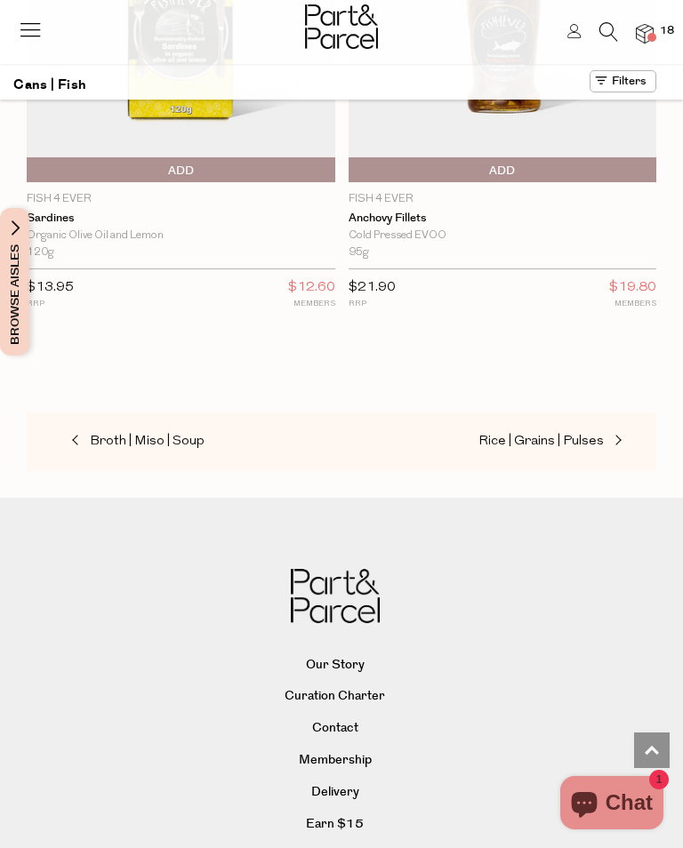
scroll to position [6065, 0]
click at [622, 434] on span at bounding box center [616, 440] width 25 height 13
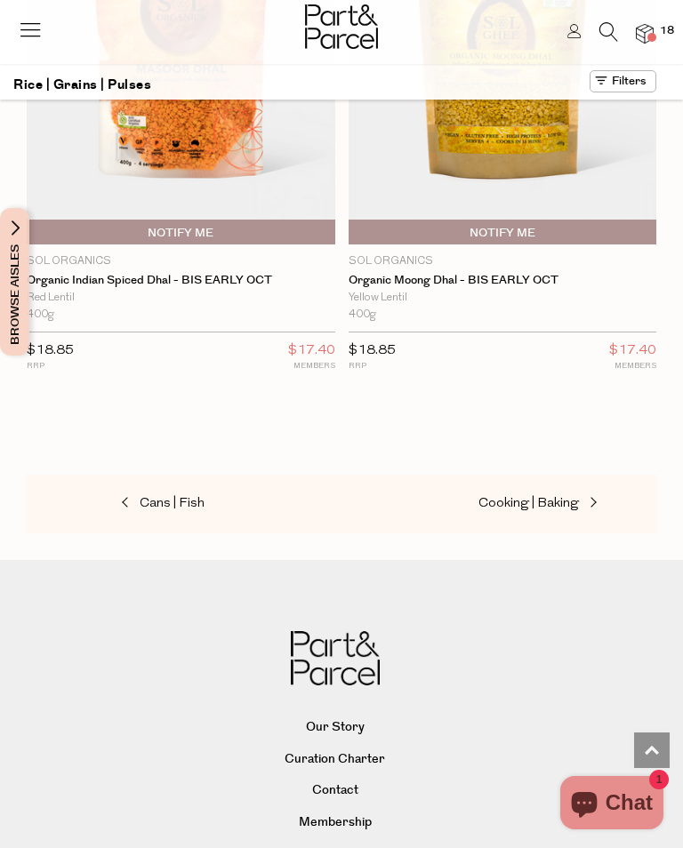
scroll to position [9735, 0]
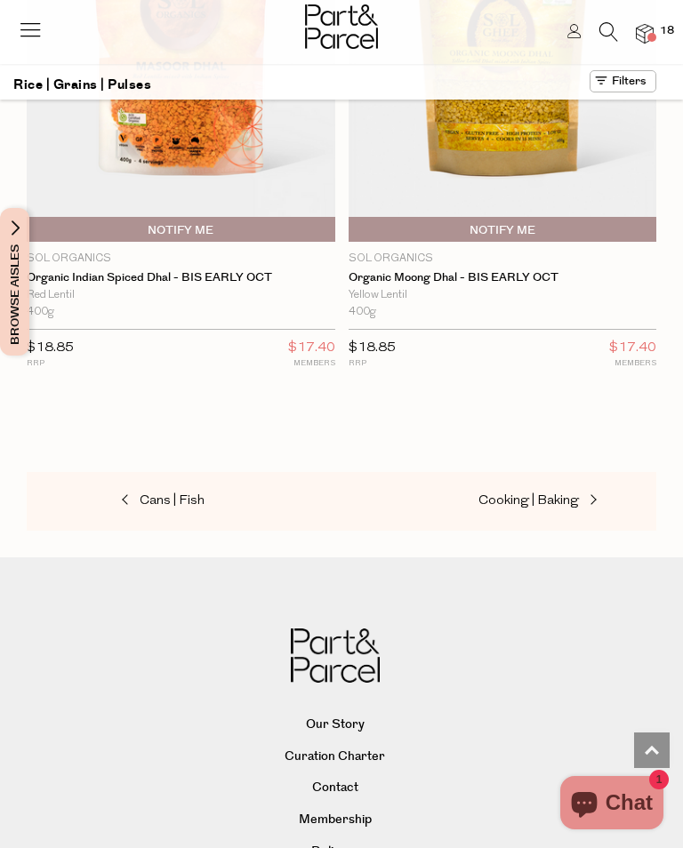
click at [564, 494] on span "Cooking | Baking" at bounding box center [528, 500] width 100 height 13
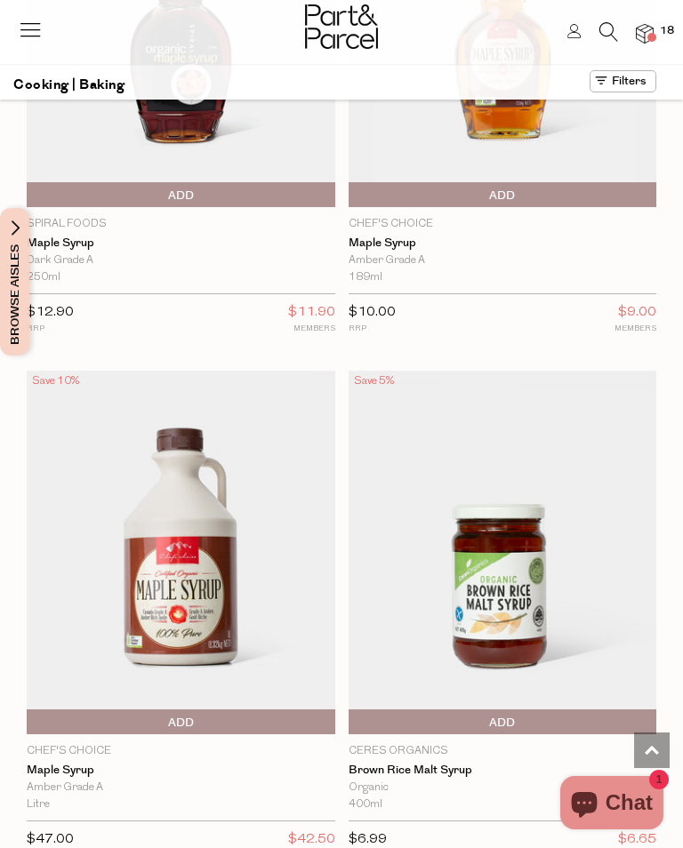
scroll to position [9223, 0]
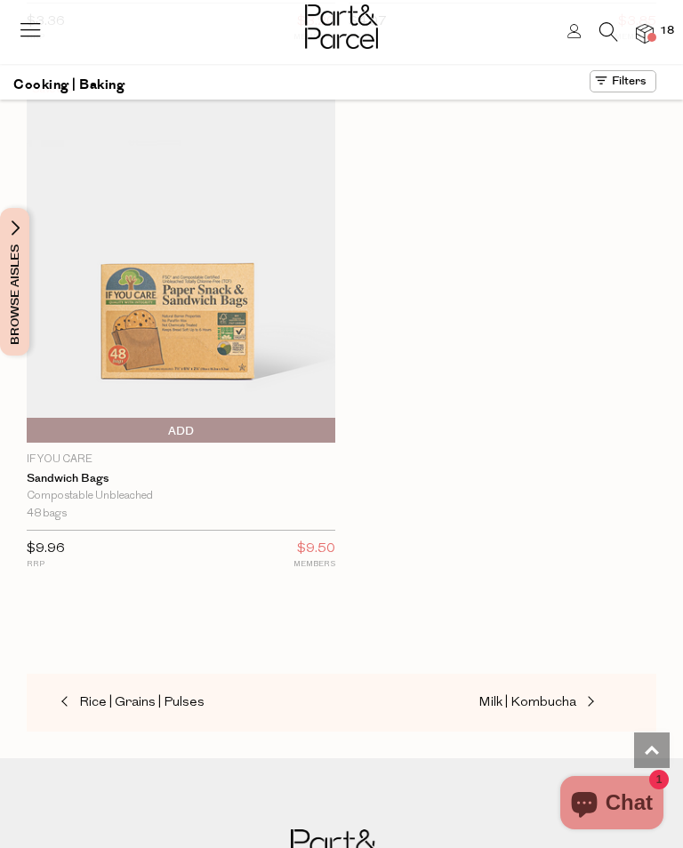
scroll to position [22215, 0]
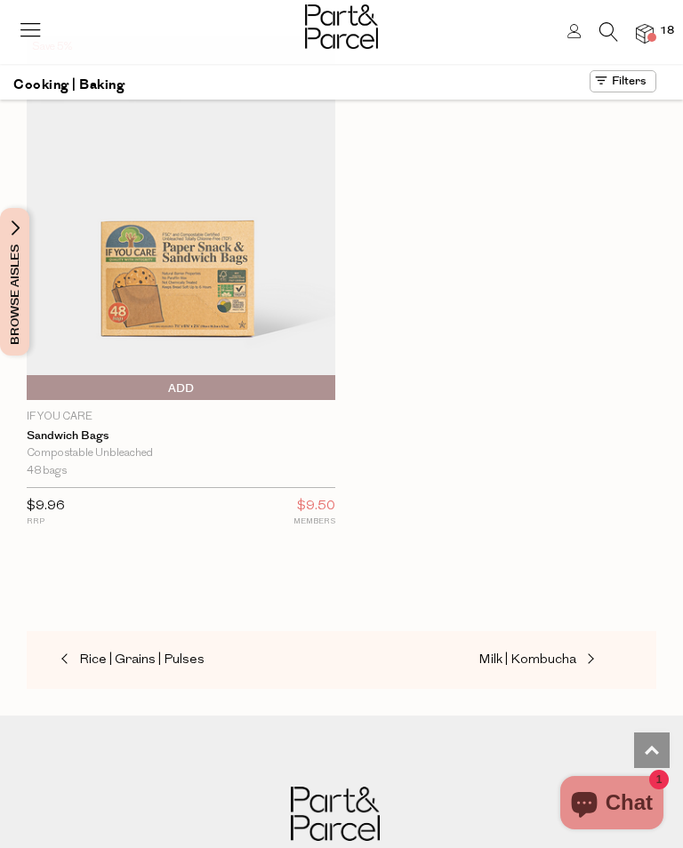
click at [563, 654] on span "Milk | Kombucha" at bounding box center [527, 660] width 98 height 13
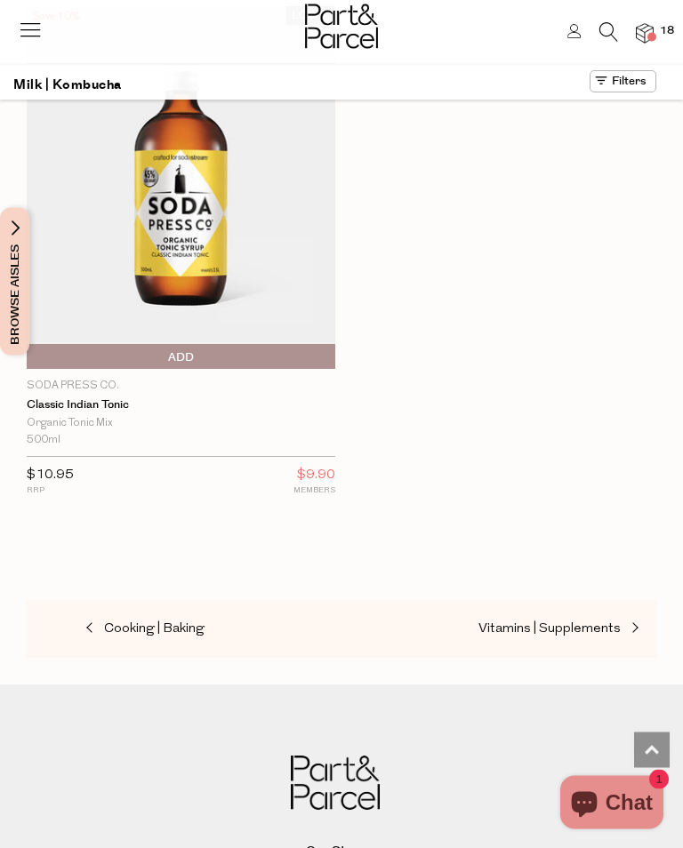
scroll to position [8627, 0]
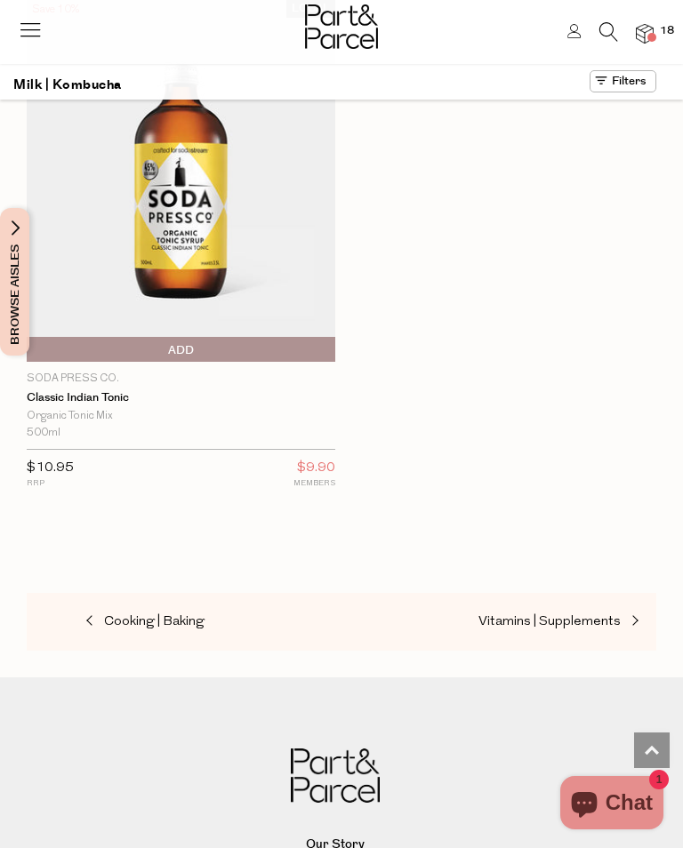
click at [574, 615] on span "Vitamins | Supplements" at bounding box center [549, 621] width 142 height 13
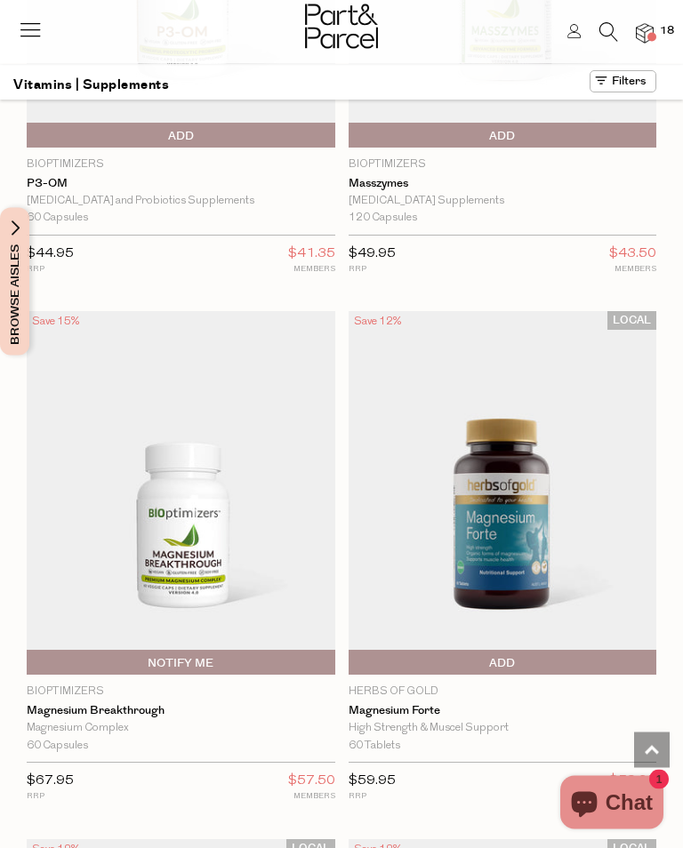
scroll to position [5043, 0]
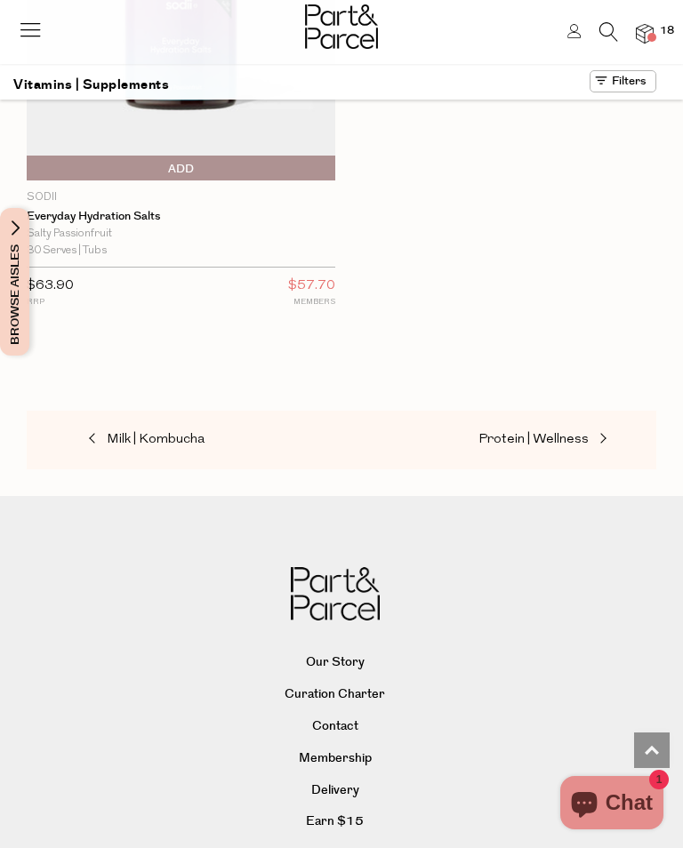
scroll to position [17156, 0]
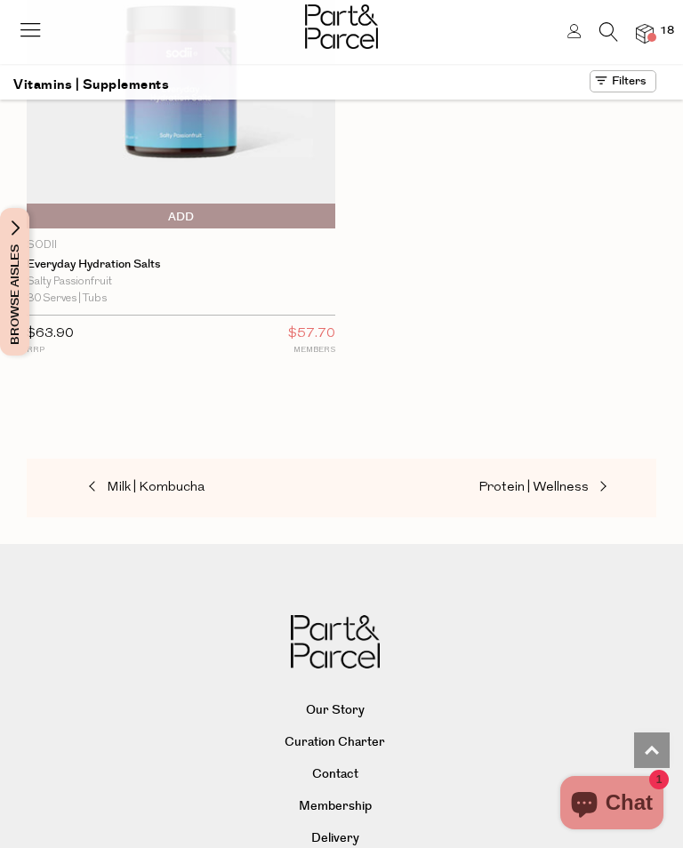
click at [562, 481] on span "Protein | Wellness" at bounding box center [533, 487] width 110 height 13
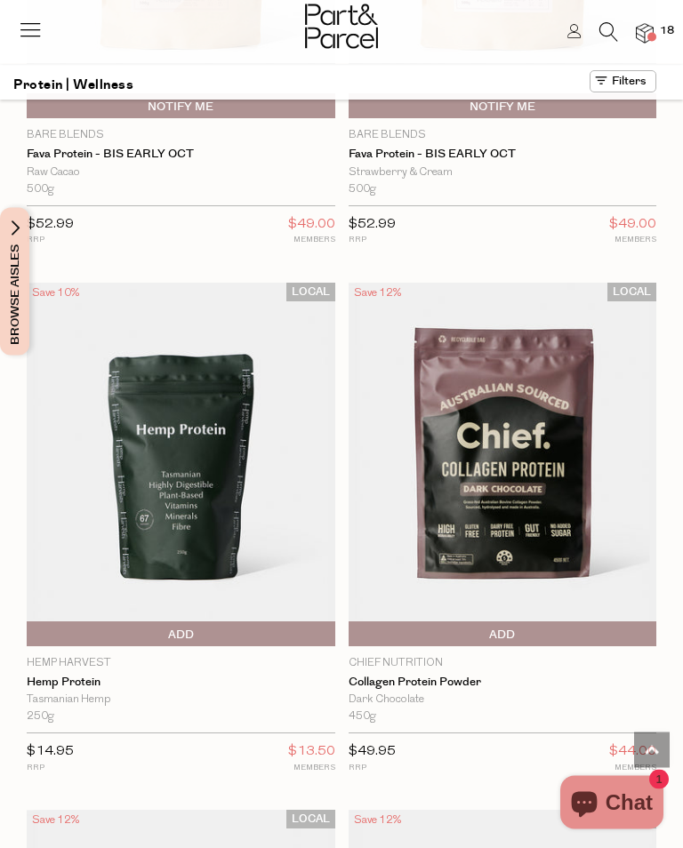
scroll to position [2447, 0]
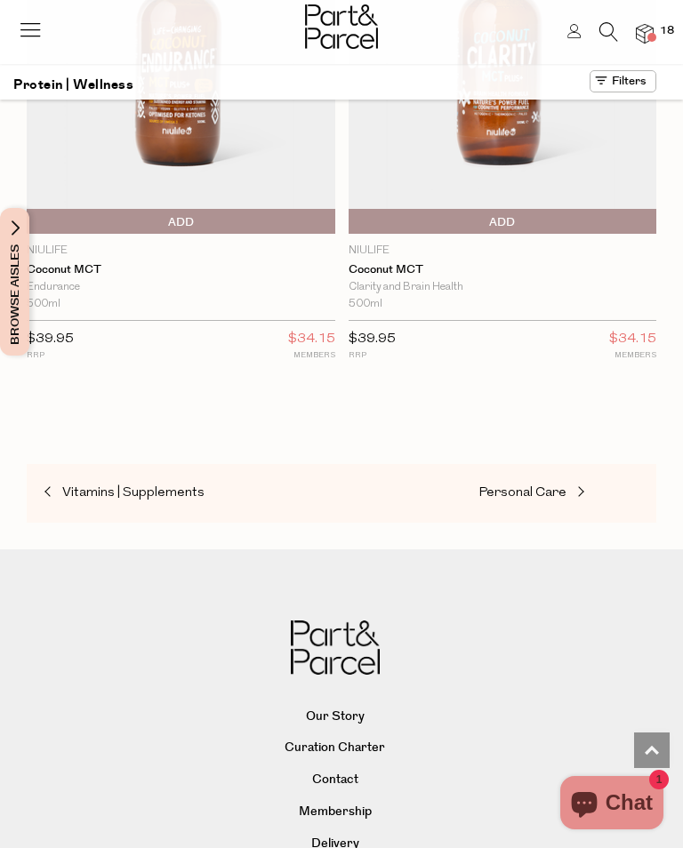
click at [533, 486] on span "Personal Care" at bounding box center [522, 492] width 88 height 13
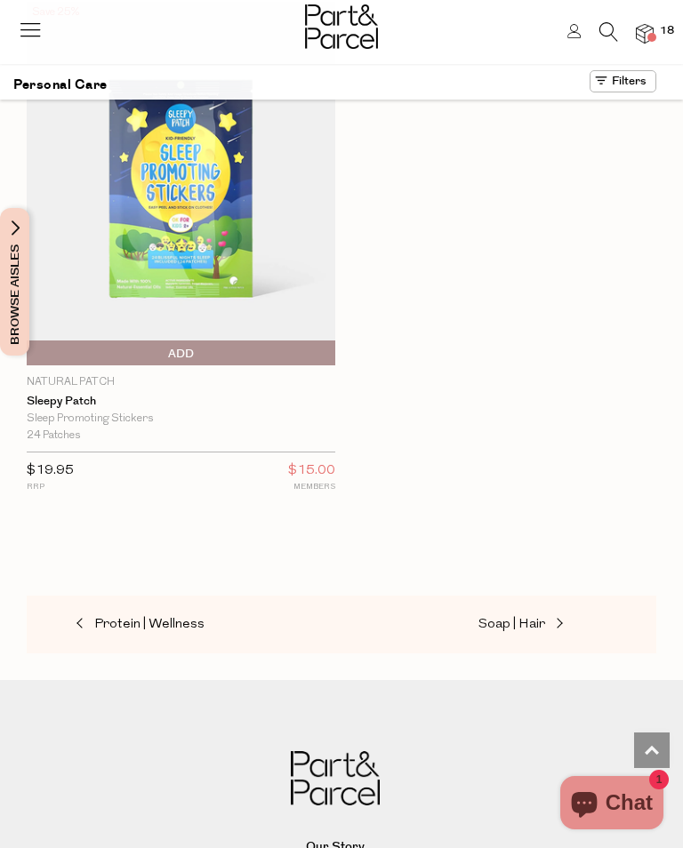
scroll to position [23835, 0]
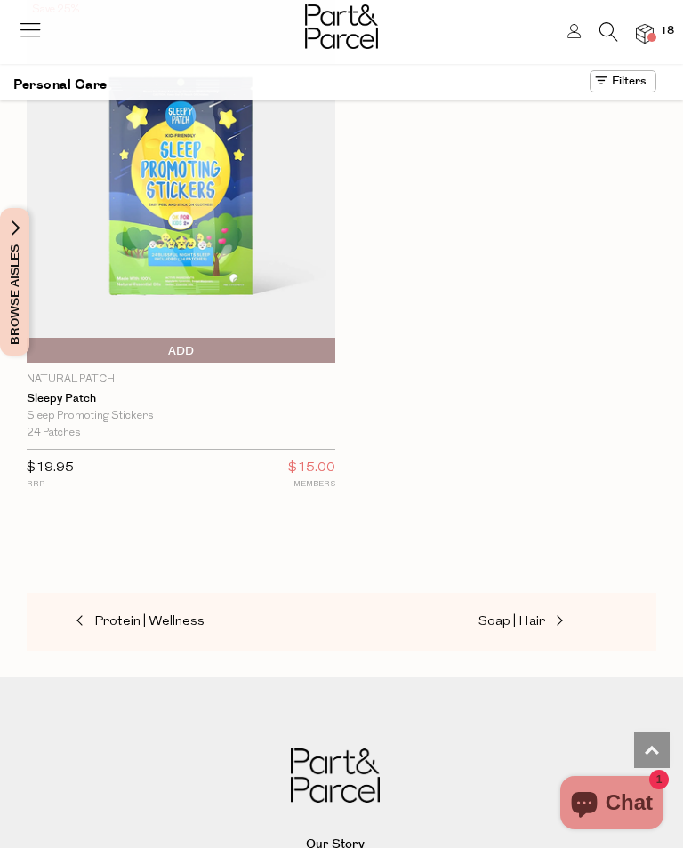
click at [542, 615] on span "Soap | Hair" at bounding box center [511, 621] width 67 height 13
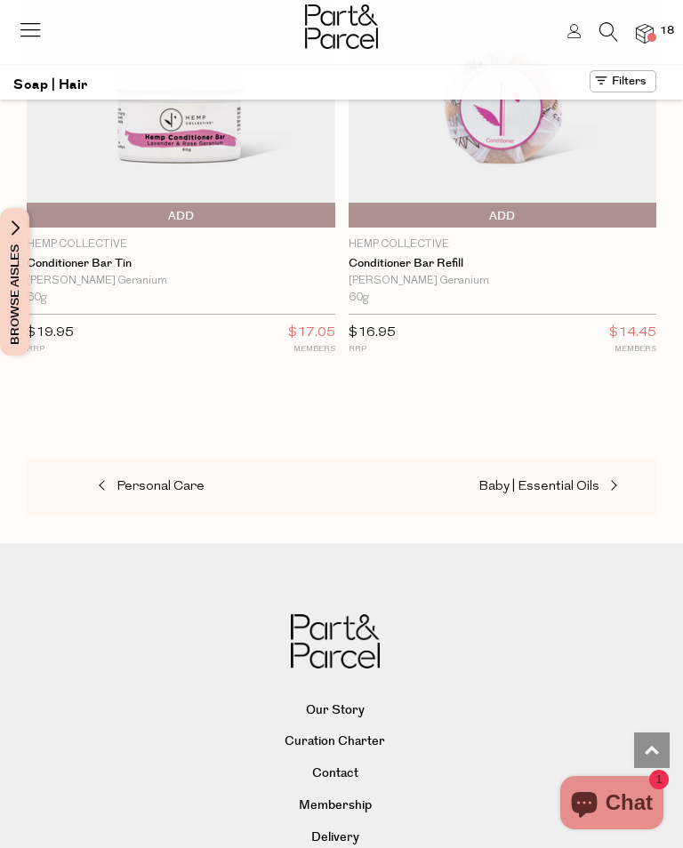
scroll to position [11820, 0]
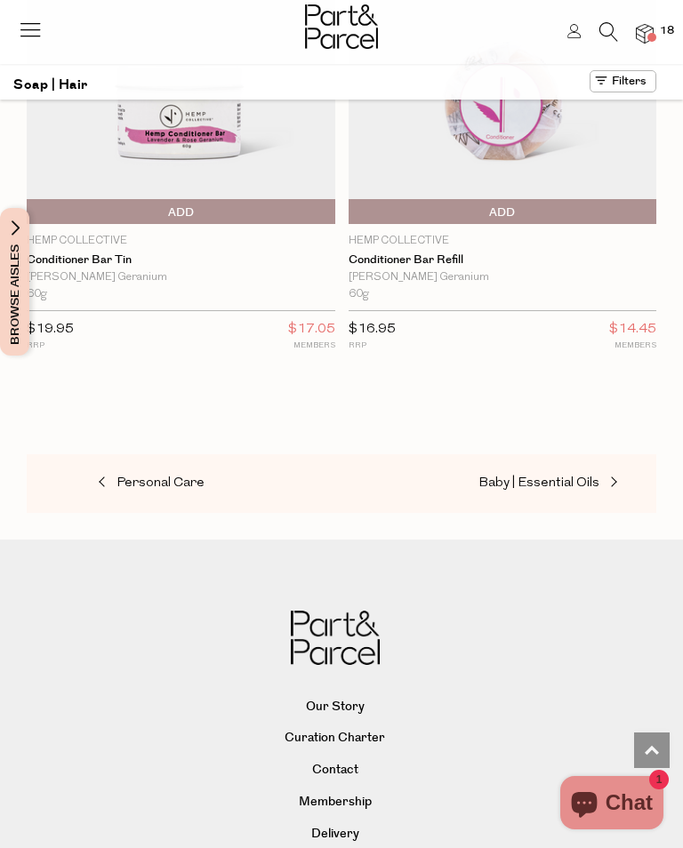
click at [566, 477] on span "Baby | Essential Oils" at bounding box center [538, 483] width 121 height 13
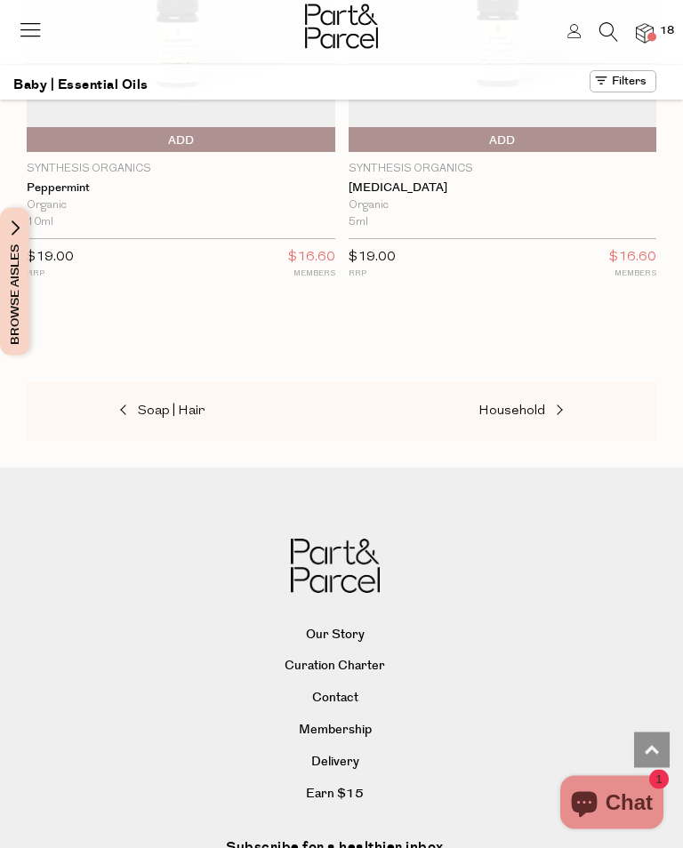
scroll to position [3981, 0]
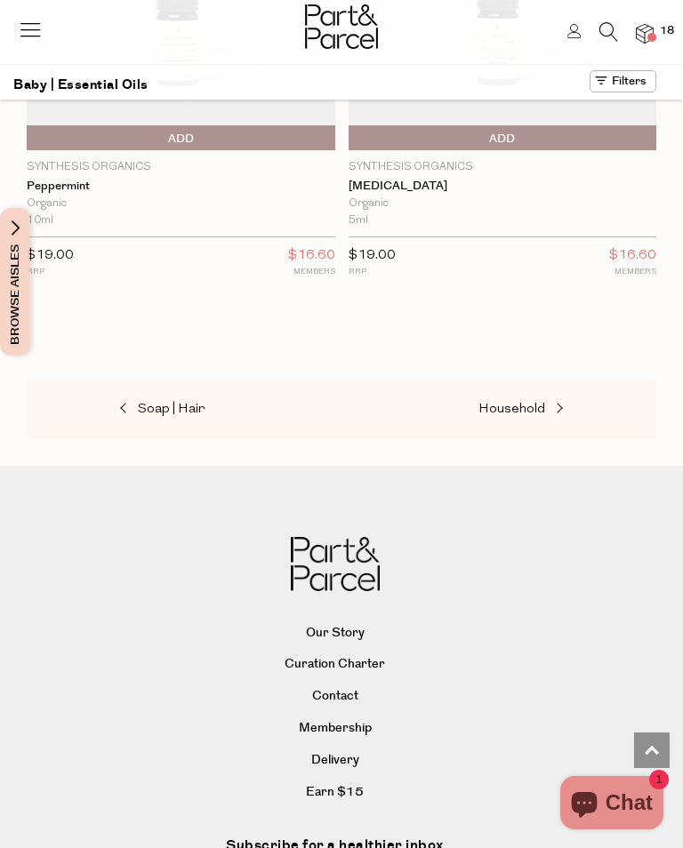
click at [180, 403] on span "Soap | Hair" at bounding box center [171, 409] width 67 height 13
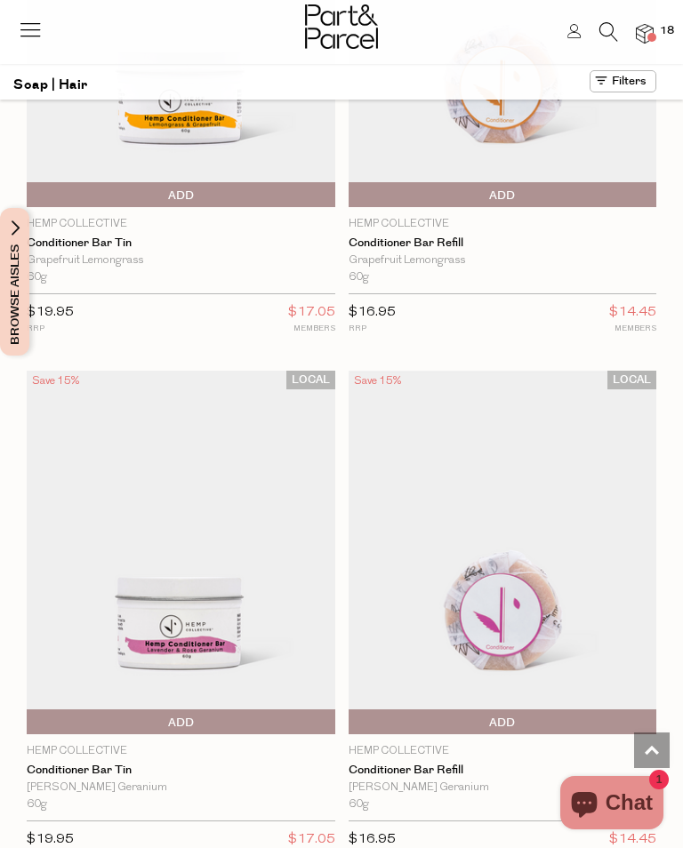
scroll to position [12108, 0]
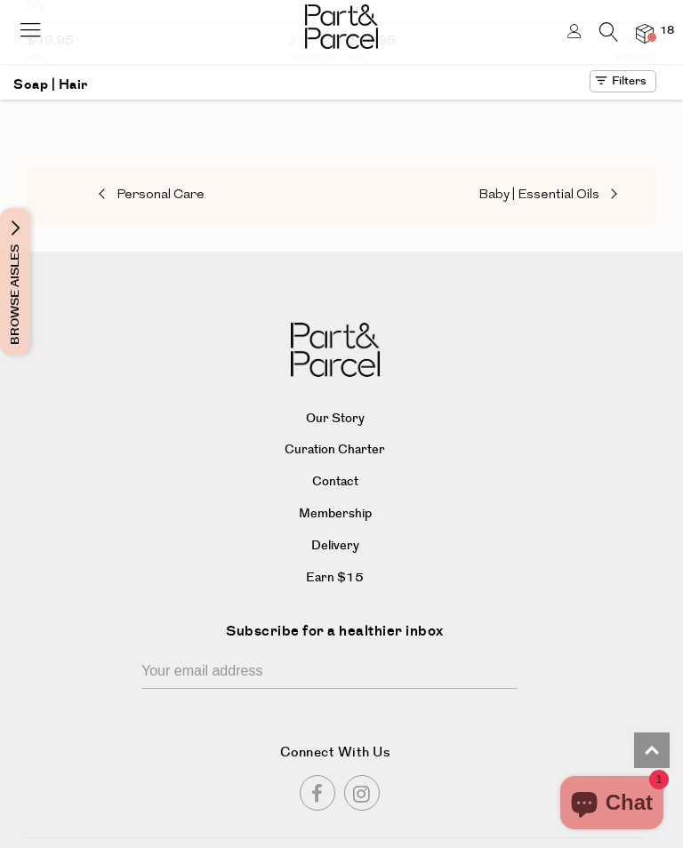
click at [178, 189] on span "Personal Care" at bounding box center [161, 195] width 88 height 13
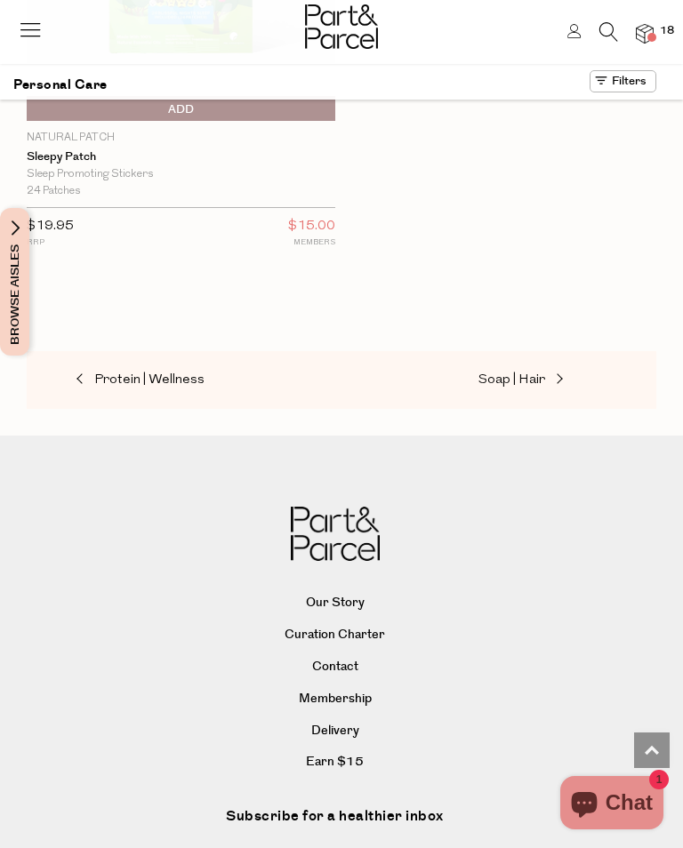
scroll to position [24215, 0]
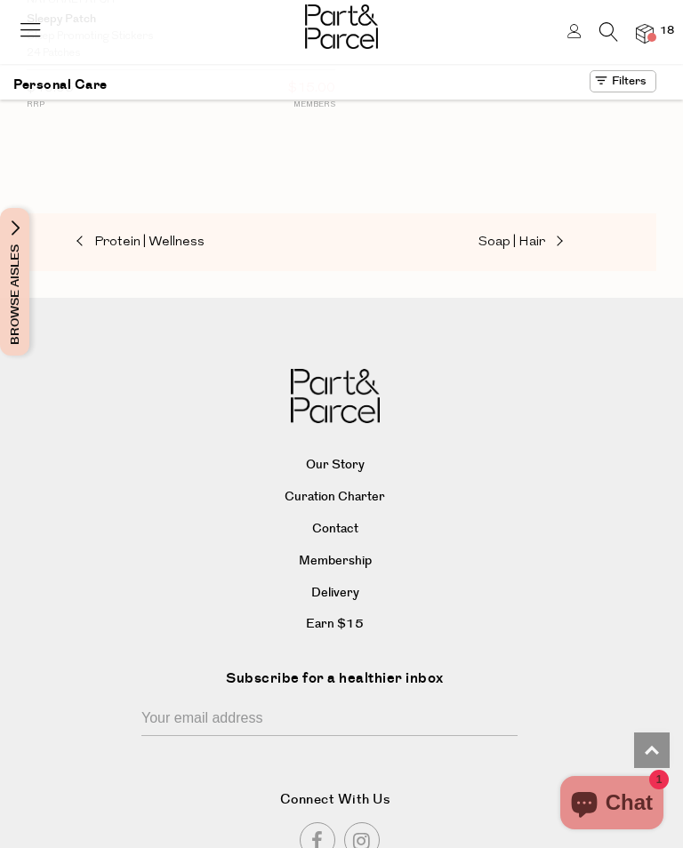
click at [156, 236] on span "Protein | Wellness" at bounding box center [149, 242] width 110 height 13
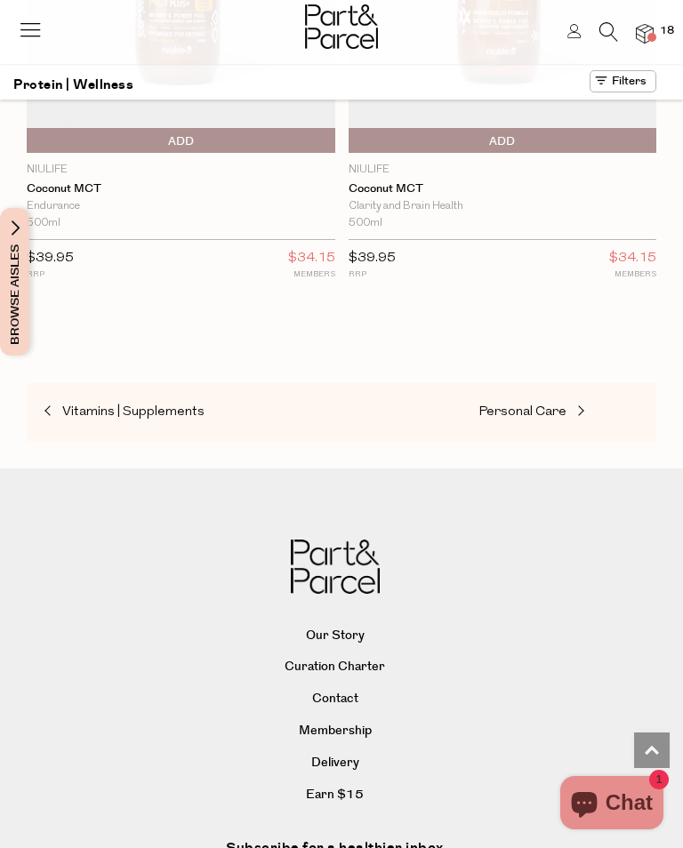
scroll to position [22156, 0]
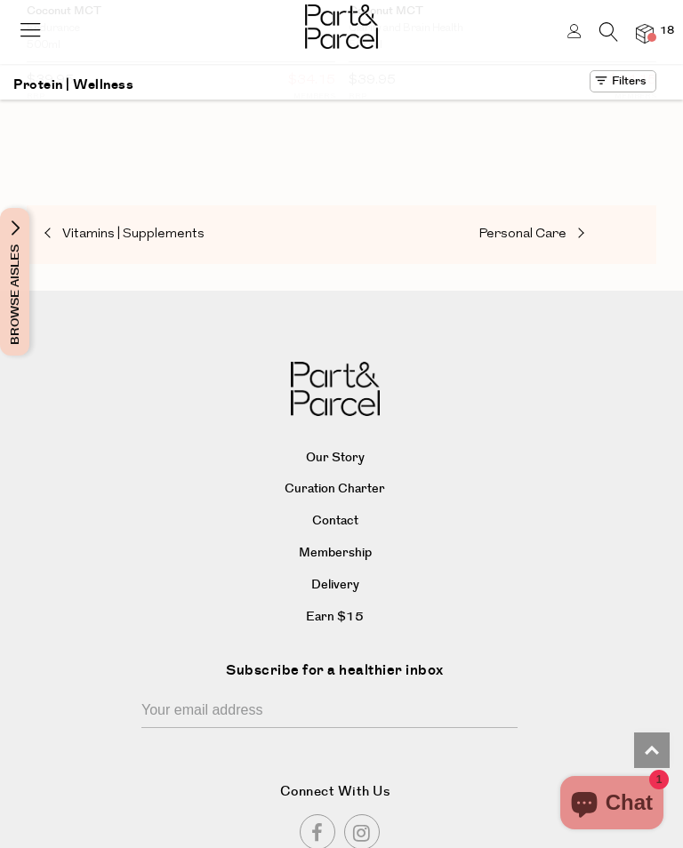
click at [122, 228] on span "Vitamins | Supplements" at bounding box center [133, 234] width 142 height 13
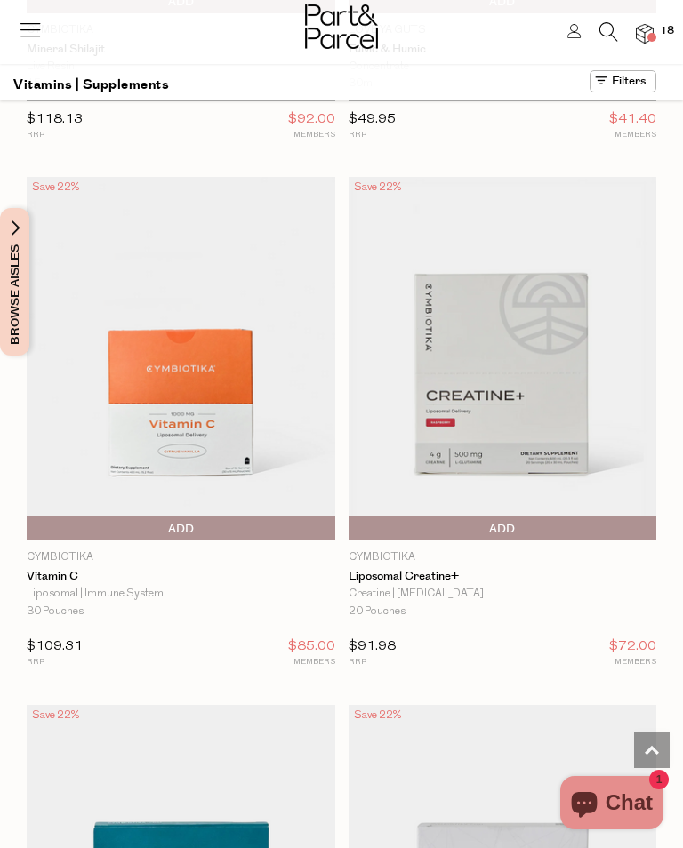
scroll to position [1675, 0]
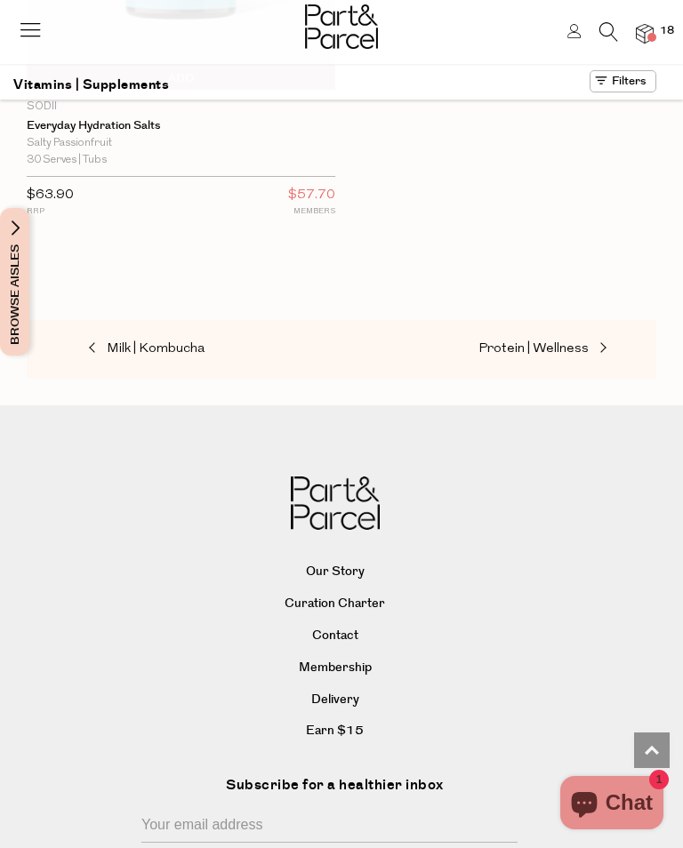
scroll to position [17428, 0]
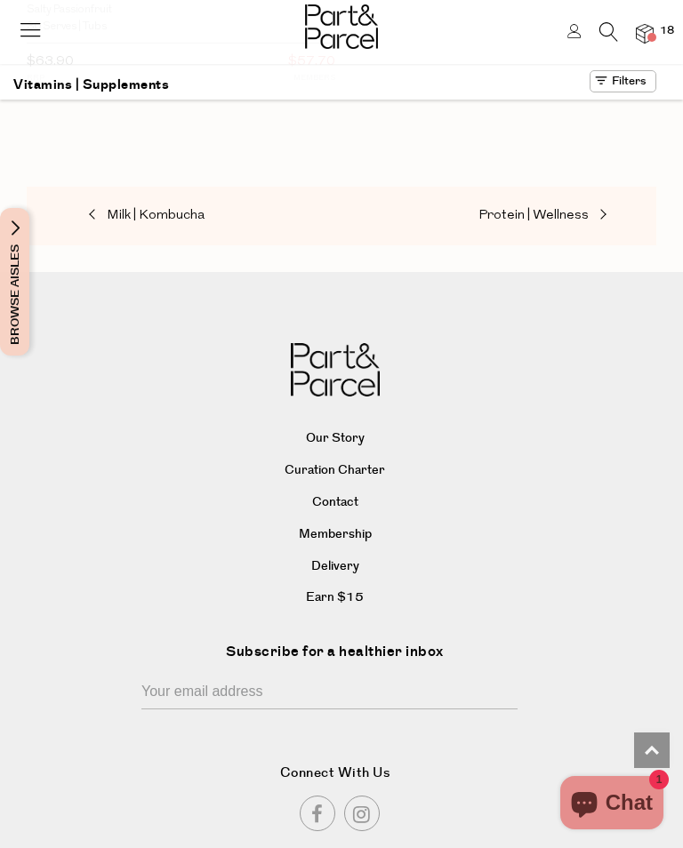
click at [154, 205] on link "Milk | Kombucha" at bounding box center [116, 216] width 178 height 23
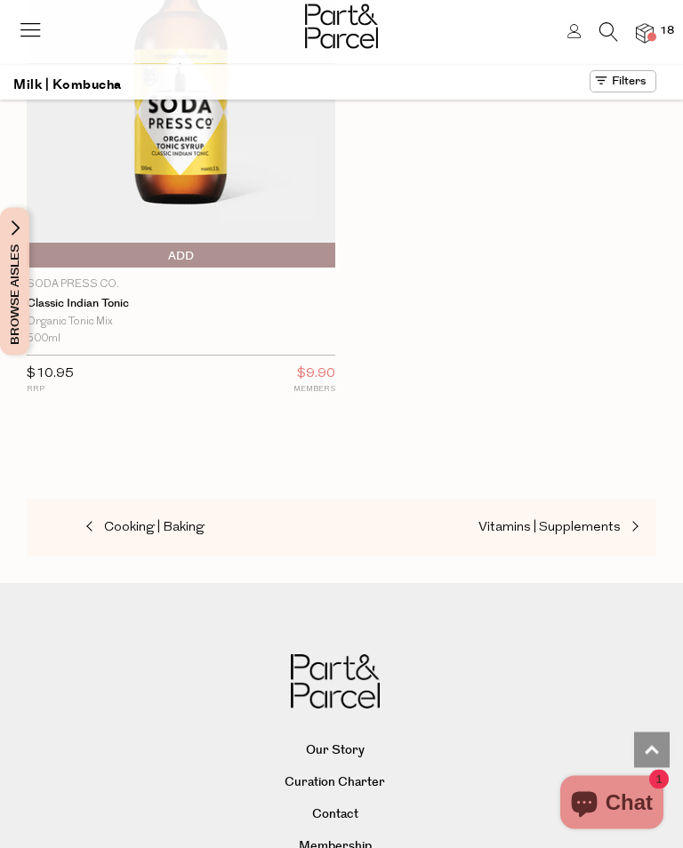
scroll to position [9067, 0]
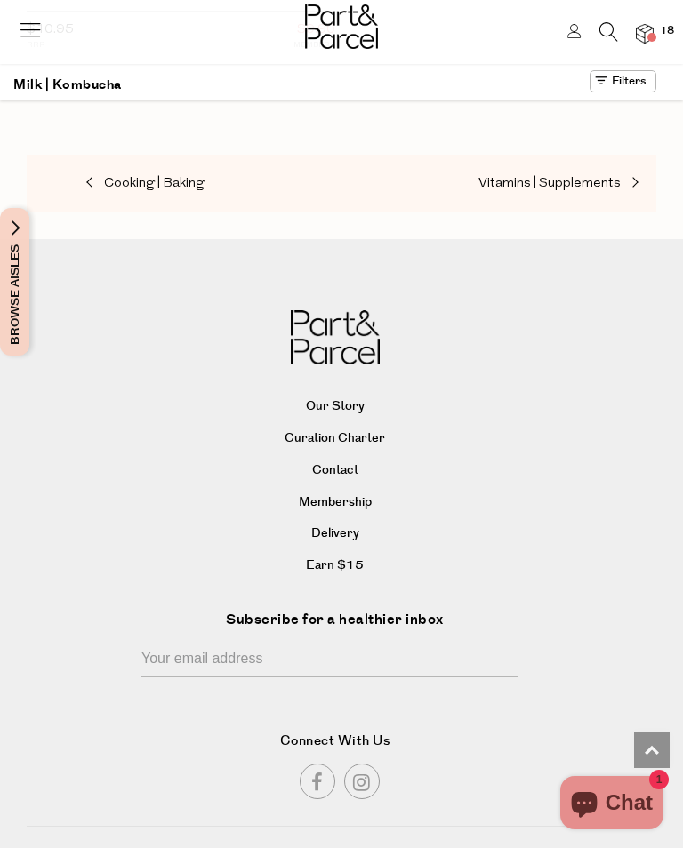
click at [152, 177] on span "Cooking | Baking" at bounding box center [154, 183] width 100 height 13
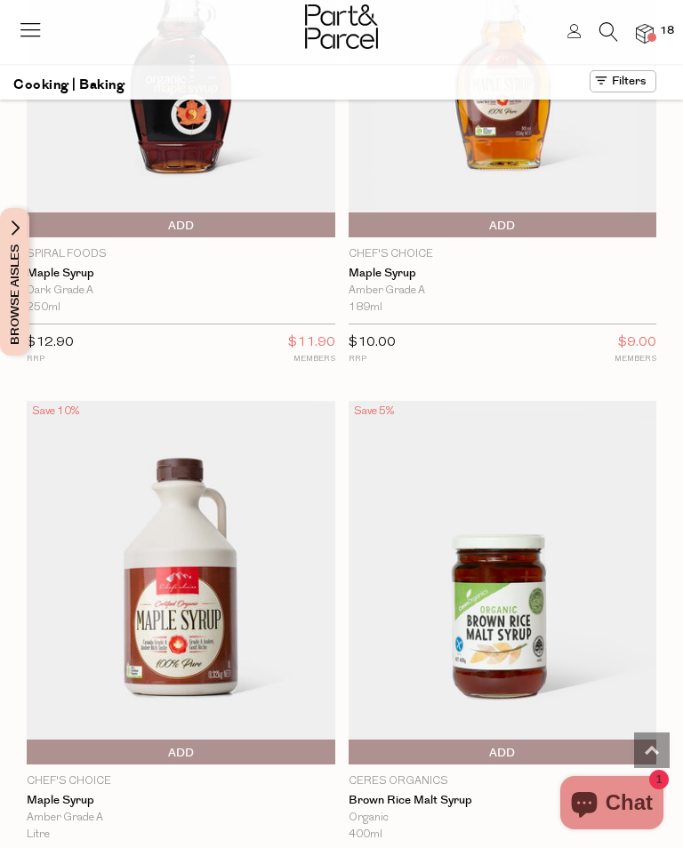
scroll to position [9190, 0]
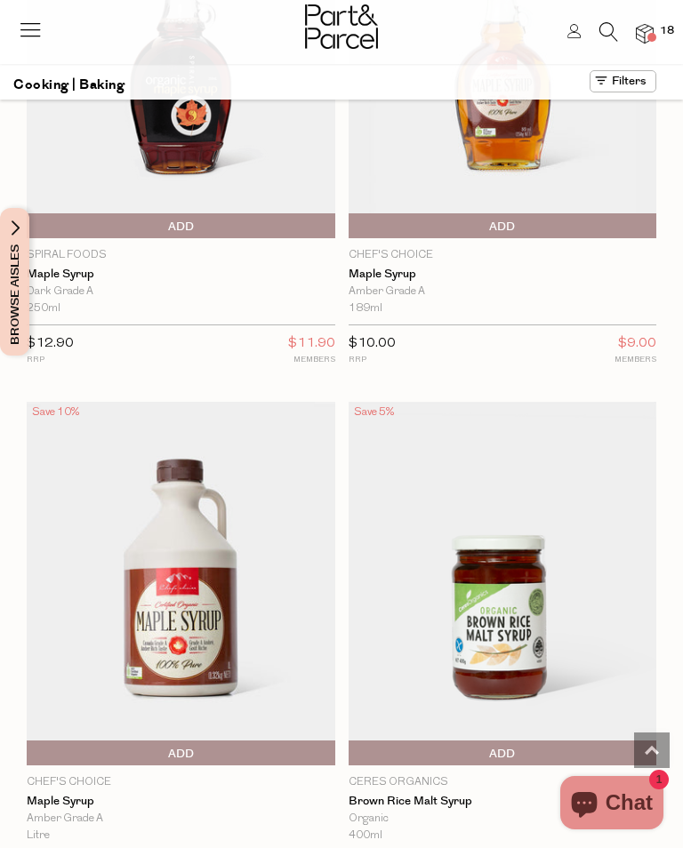
click at [204, 741] on span "Add To Parcel" at bounding box center [181, 754] width 300 height 27
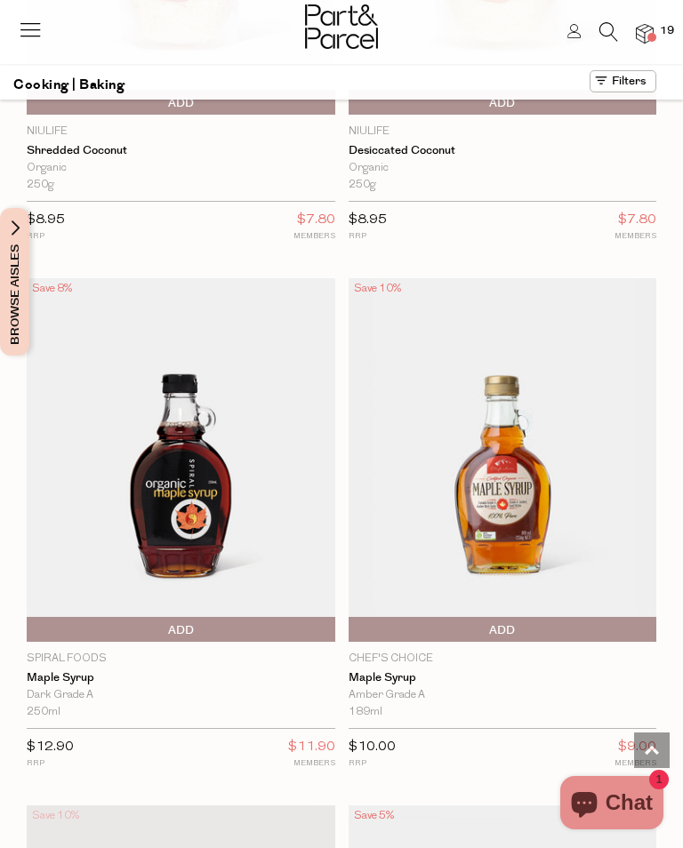
scroll to position [8786, 0]
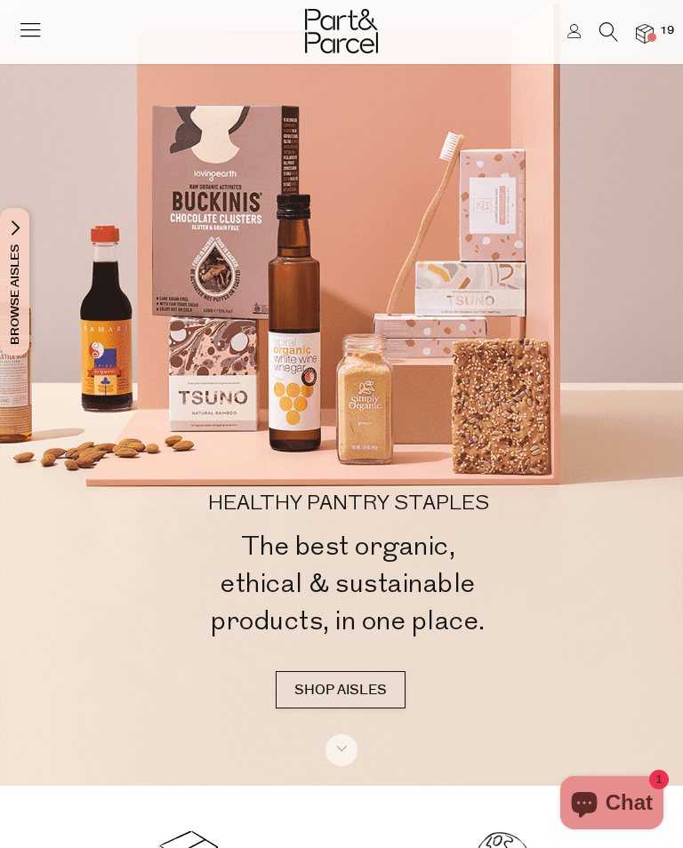
click at [647, 30] on img at bounding box center [645, 34] width 18 height 20
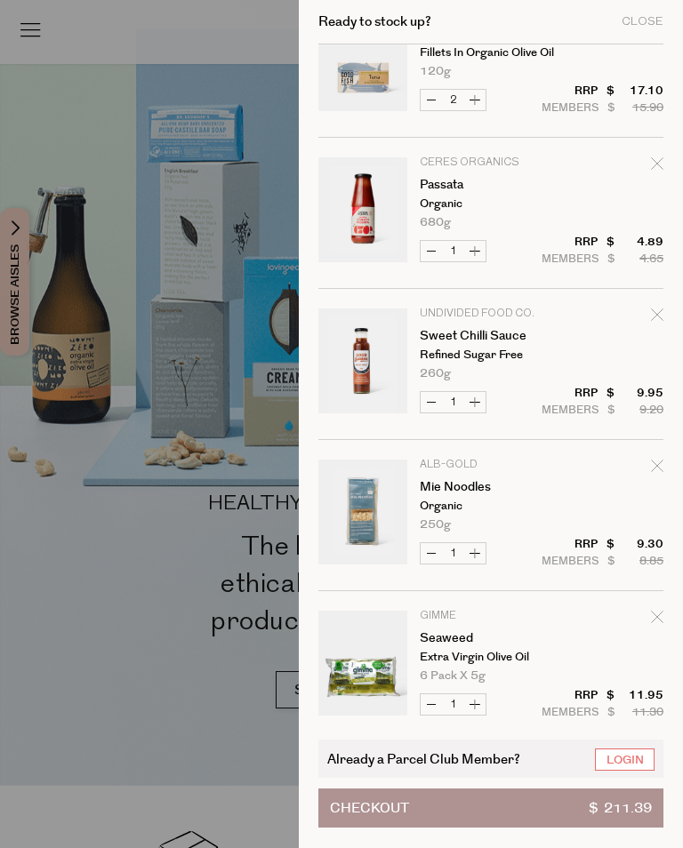
click at [632, 759] on link "Login" at bounding box center [625, 760] width 60 height 22
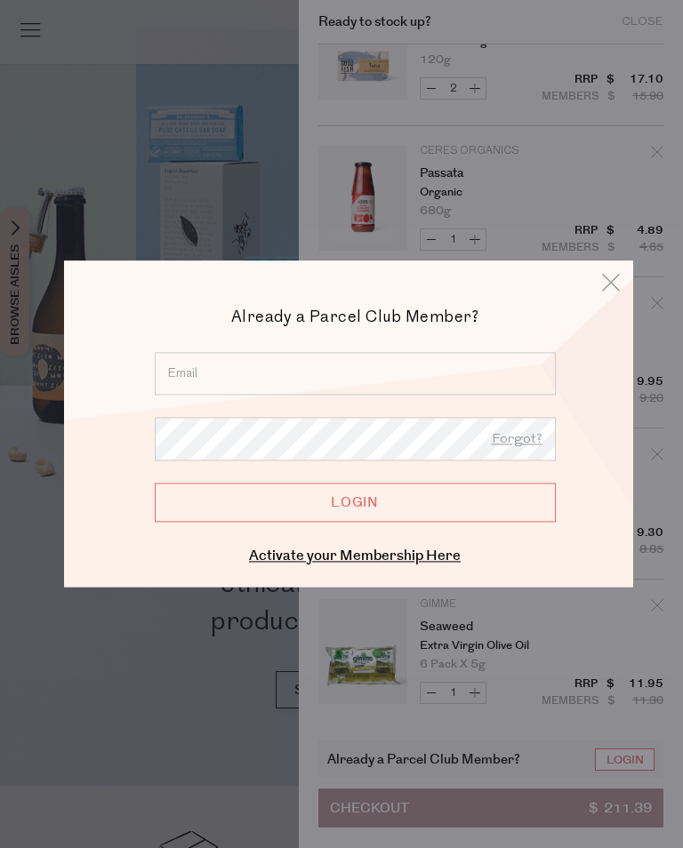
scroll to position [675, 0]
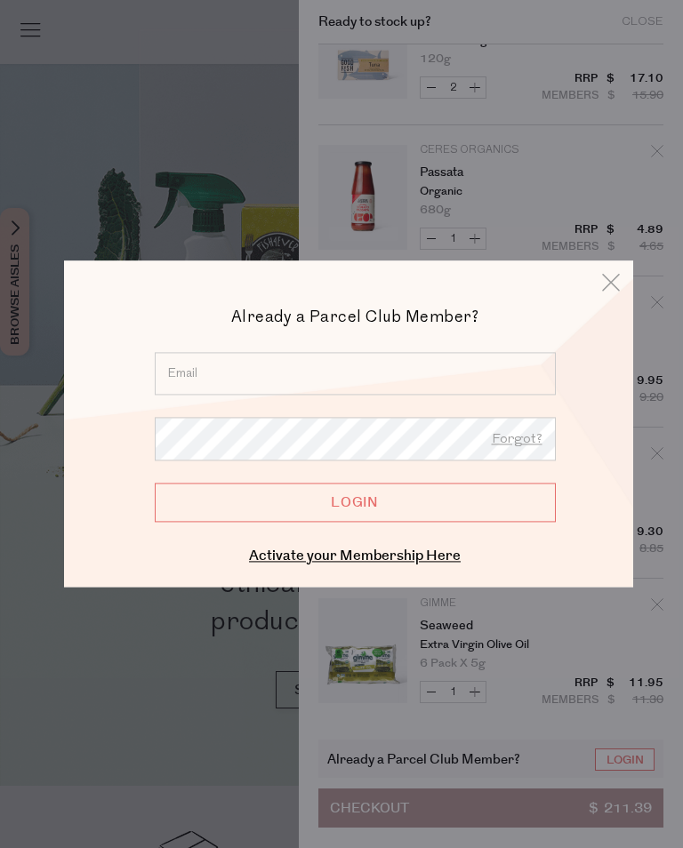
click at [201, 380] on input "email" at bounding box center [355, 373] width 401 height 43
type input "aekosack@bigpond.com"
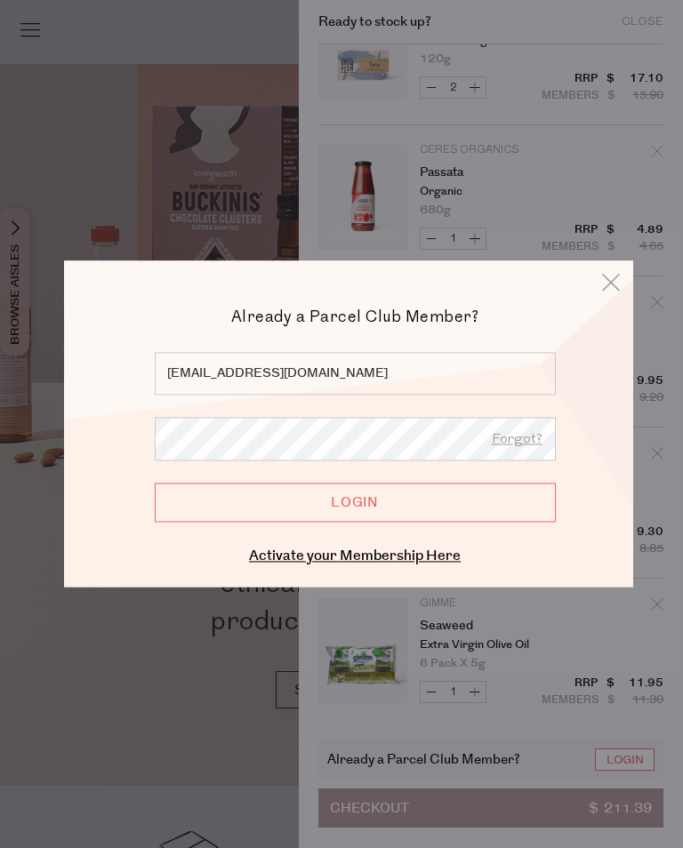
click at [398, 506] on input "Login" at bounding box center [355, 502] width 401 height 39
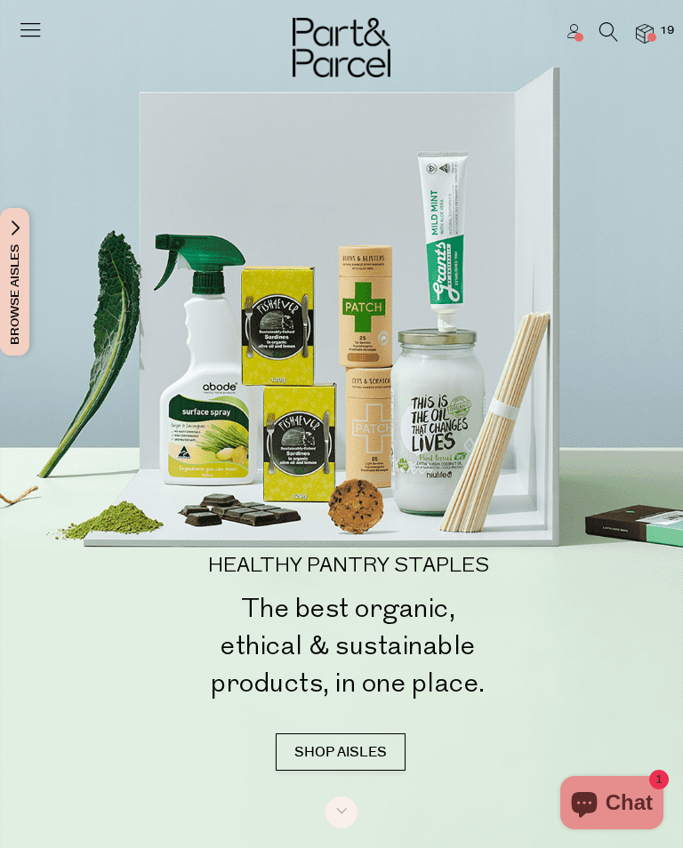
click at [649, 28] on img at bounding box center [645, 34] width 18 height 20
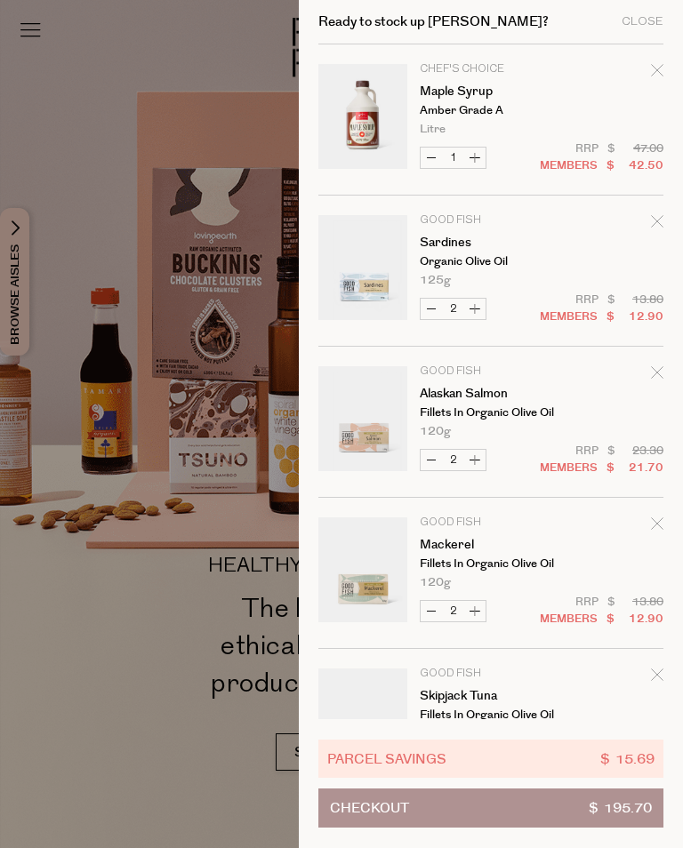
click at [533, 811] on button "Checkout $ 195.70" at bounding box center [490, 808] width 345 height 39
